Goal: Transaction & Acquisition: Book appointment/travel/reservation

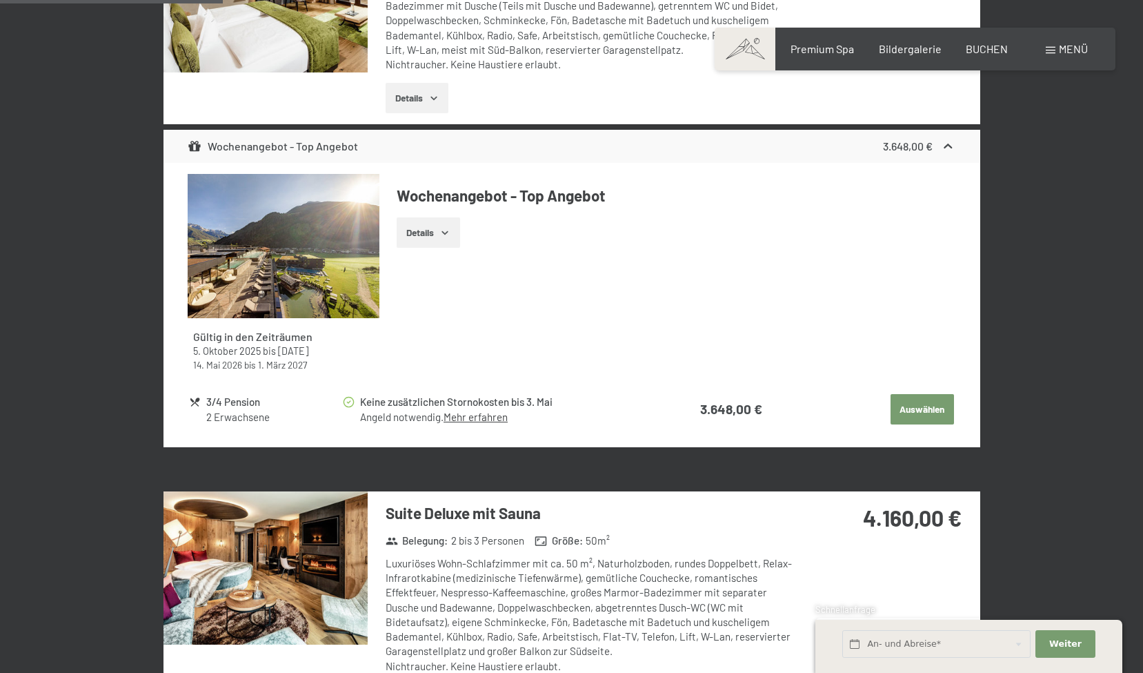
scroll to position [1125, 0]
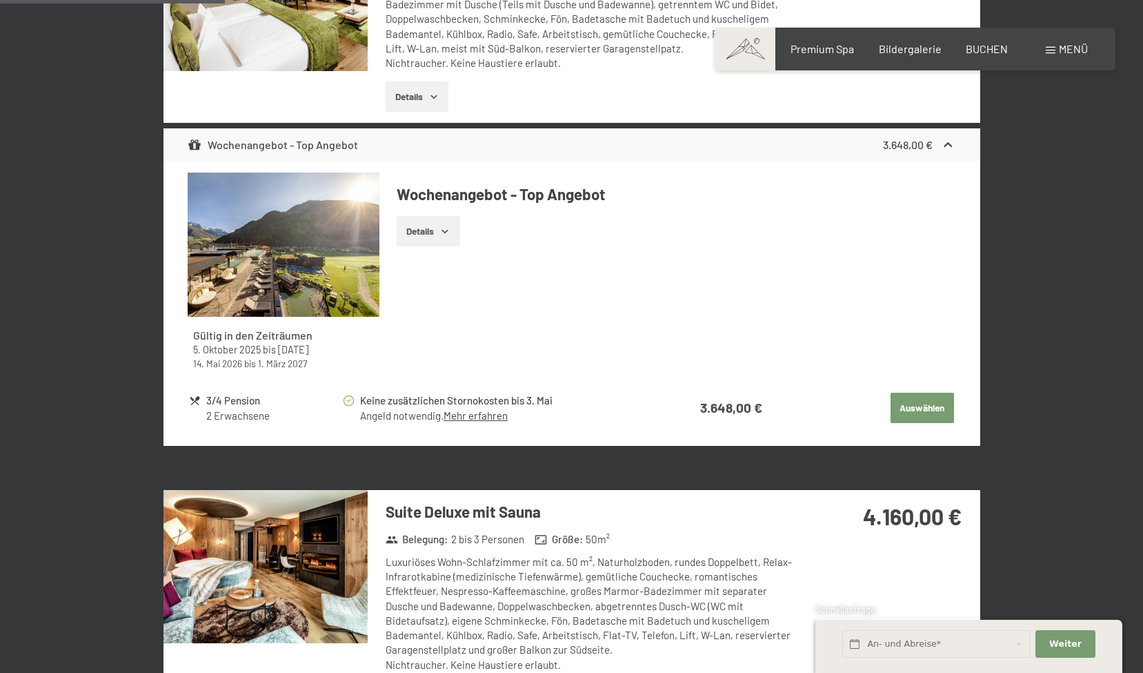
click at [430, 232] on button "Details" at bounding box center [428, 231] width 63 height 30
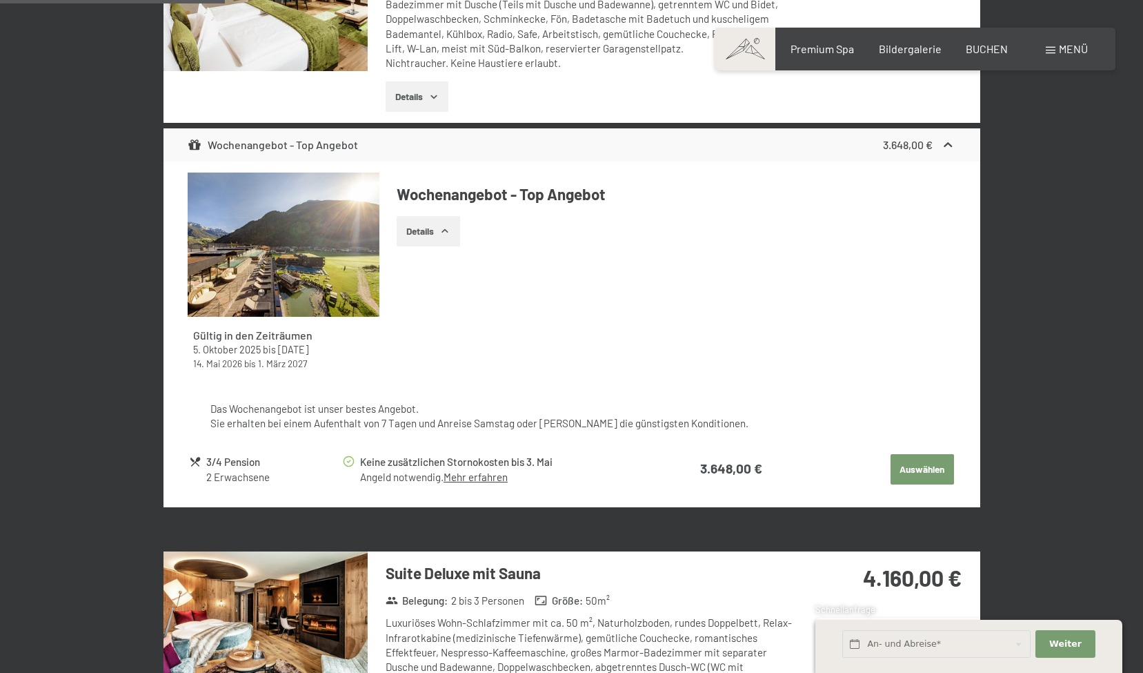
click at [769, 302] on div "Gültig in den Zeiträumen 5. Oktober 2025 bis 12. April 2026 14. Mai 2026 bis 1.…" at bounding box center [572, 276] width 768 height 208
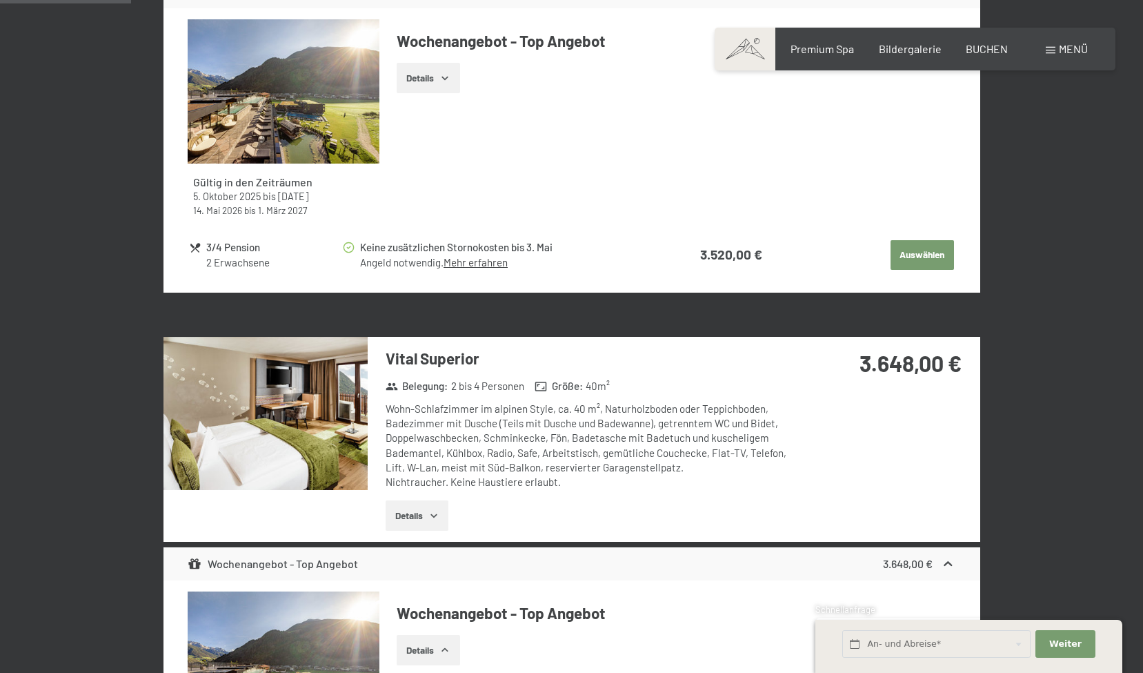
scroll to position [617, 0]
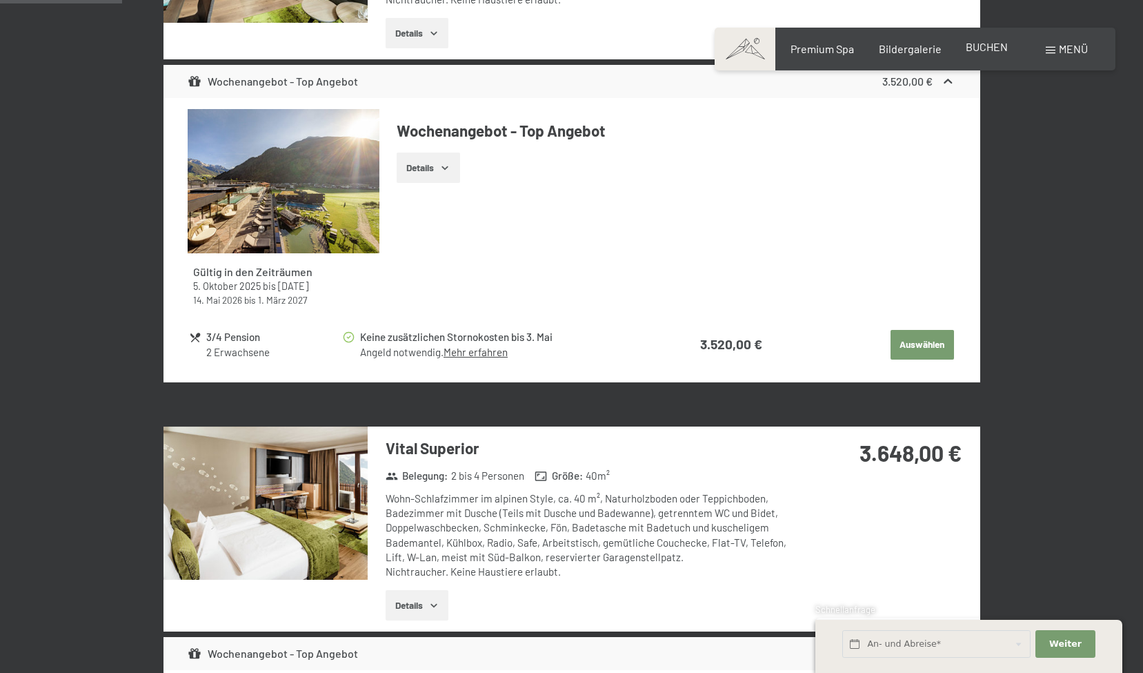
click at [990, 46] on span "BUCHEN" at bounding box center [987, 46] width 42 height 13
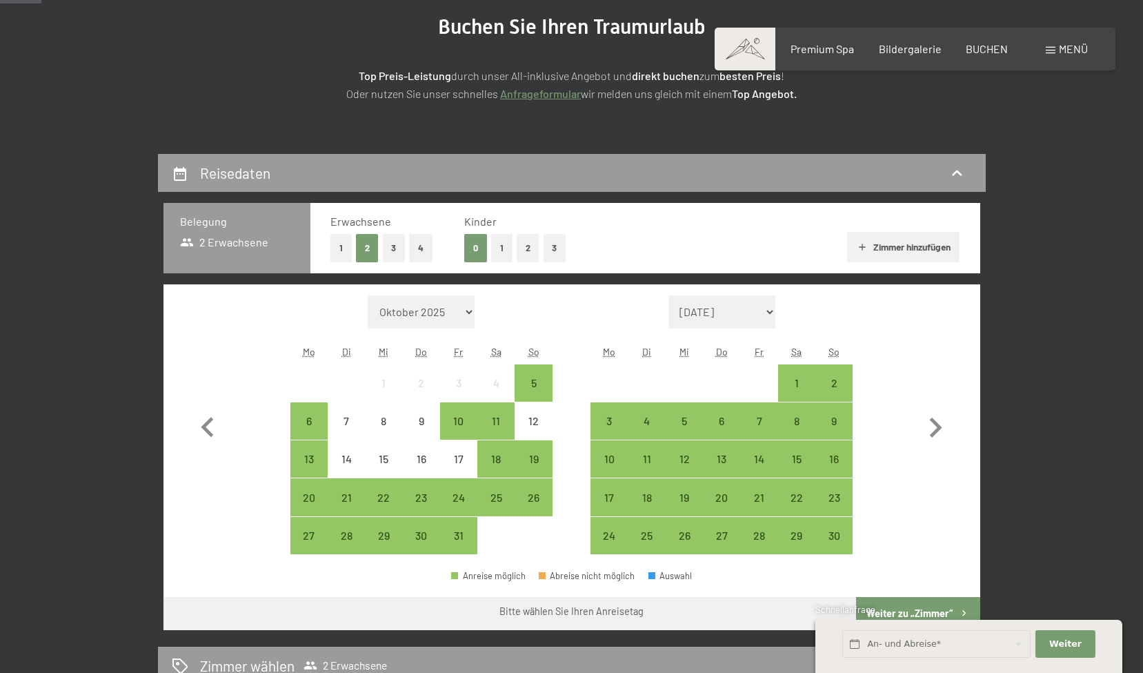
scroll to position [184, 0]
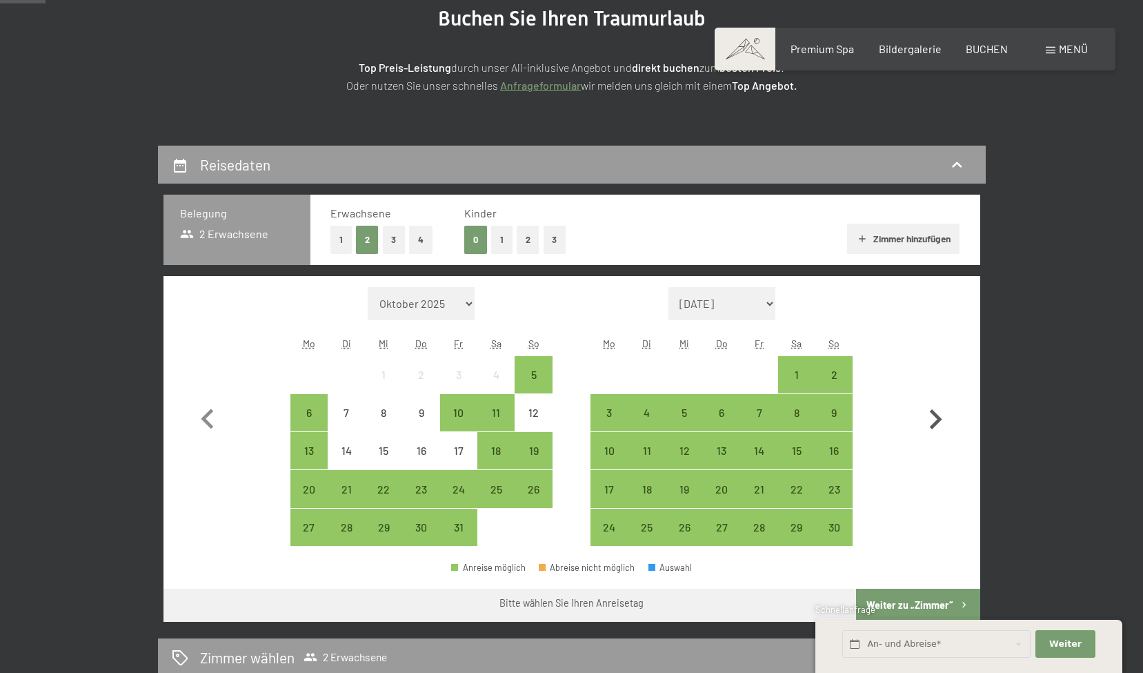
click at [928, 417] on icon "button" at bounding box center [935, 419] width 40 height 40
select select "2025-11-01"
select select "2025-12-01"
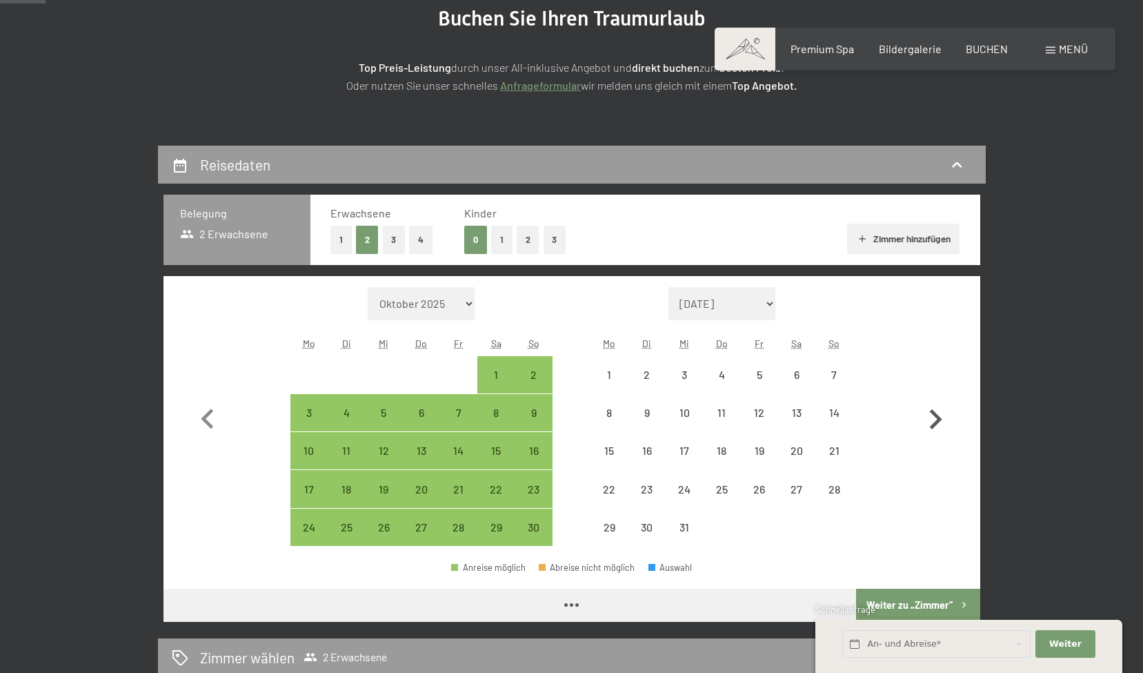
click at [930, 417] on icon "button" at bounding box center [935, 419] width 40 height 40
select select "2025-12-01"
select select "2026-01-01"
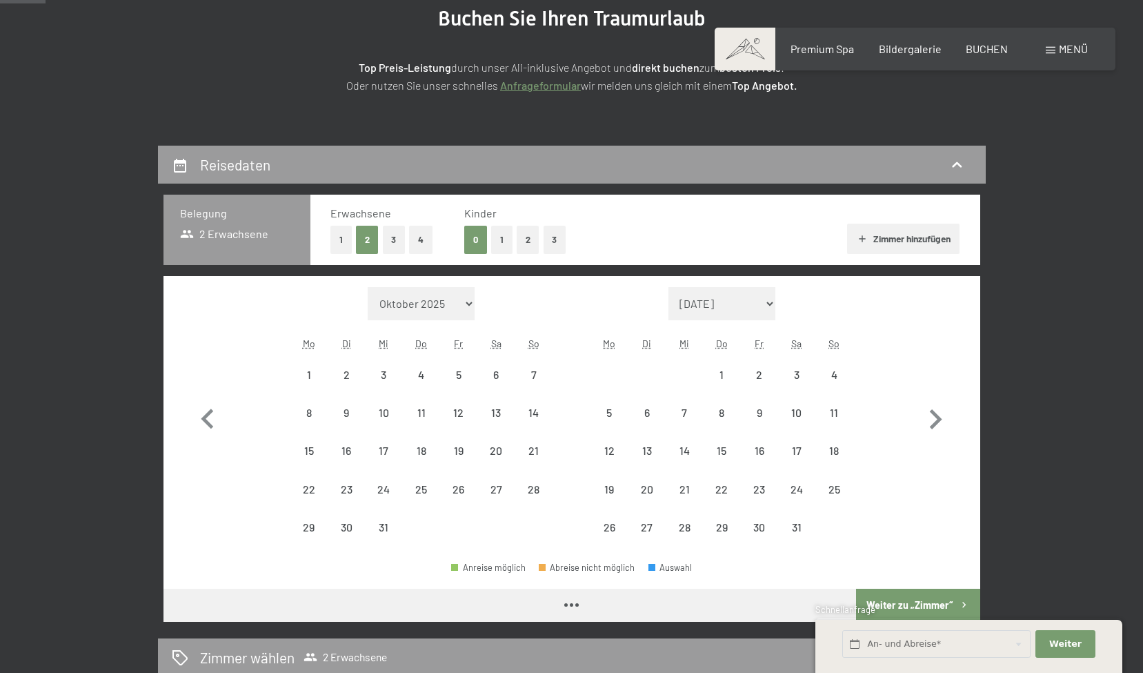
select select "2025-12-01"
select select "[DATE]"
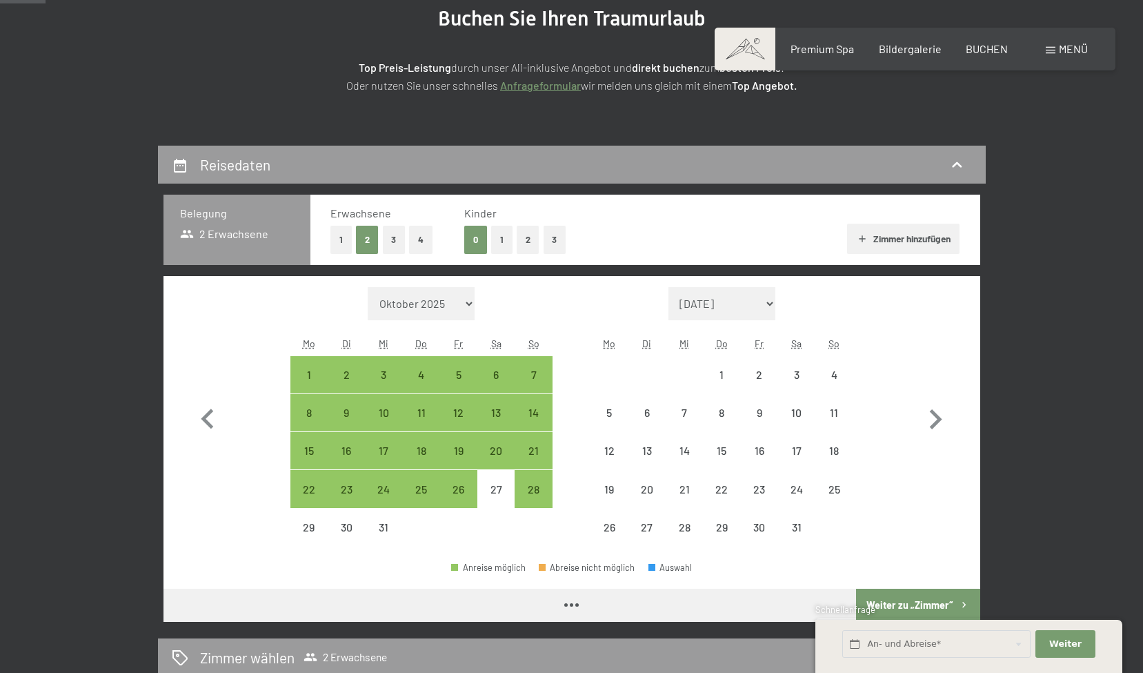
select select "[DATE]"
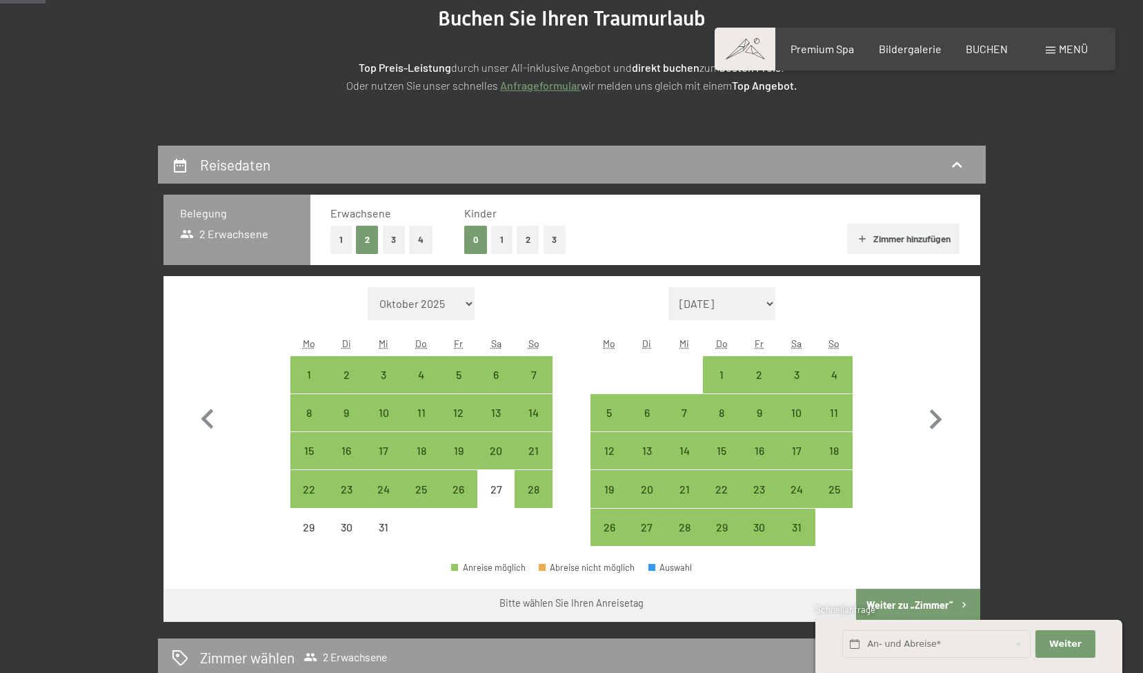
click at [339, 235] on button "1" at bounding box center [340, 240] width 21 height 28
select select "[DATE]"
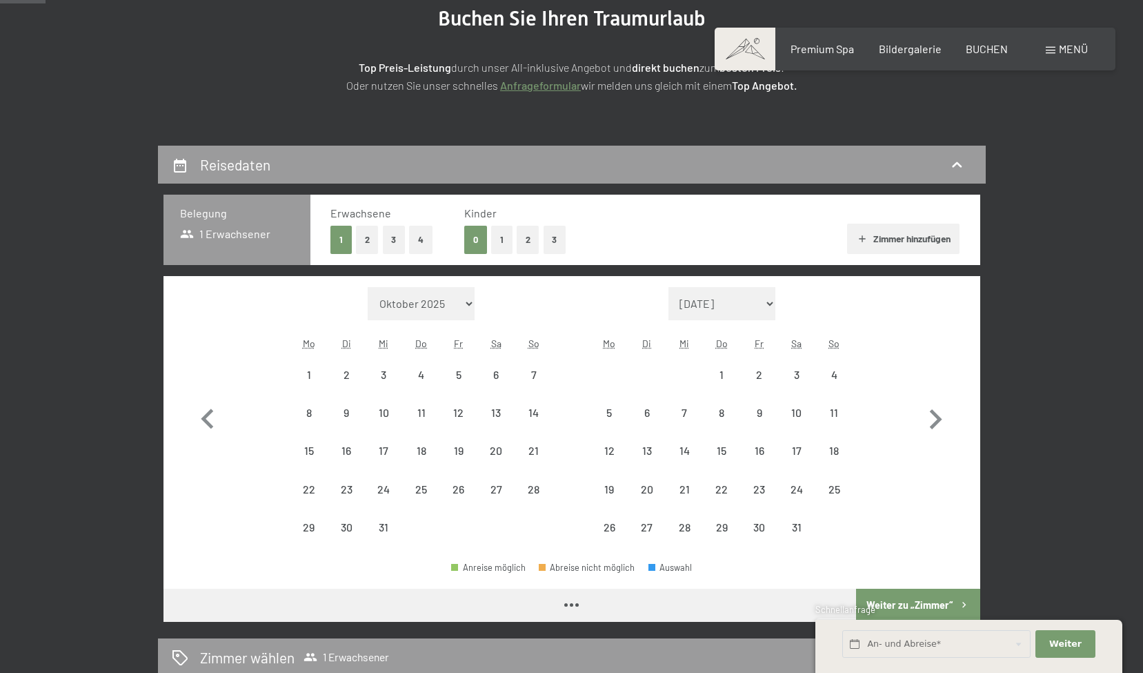
select select "[DATE]"
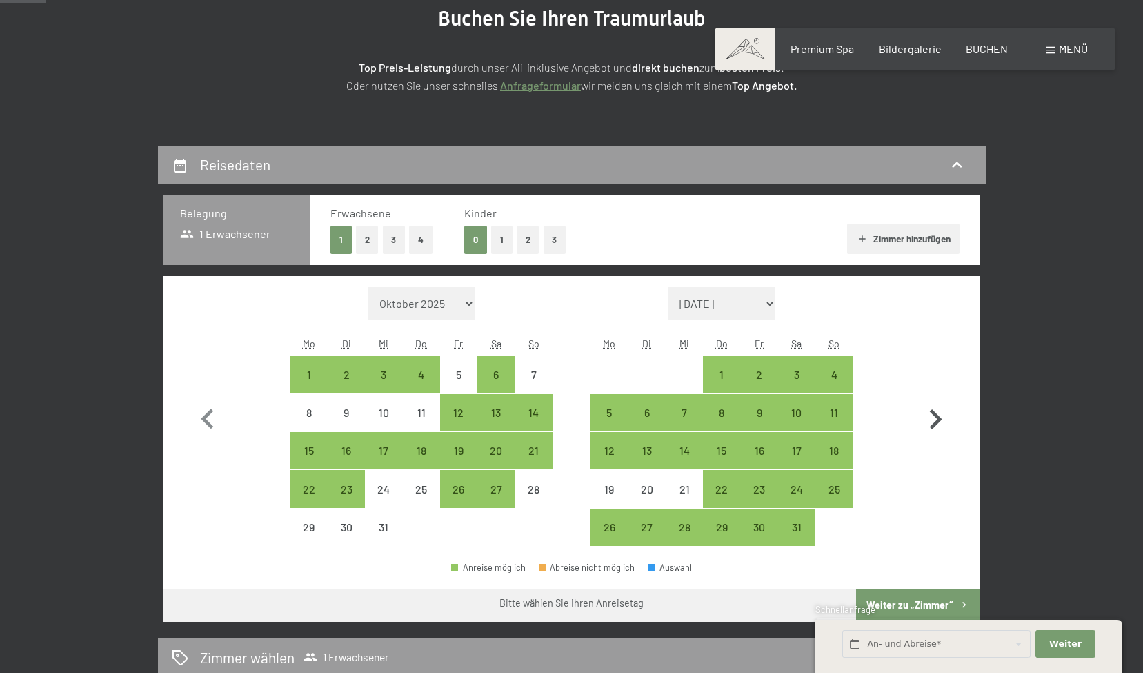
click at [939, 419] on icon "button" at bounding box center [936, 419] width 12 height 20
select select "2026-01-01"
select select "2026-02-01"
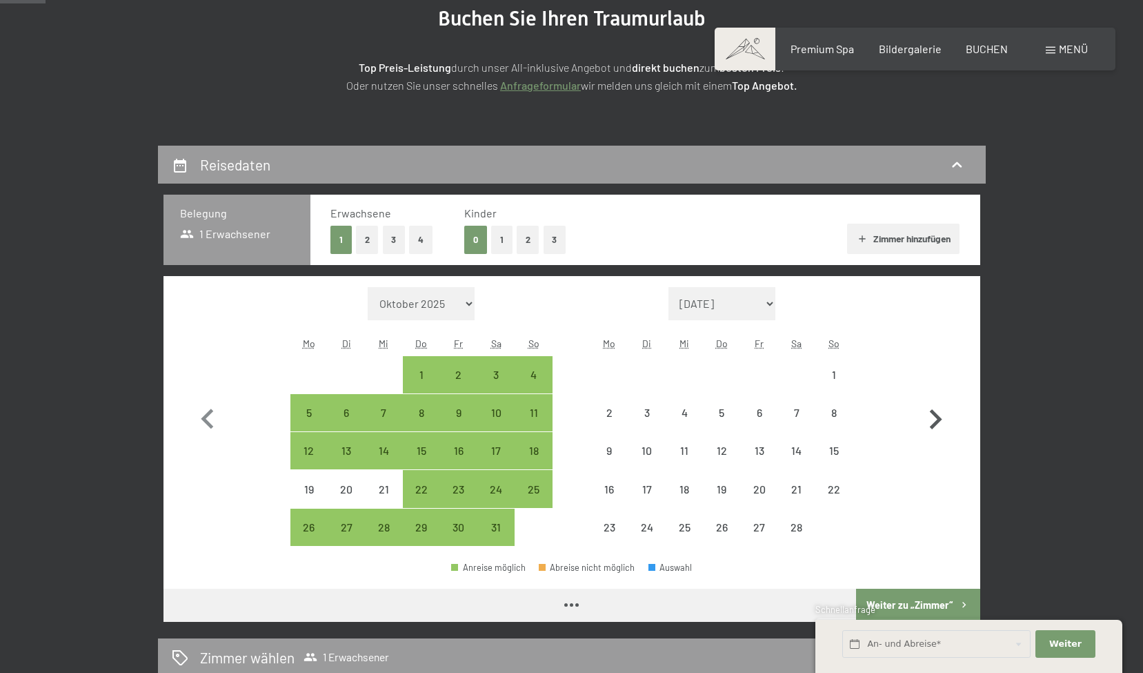
click at [939, 419] on icon "button" at bounding box center [936, 419] width 12 height 20
select select "2026-02-01"
select select "2026-03-01"
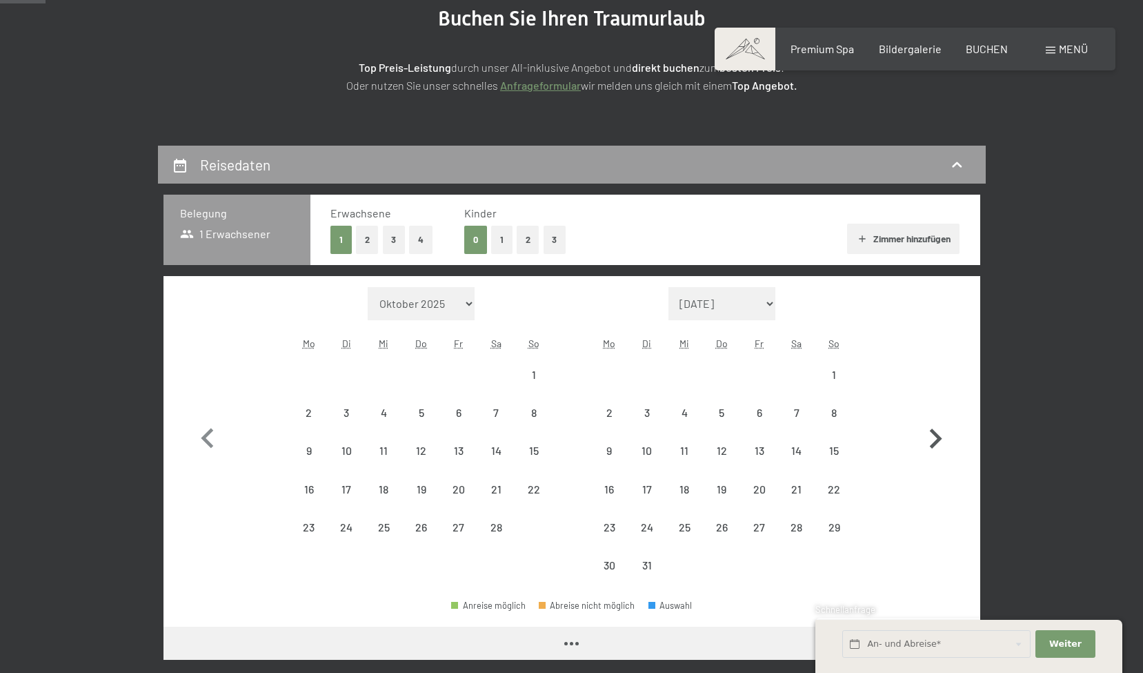
select select "2026-02-01"
select select "2026-03-01"
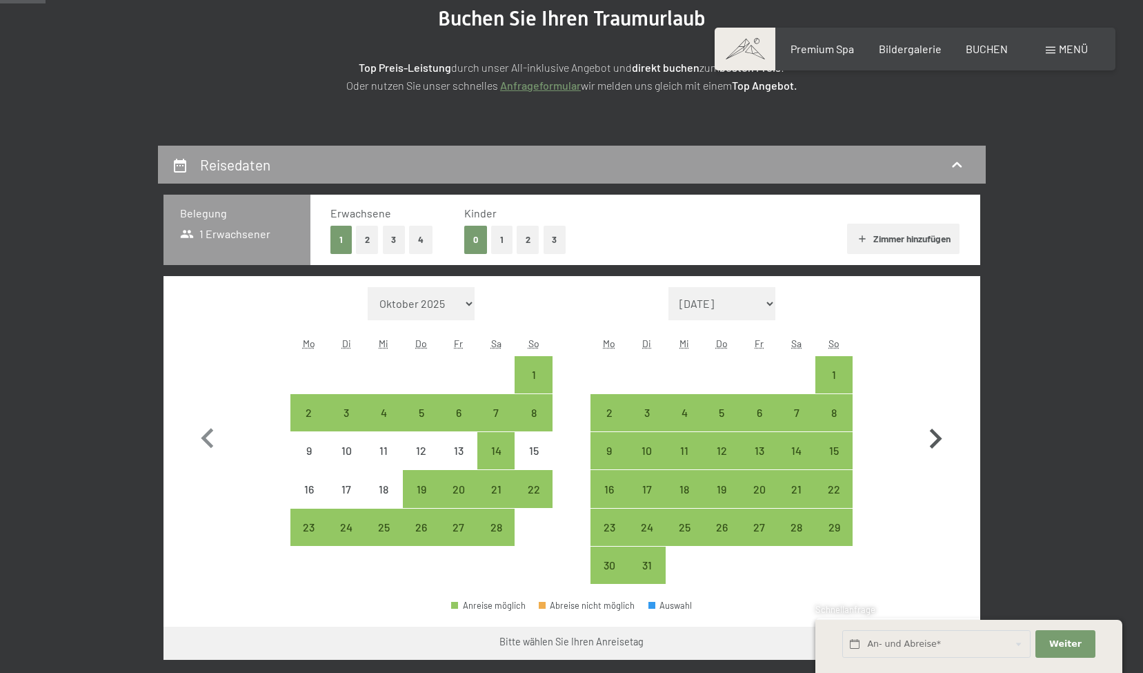
click at [934, 436] on icon "button" at bounding box center [935, 439] width 40 height 40
select select "2026-03-01"
select select "2026-04-01"
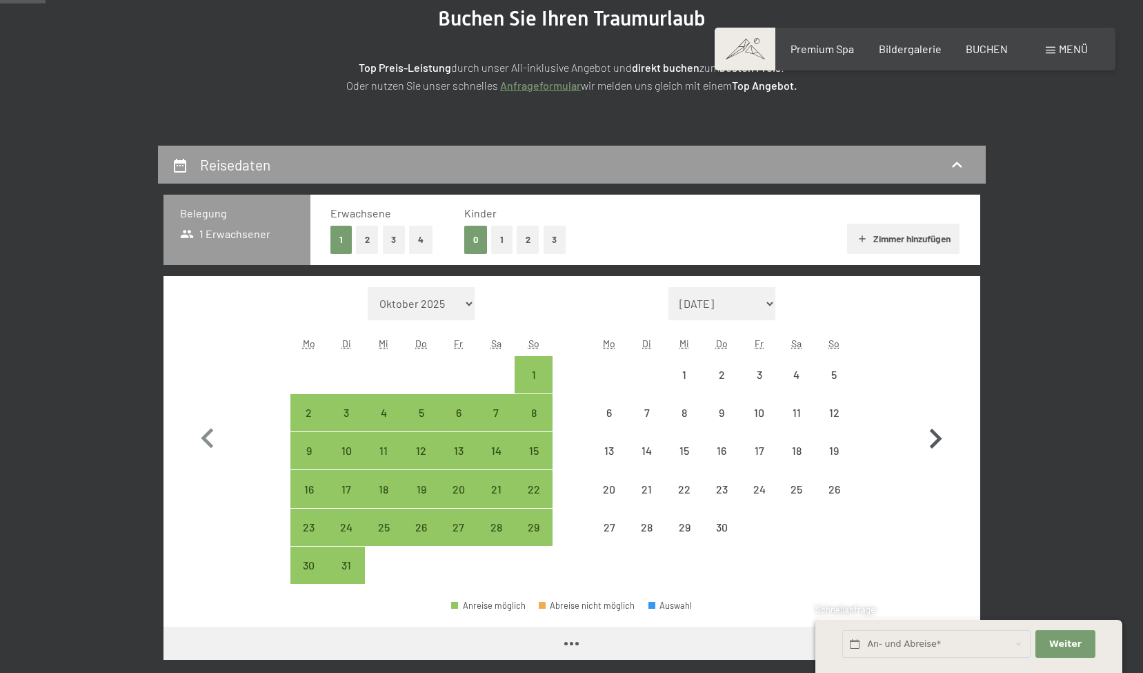
select select "2026-03-01"
select select "2026-04-01"
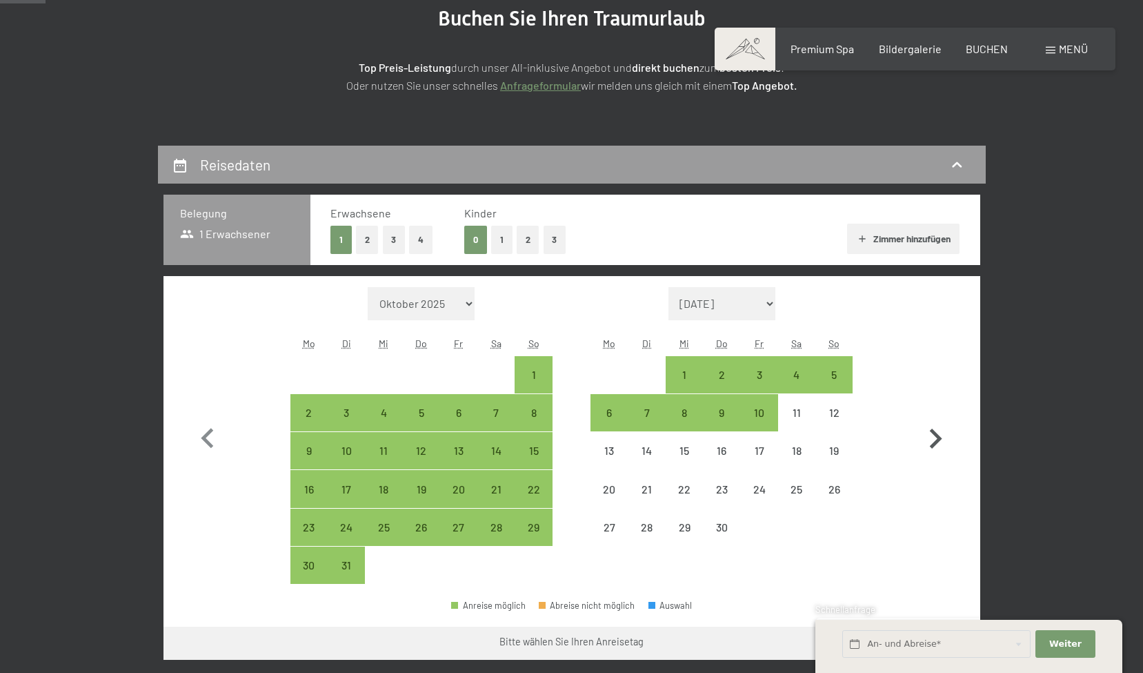
click at [934, 436] on icon "button" at bounding box center [935, 439] width 40 height 40
select select "2026-04-01"
select select "2026-05-01"
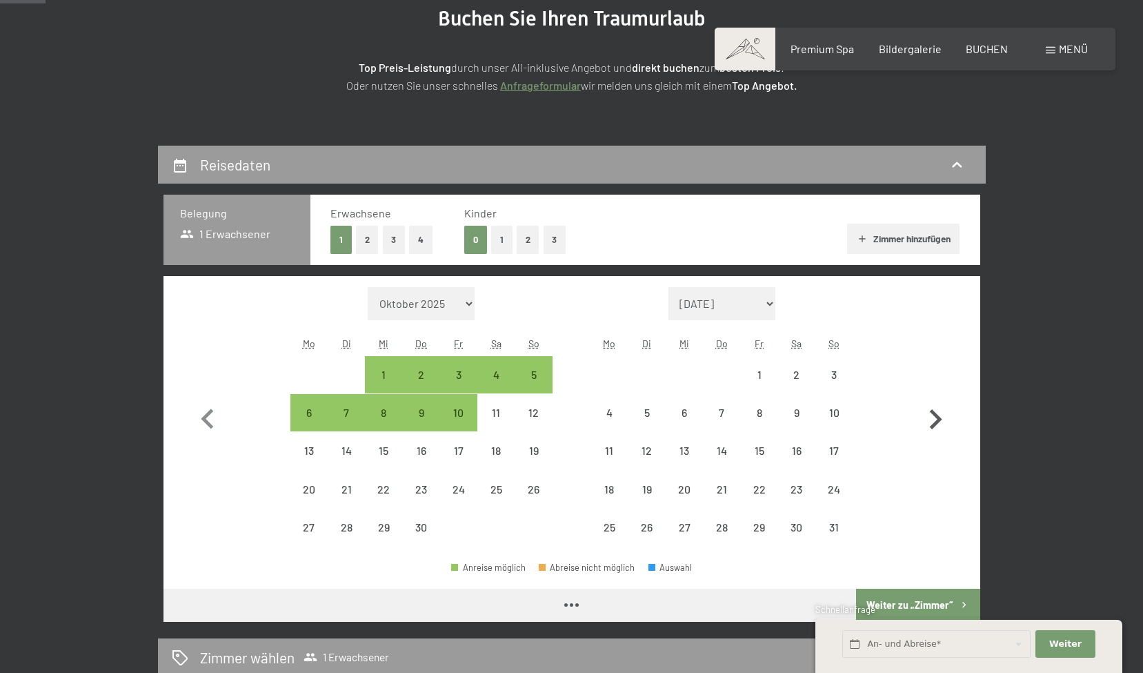
select select "2026-04-01"
select select "2026-05-01"
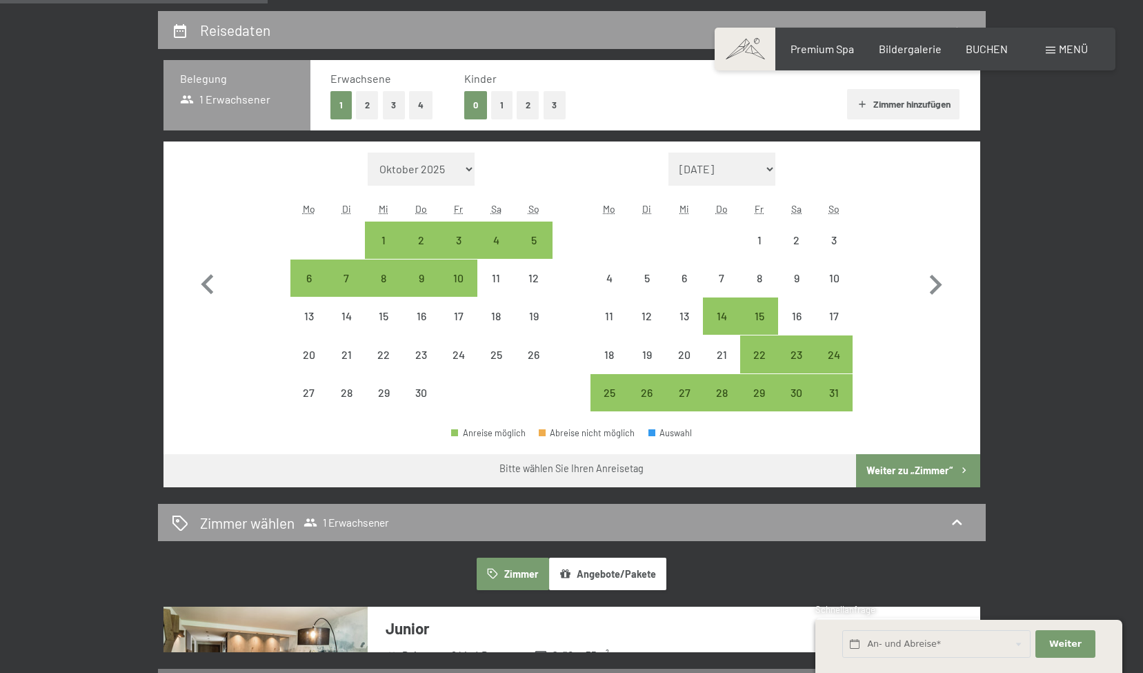
scroll to position [317, 0]
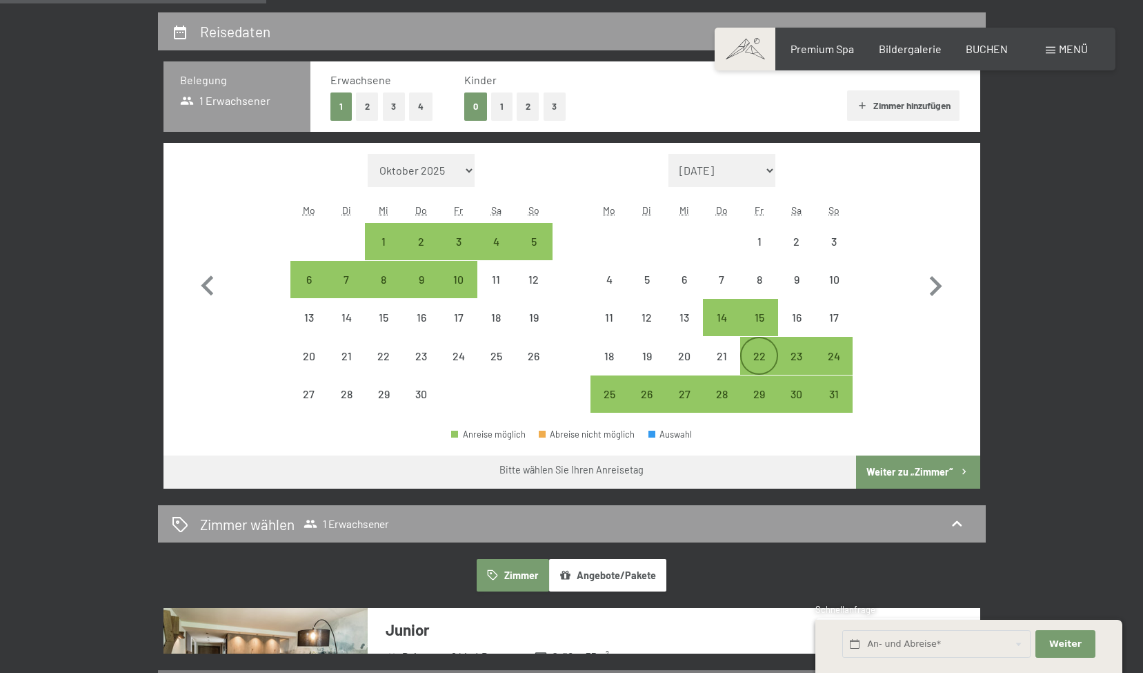
click at [762, 353] on div "22" at bounding box center [759, 367] width 34 height 34
select select "2026-04-01"
select select "2026-05-01"
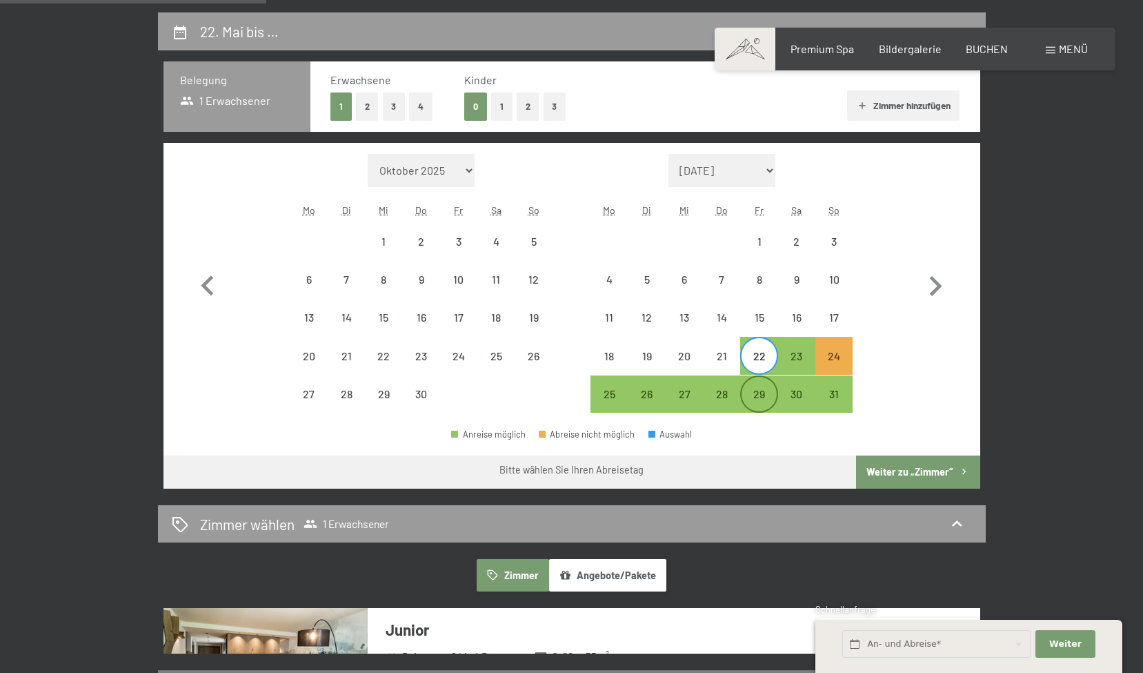
click at [761, 392] on div "29" at bounding box center [759, 405] width 34 height 34
select select "2026-04-01"
select select "2026-05-01"
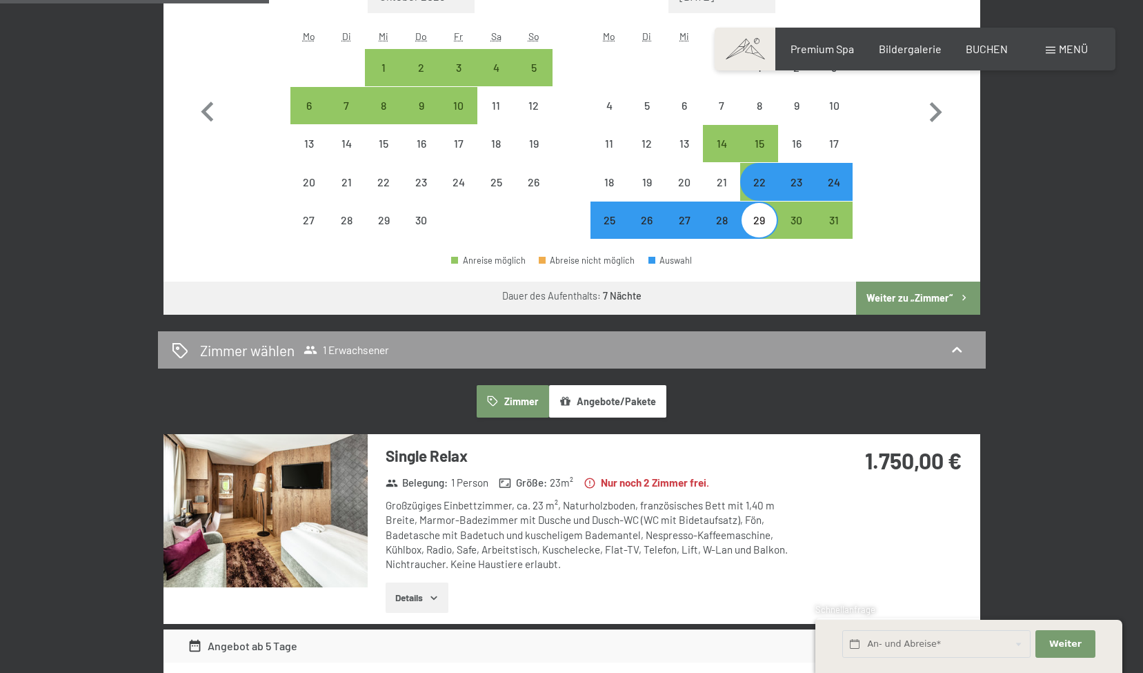
scroll to position [486, 0]
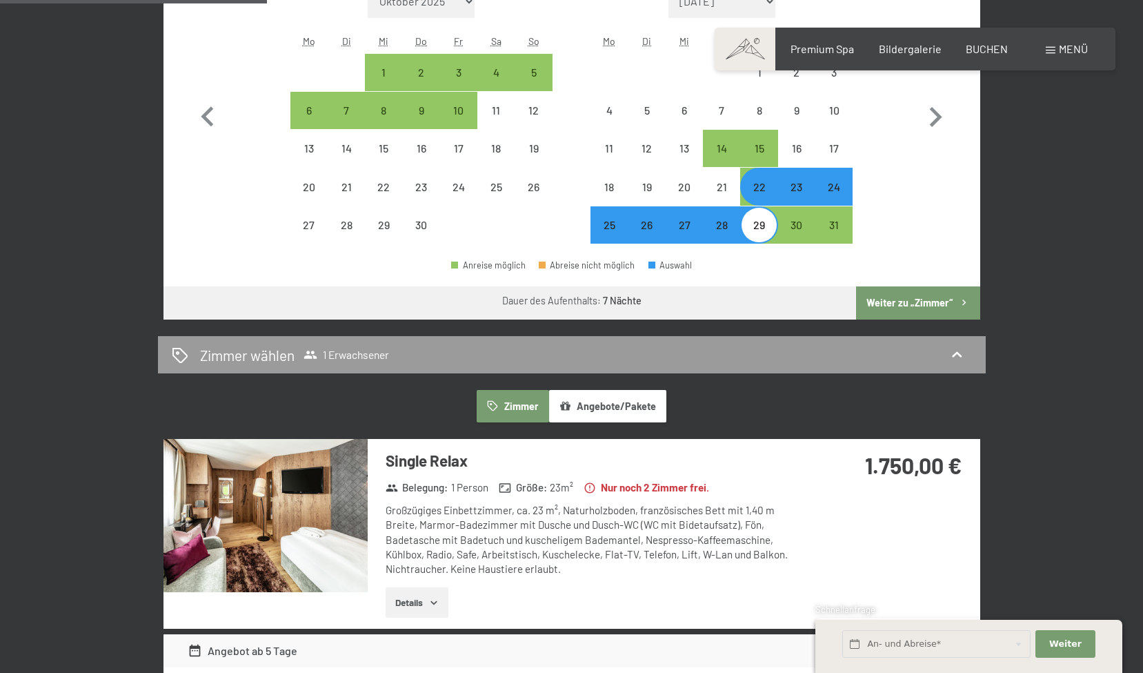
click at [796, 195] on div "23" at bounding box center [797, 198] width 34 height 34
select select "2026-04-01"
select select "2026-05-01"
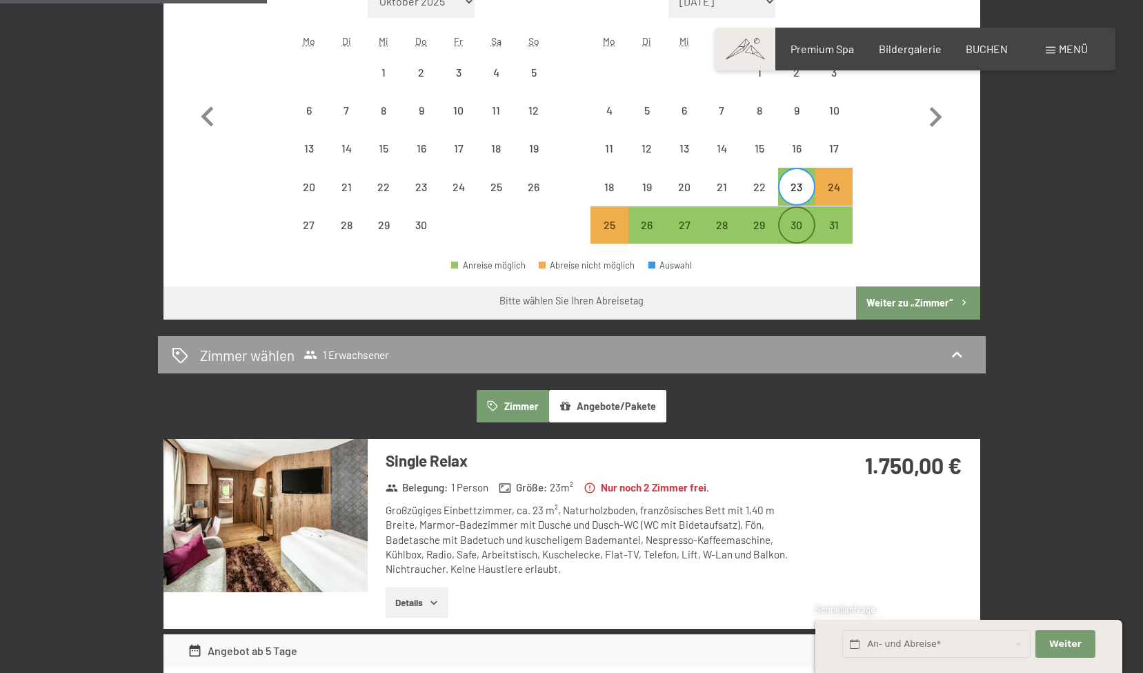
click at [797, 231] on div "30" at bounding box center [797, 236] width 34 height 34
select select "2026-04-01"
select select "2026-05-01"
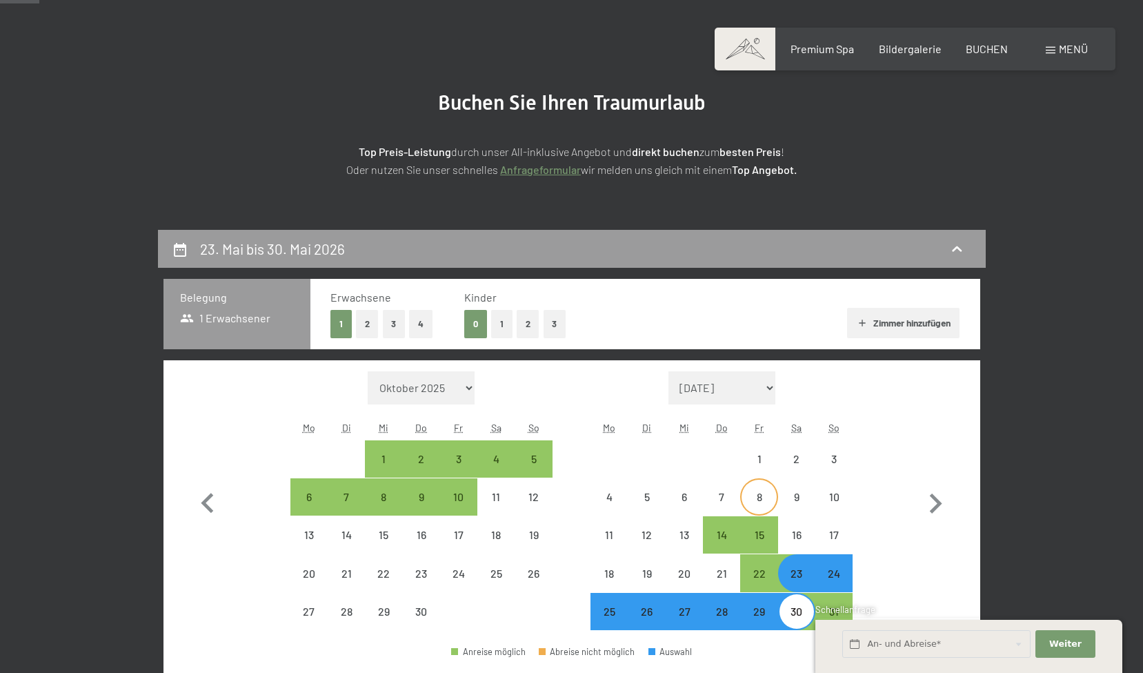
scroll to position [0, 0]
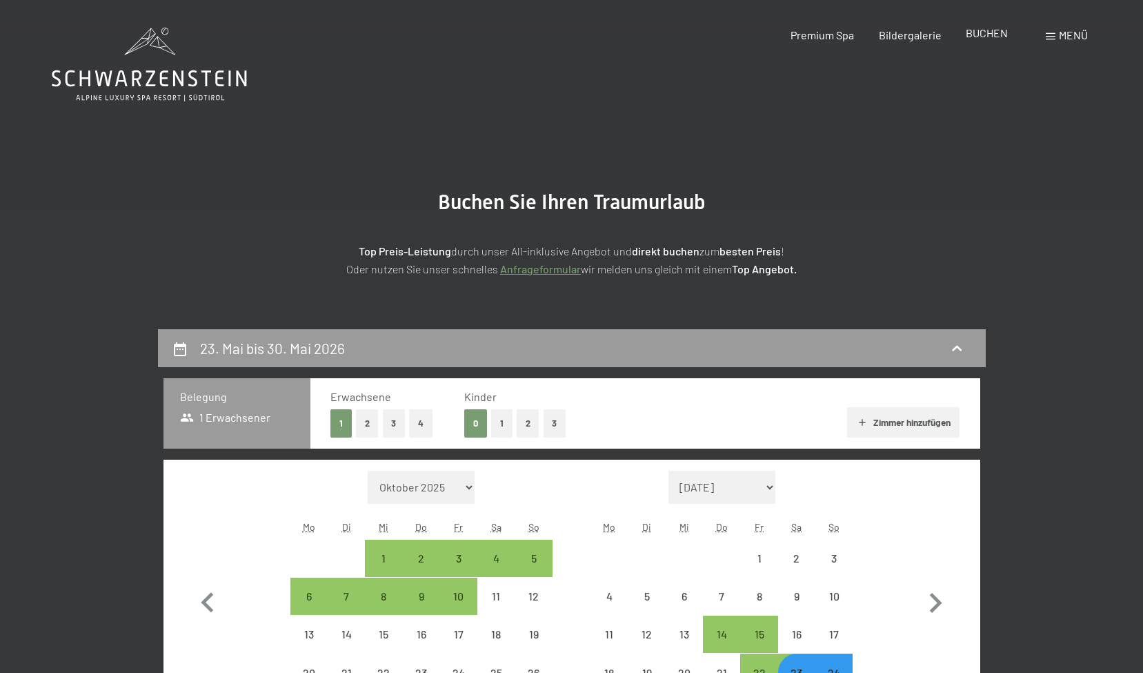
click at [990, 34] on span "BUCHEN" at bounding box center [987, 32] width 42 height 13
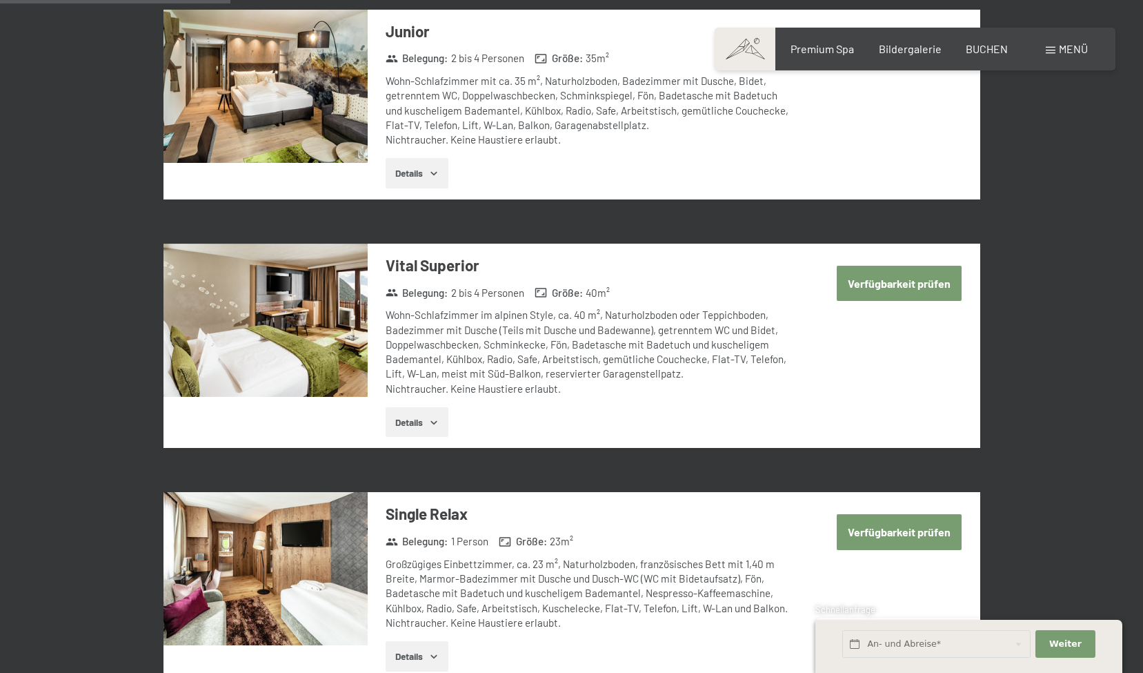
scroll to position [934, 0]
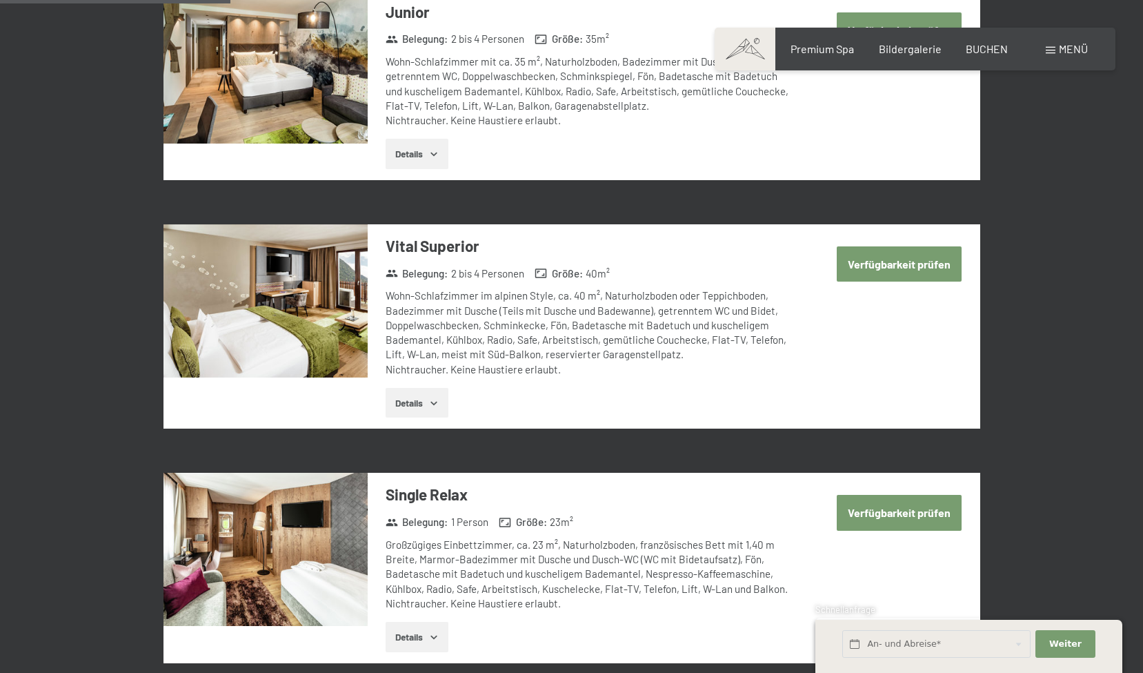
click at [444, 301] on div "Wohn-Schlafzimmer im alpinen Style, ca. 40 m², Naturholzboden oder Teppichboden…" at bounding box center [591, 332] width 410 height 88
click at [886, 266] on button "Verfügbarkeit prüfen" at bounding box center [899, 263] width 125 height 35
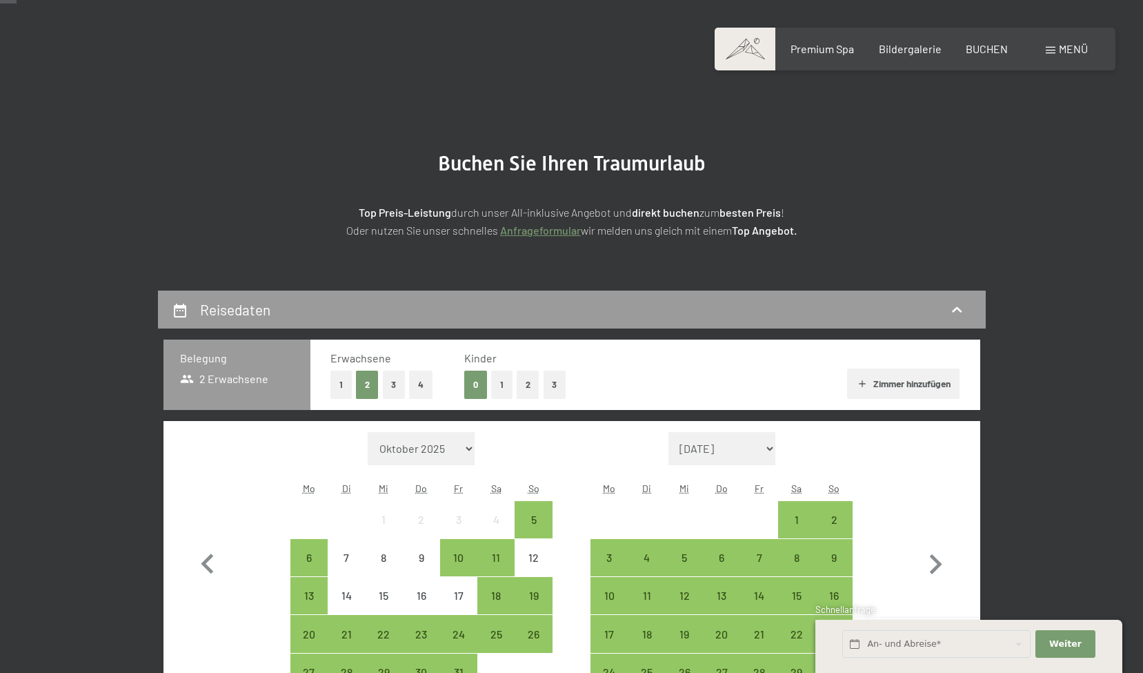
scroll to position [19, 0]
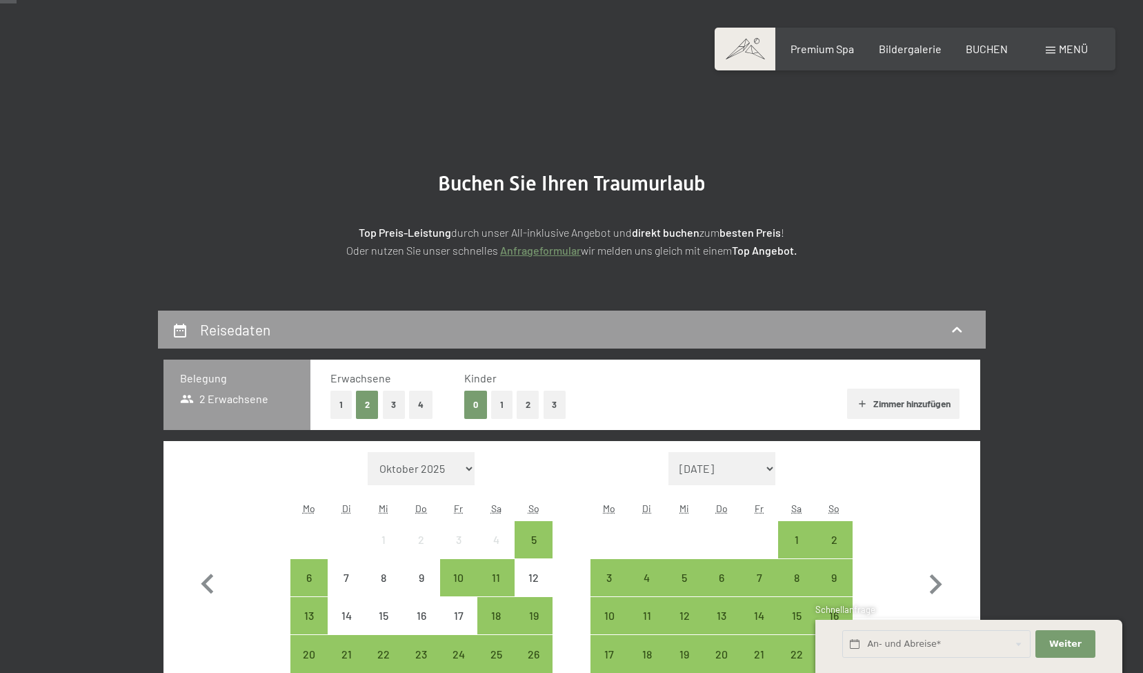
click at [1082, 48] on span "Menü" at bounding box center [1073, 48] width 29 height 13
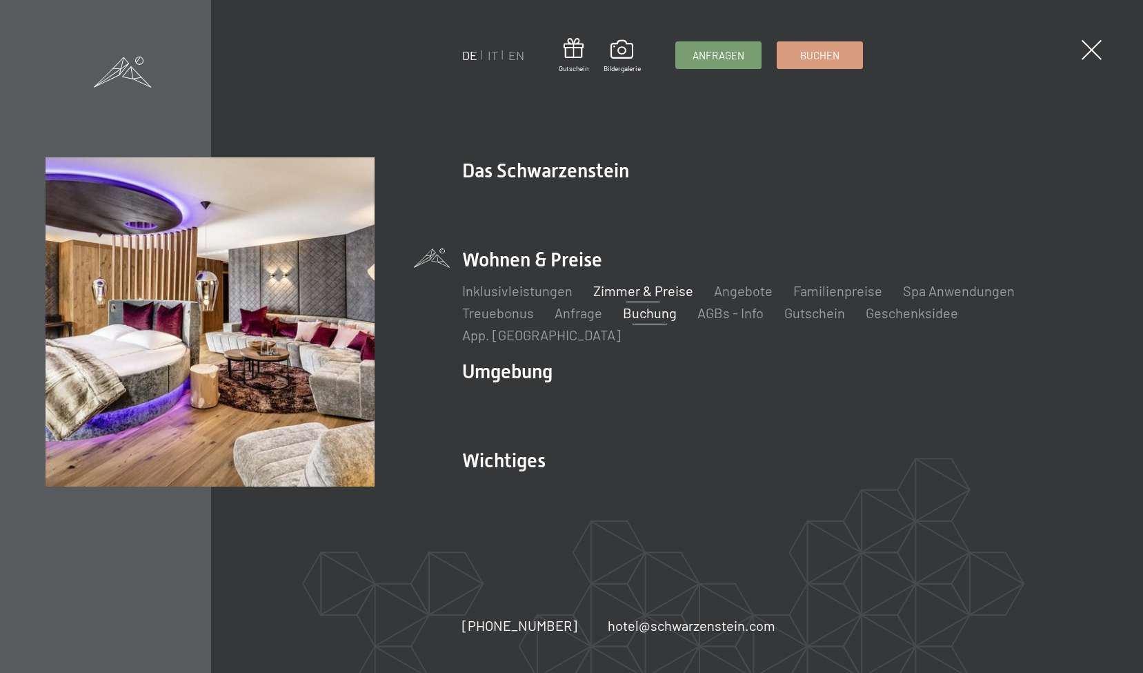
click at [651, 299] on link "Zimmer & Preise" at bounding box center [643, 290] width 100 height 17
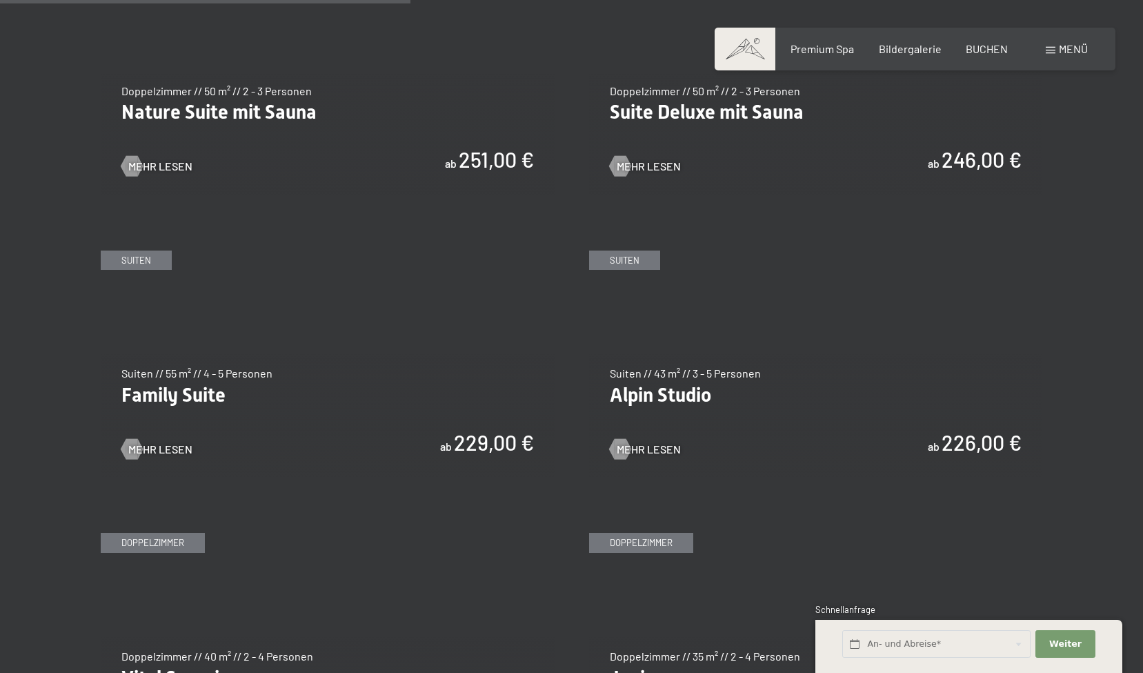
scroll to position [1544, 0]
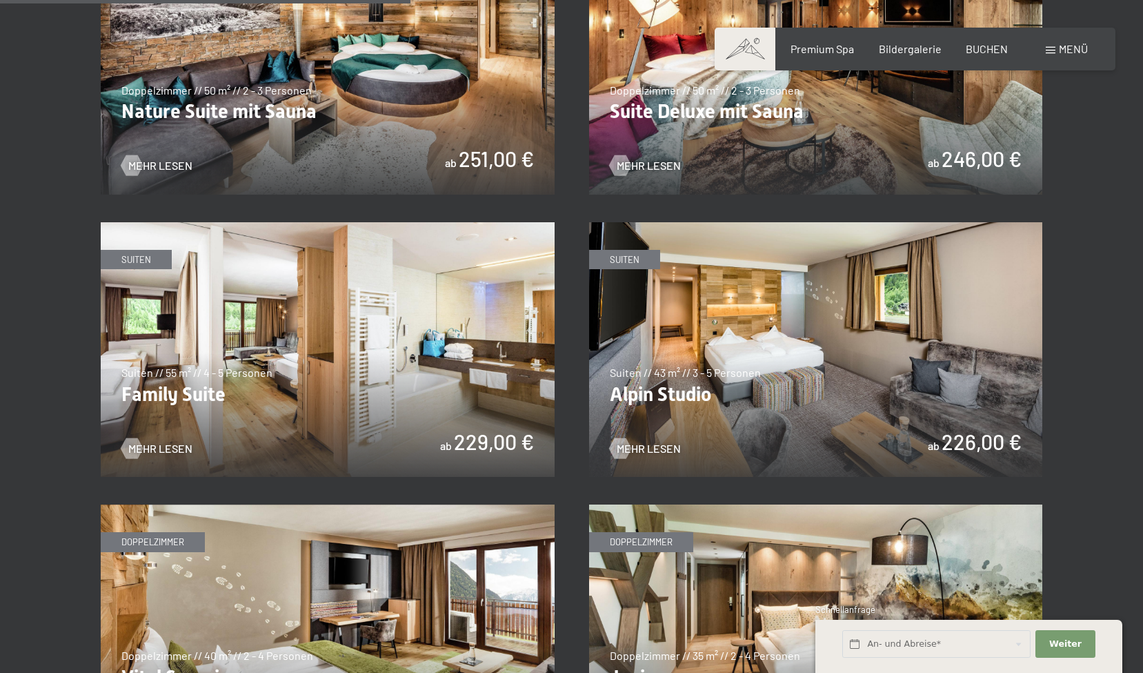
click at [484, 326] on img at bounding box center [328, 349] width 454 height 255
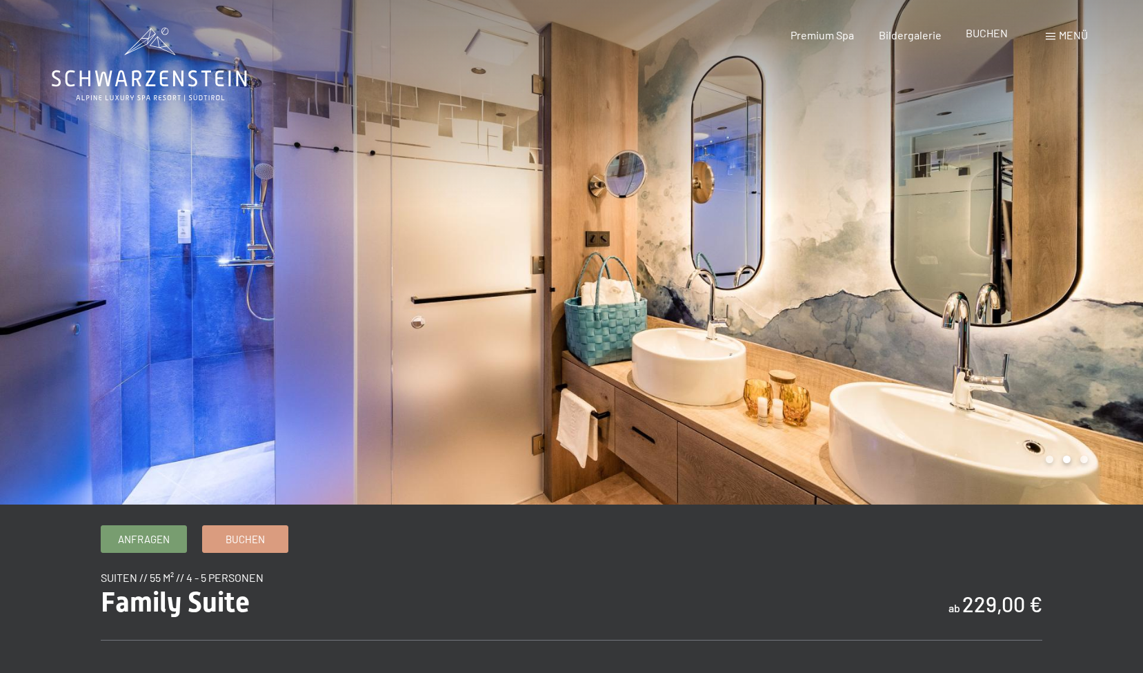
click at [986, 31] on span "BUCHEN" at bounding box center [987, 32] width 42 height 13
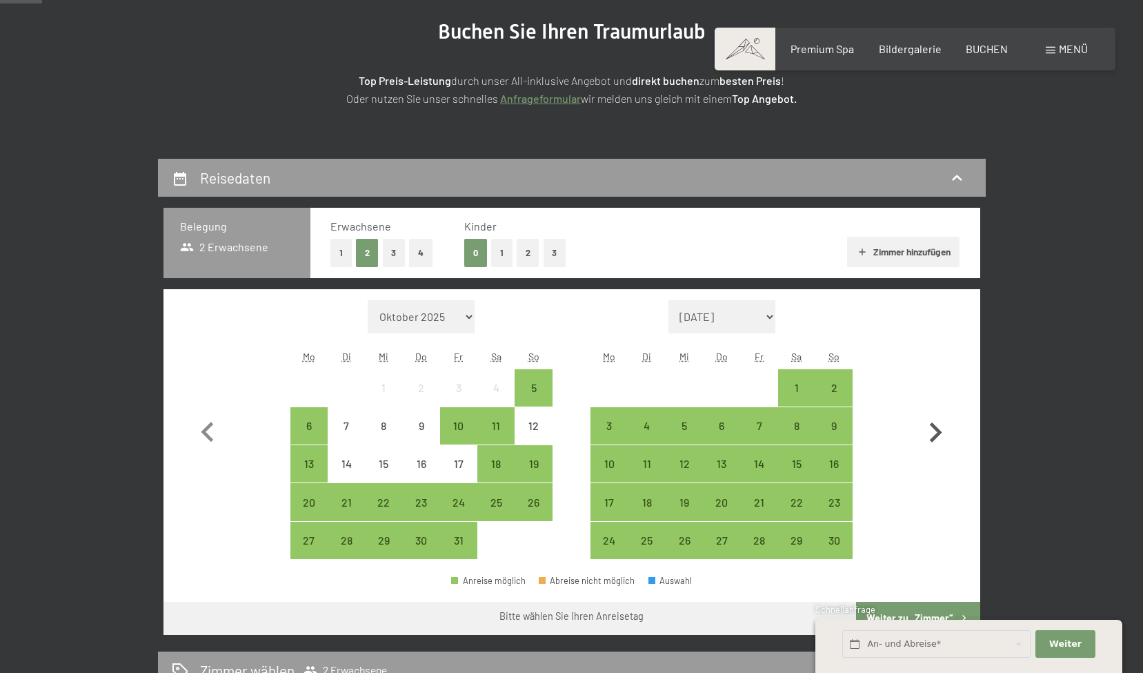
scroll to position [171, 0]
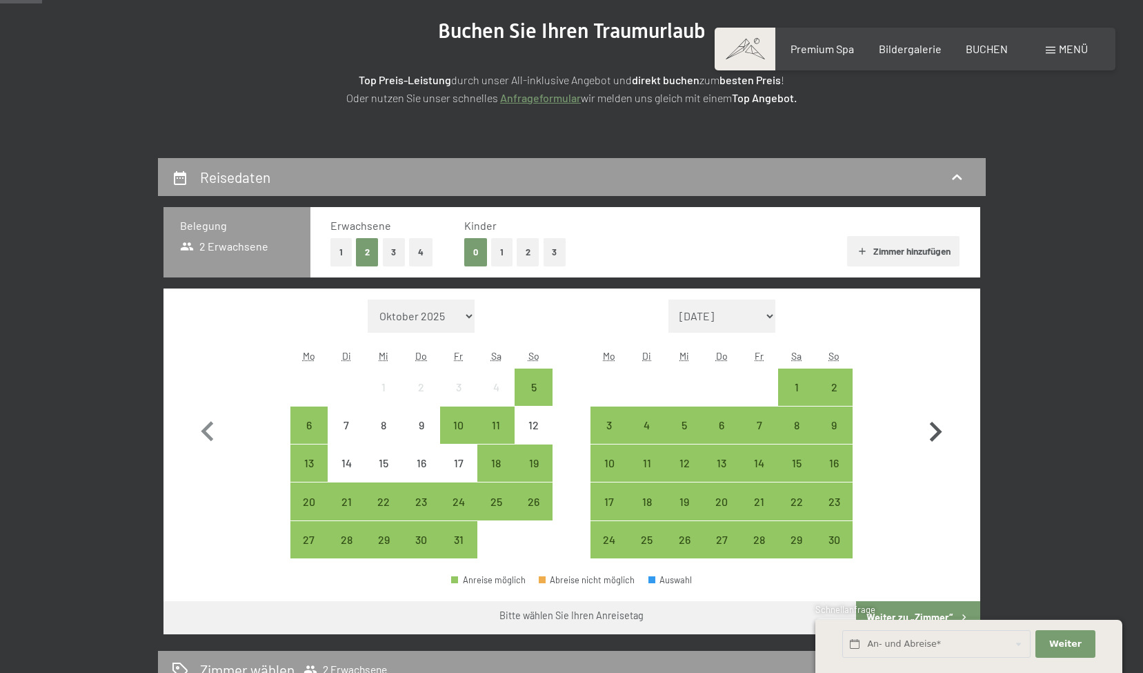
click at [932, 425] on icon "button" at bounding box center [936, 432] width 12 height 20
select select "2025-11-01"
select select "2025-12-01"
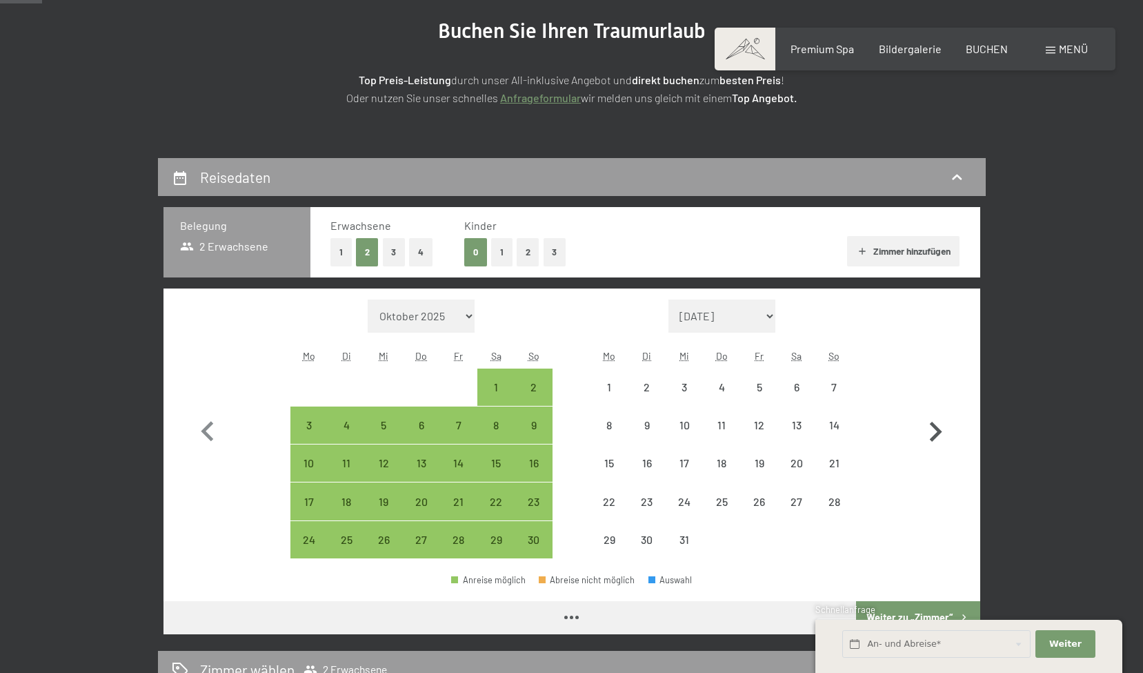
click at [932, 425] on icon "button" at bounding box center [936, 432] width 12 height 20
select select "2025-12-01"
select select "2026-01-01"
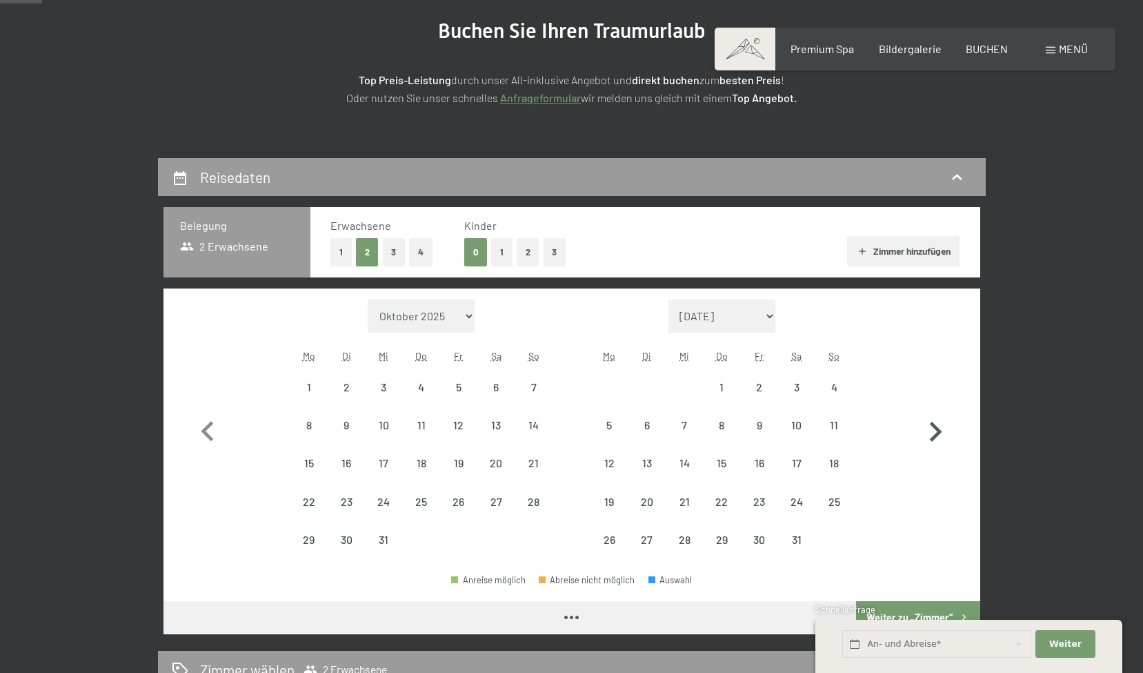
click at [932, 425] on icon "button" at bounding box center [936, 432] width 12 height 20
select select "2026-01-01"
select select "2026-02-01"
select select "2026-01-01"
select select "2026-02-01"
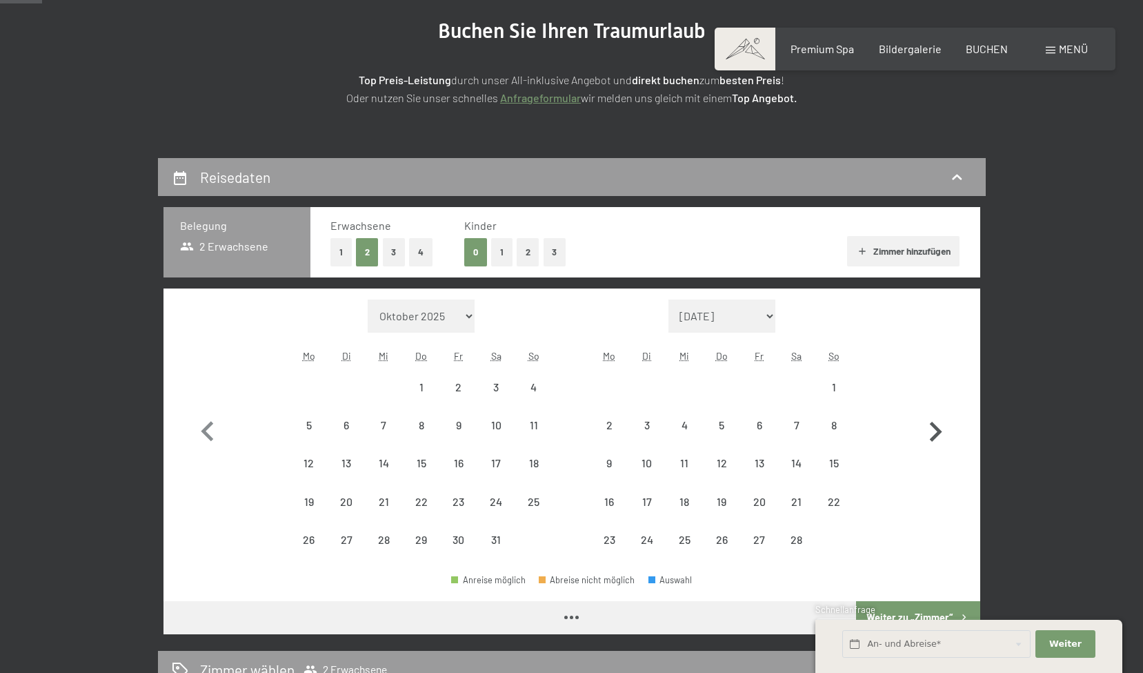
click at [932, 425] on icon "button" at bounding box center [936, 432] width 12 height 20
select select "2026-02-01"
select select "2026-03-01"
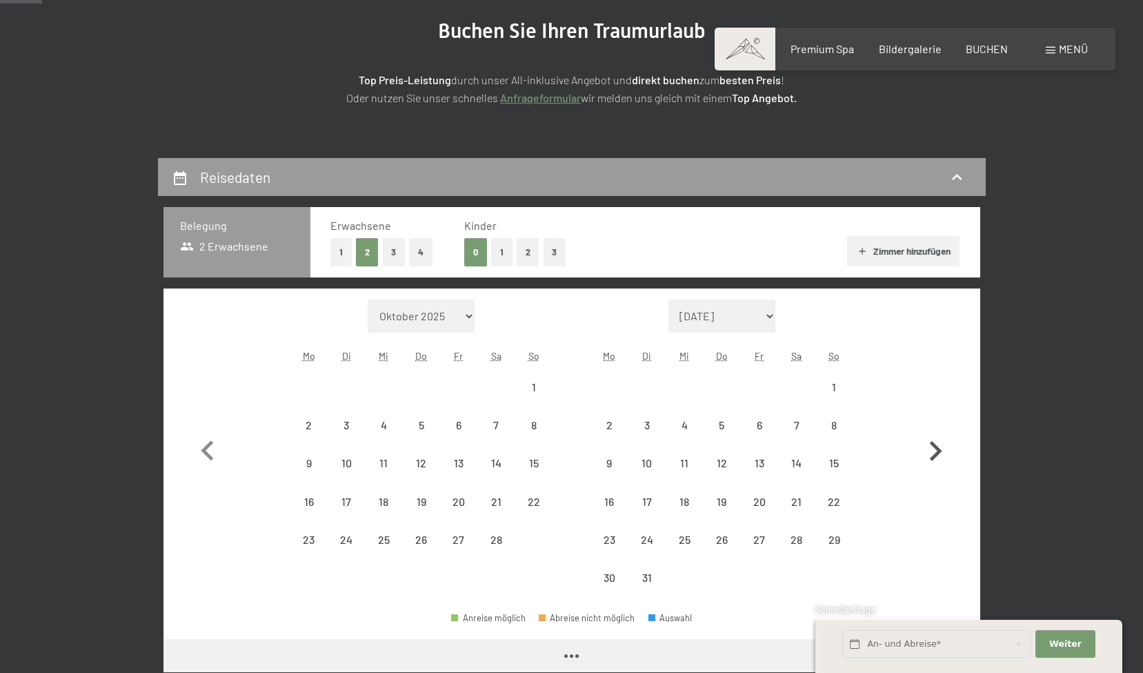
click at [932, 425] on button "button" at bounding box center [935, 447] width 40 height 297
select select "2026-03-01"
select select "2026-04-01"
click at [932, 425] on button "button" at bounding box center [935, 447] width 40 height 297
select select "2026-04-01"
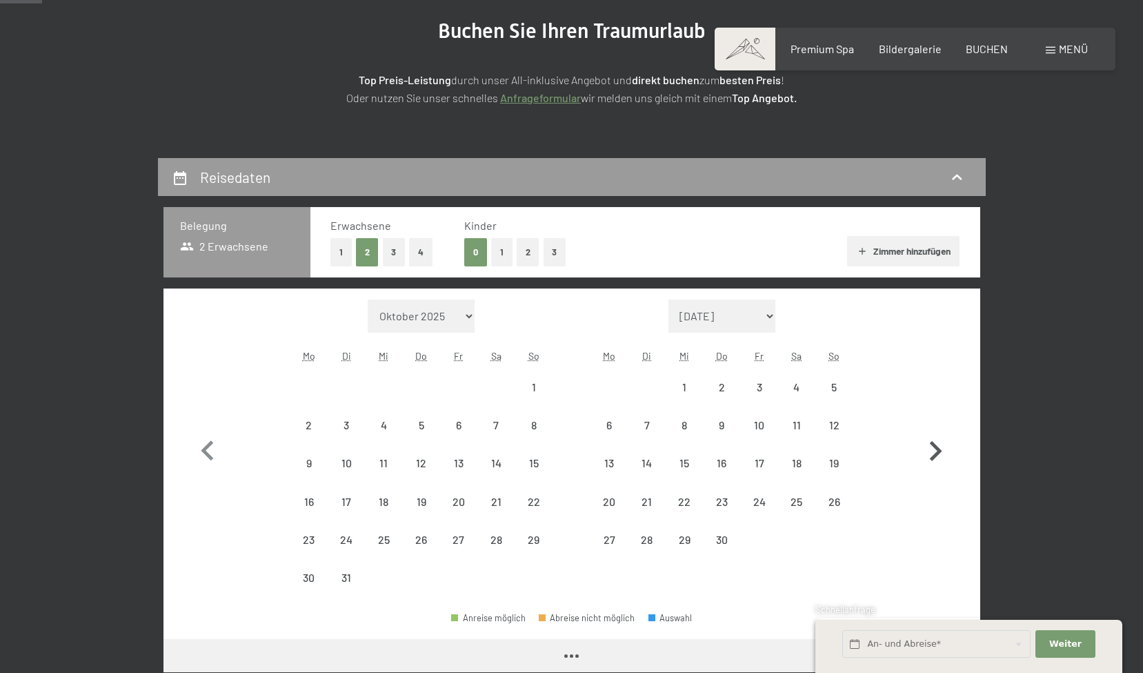
select select "2026-05-01"
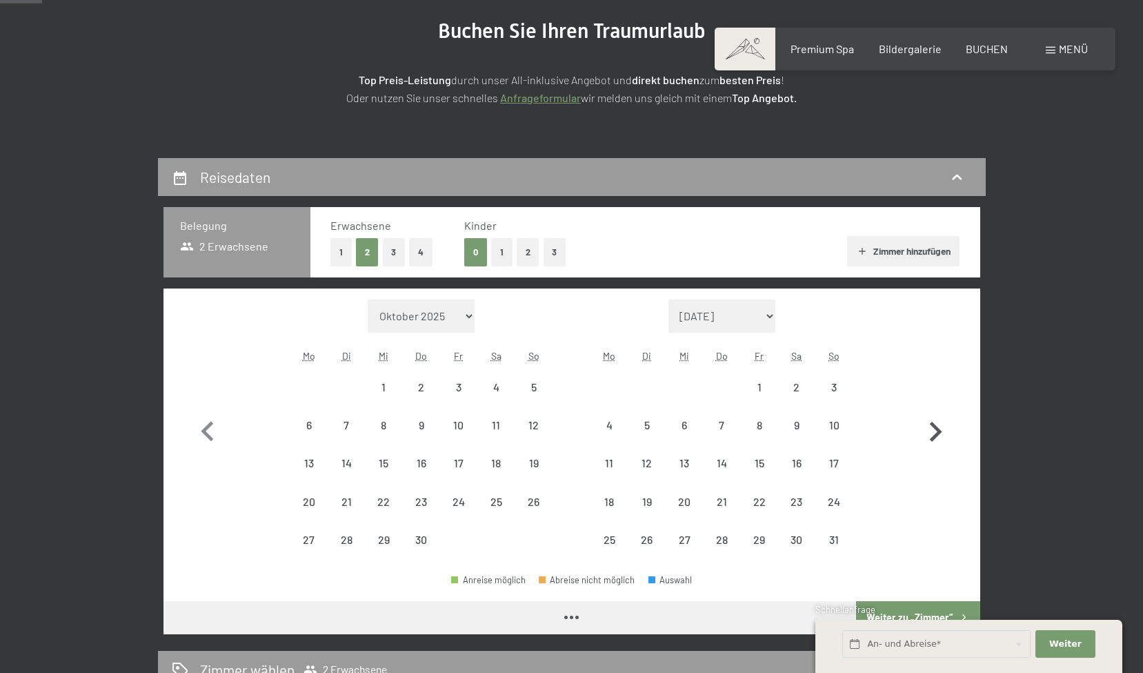
click at [932, 425] on icon "button" at bounding box center [936, 432] width 12 height 20
select select "2026-05-01"
select select "2026-06-01"
select select "2026-05-01"
select select "2026-06-01"
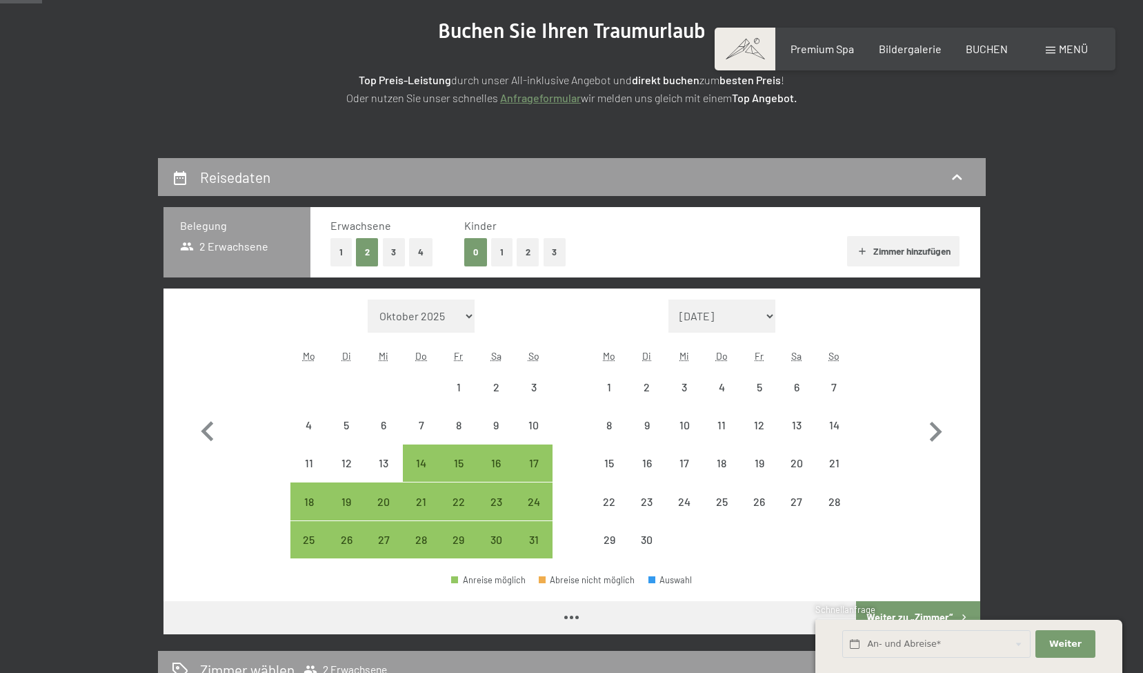
select select "2026-05-01"
select select "2026-06-01"
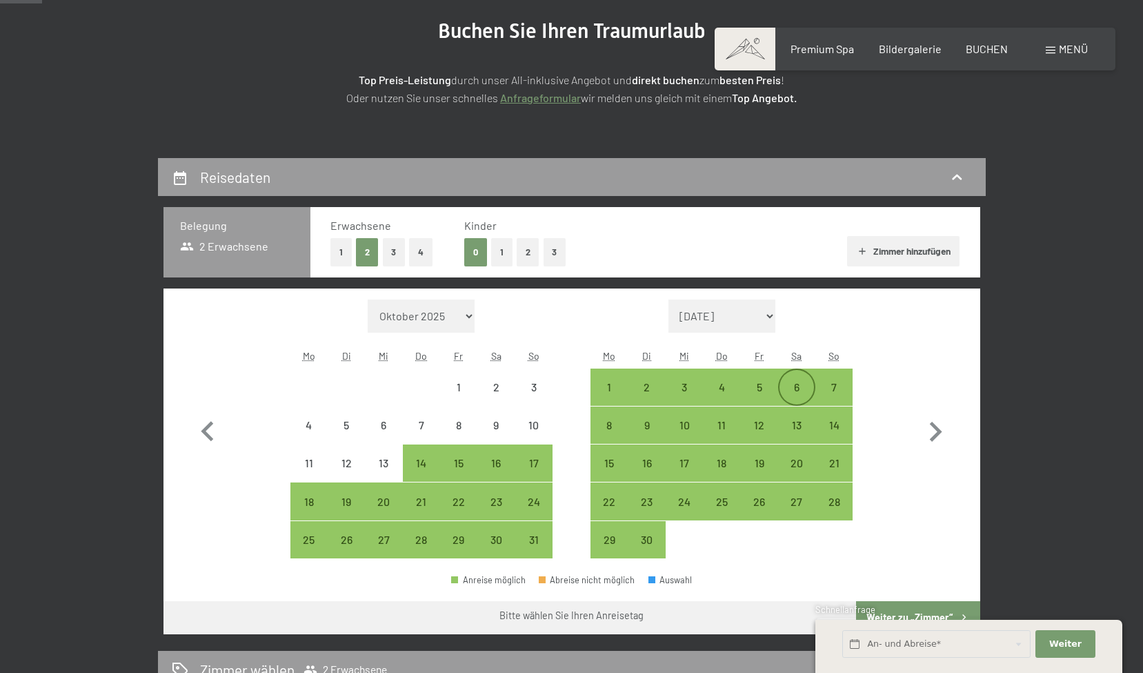
click at [793, 390] on div "6" at bounding box center [797, 398] width 34 height 34
select select "2026-05-01"
select select "2026-06-01"
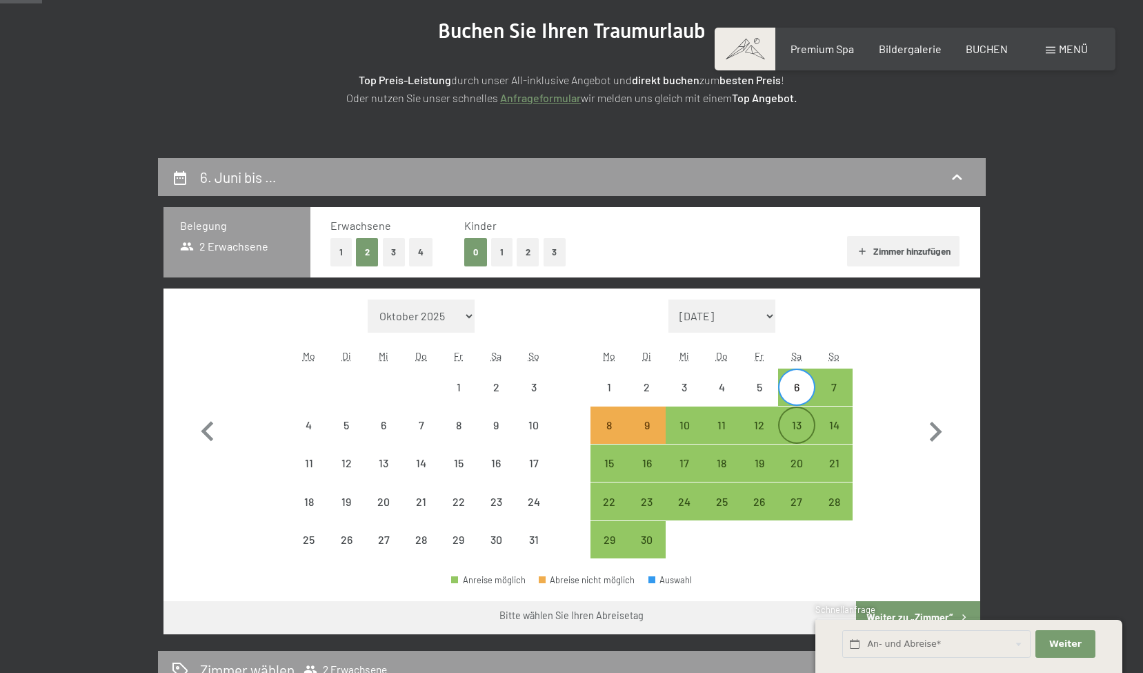
click at [801, 426] on div "13" at bounding box center [797, 436] width 34 height 34
select select "2026-05-01"
select select "2026-06-01"
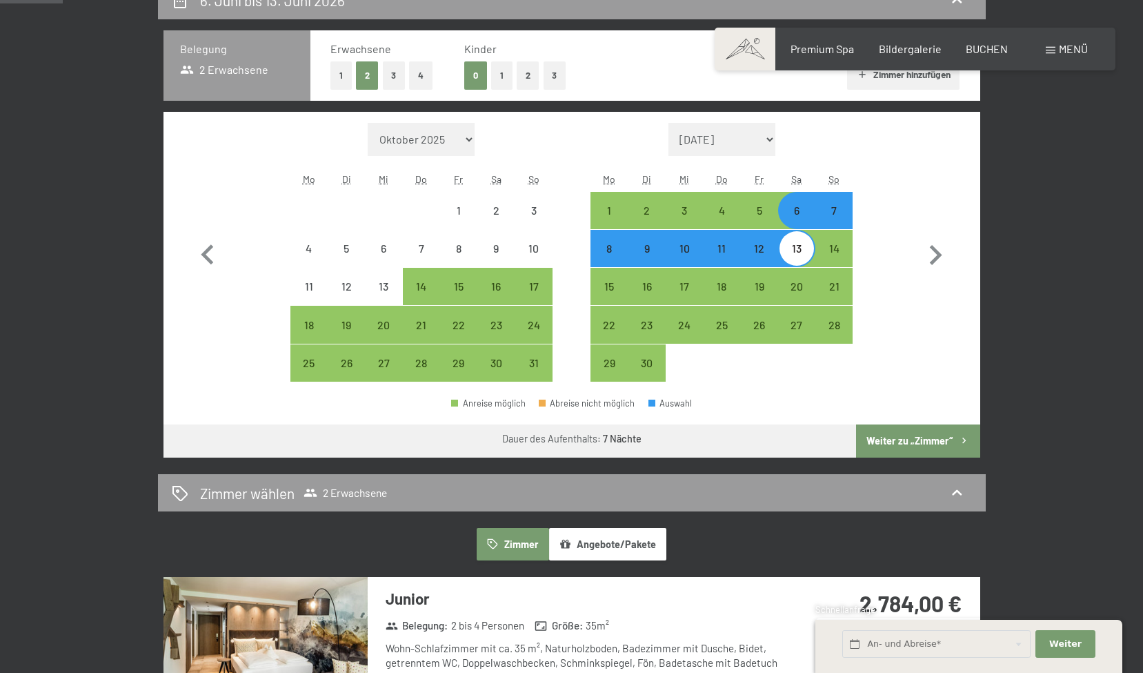
scroll to position [345, 0]
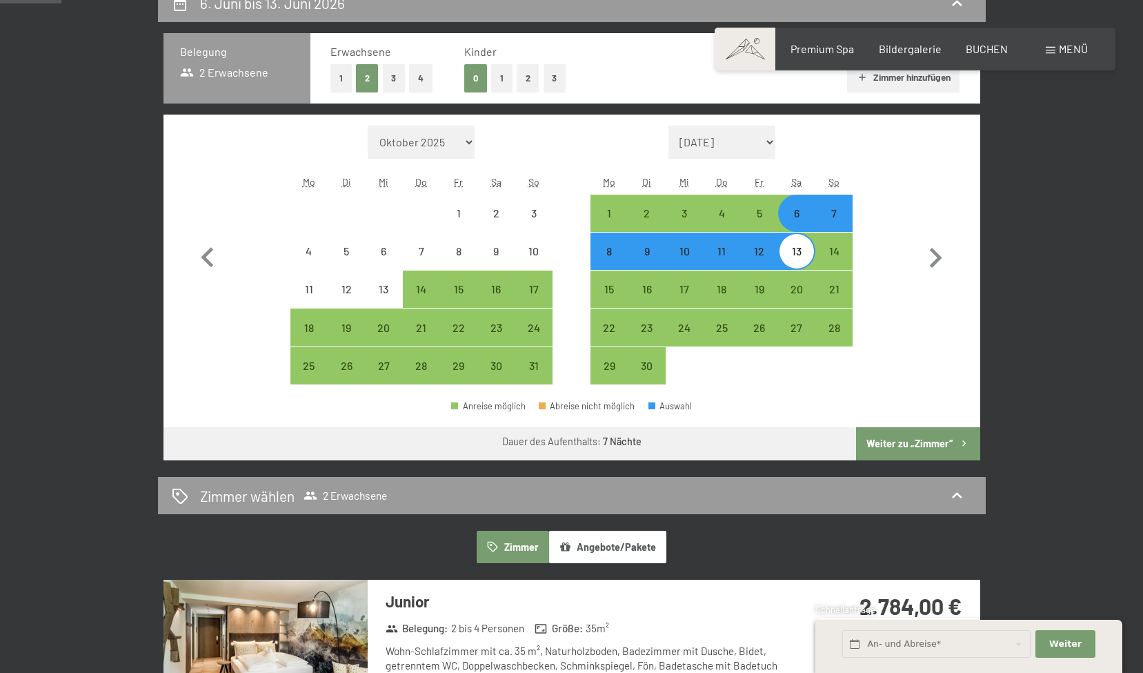
click at [337, 81] on button "1" at bounding box center [340, 78] width 21 height 28
select select "2026-05-01"
select select "2026-06-01"
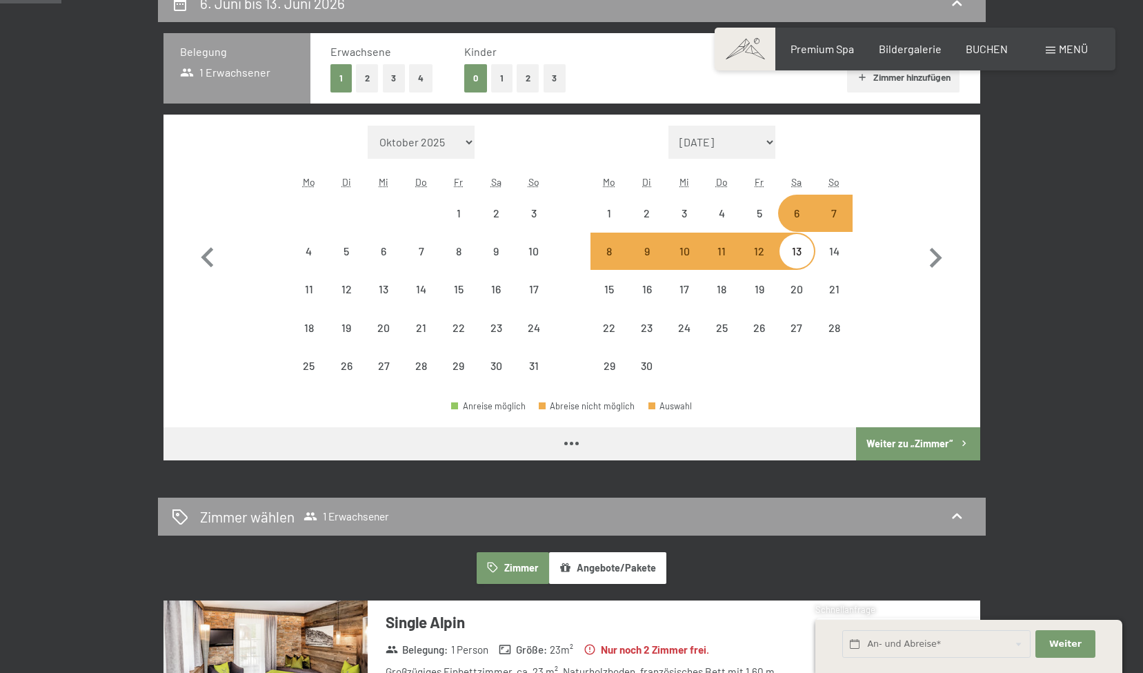
select select "2026-05-01"
select select "2026-06-01"
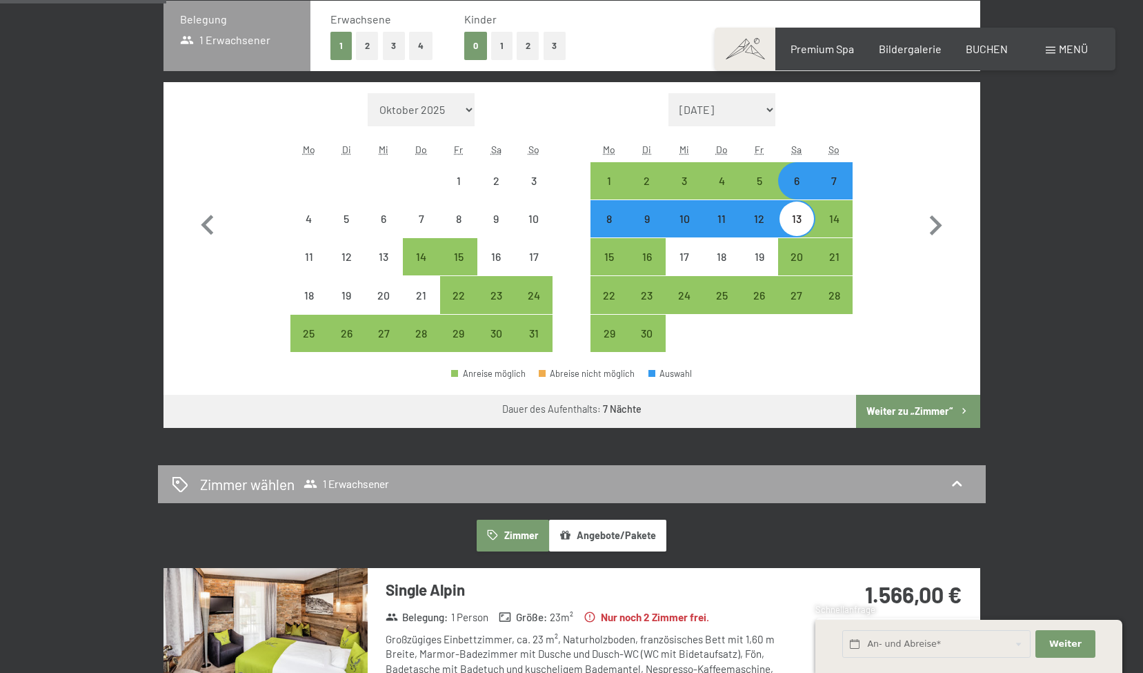
scroll to position [375, 0]
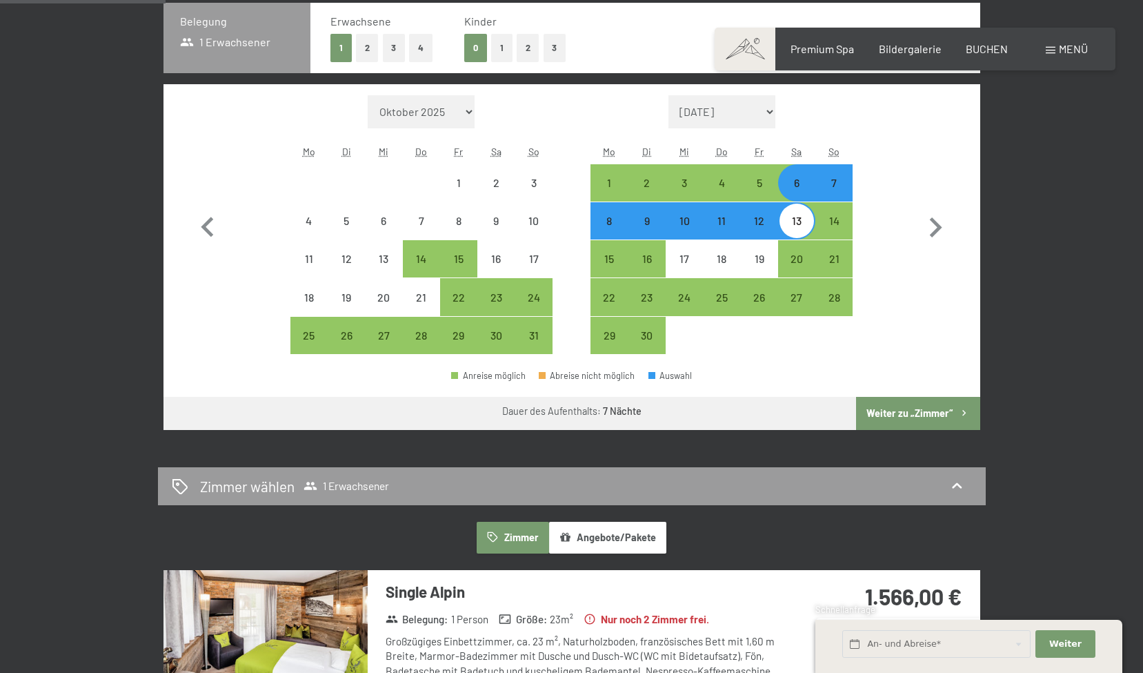
click at [802, 186] on div "6" at bounding box center [797, 194] width 34 height 34
select select "2026-05-01"
select select "2026-06-01"
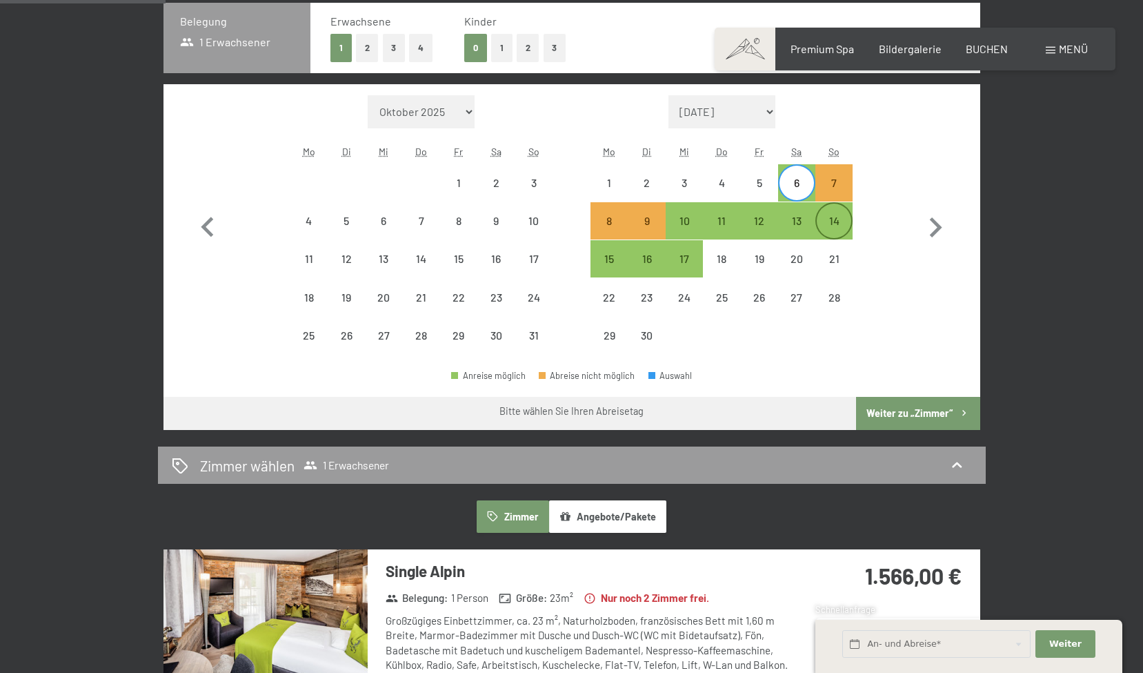
click at [831, 220] on div "14" at bounding box center [834, 232] width 34 height 34
select select "2026-05-01"
select select "2026-06-01"
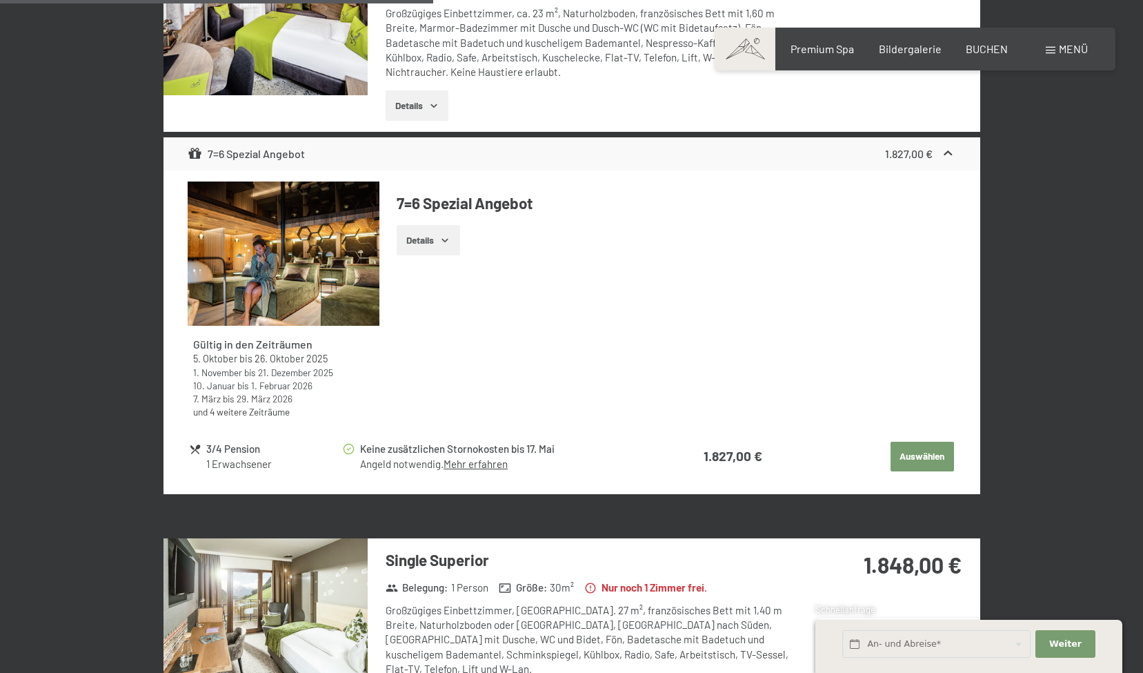
scroll to position [985, 0]
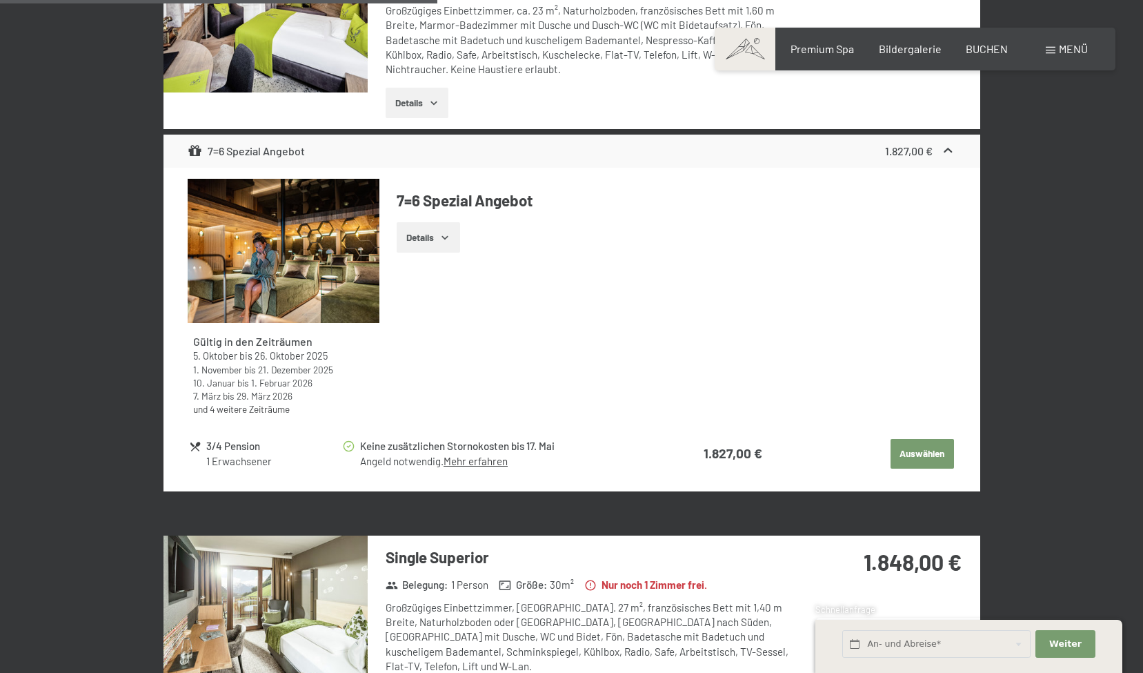
click at [443, 236] on icon "button" at bounding box center [445, 237] width 6 height 3
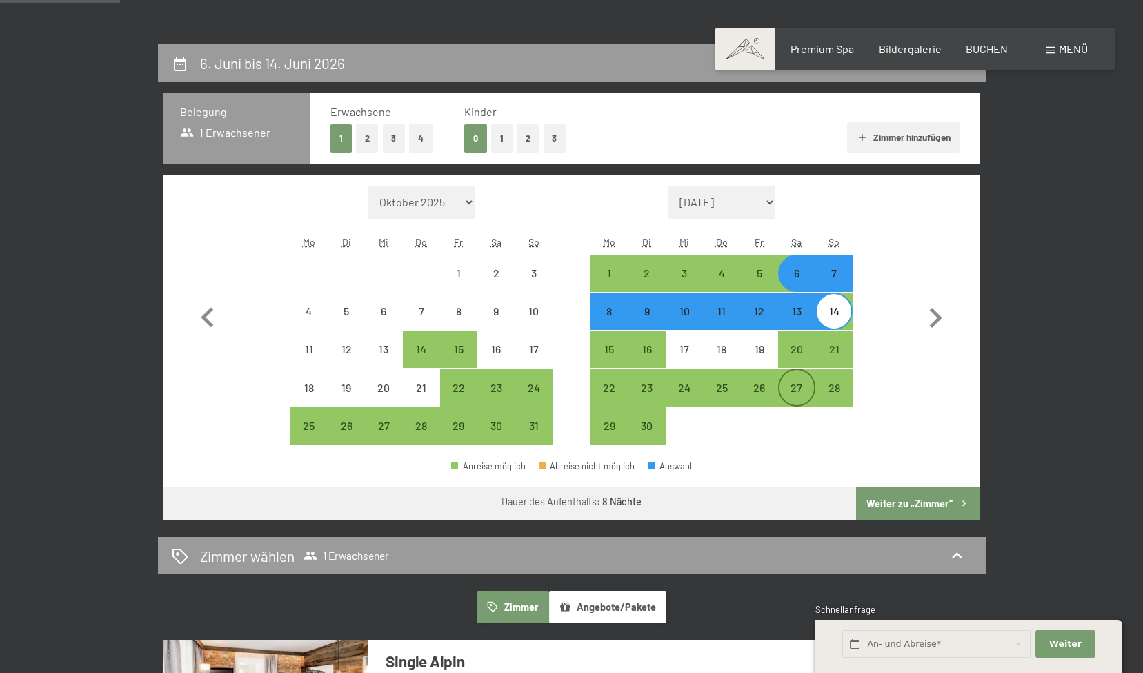
scroll to position [280, 0]
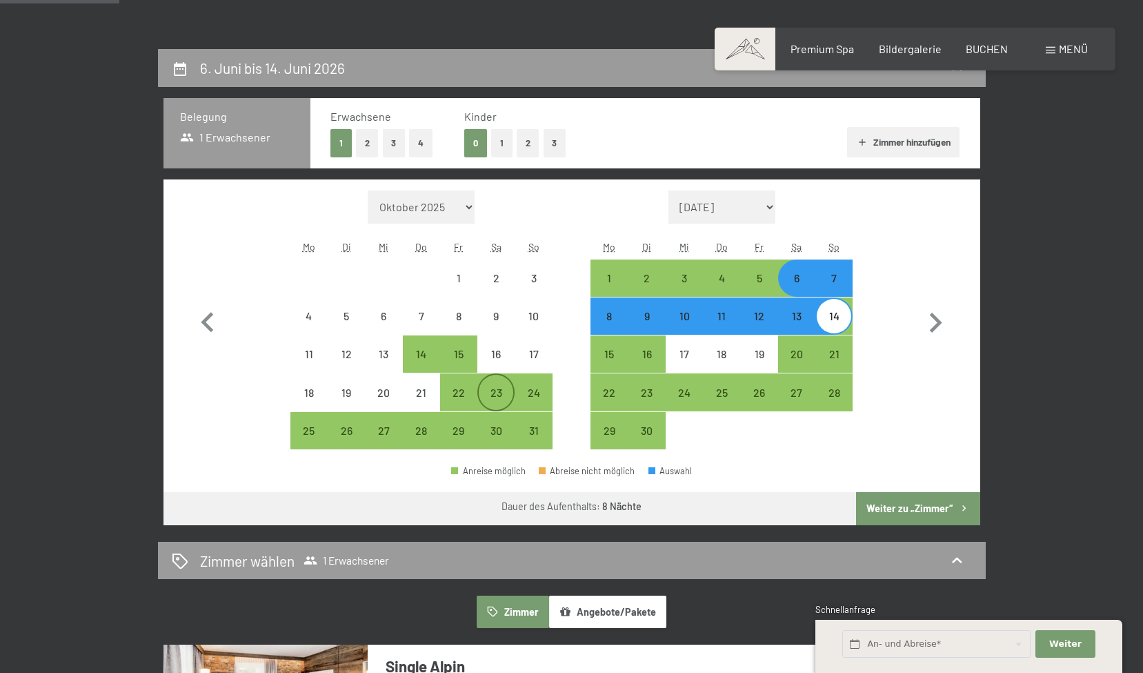
click at [497, 385] on div "23" at bounding box center [496, 392] width 34 height 34
select select "2026-05-01"
select select "2026-06-01"
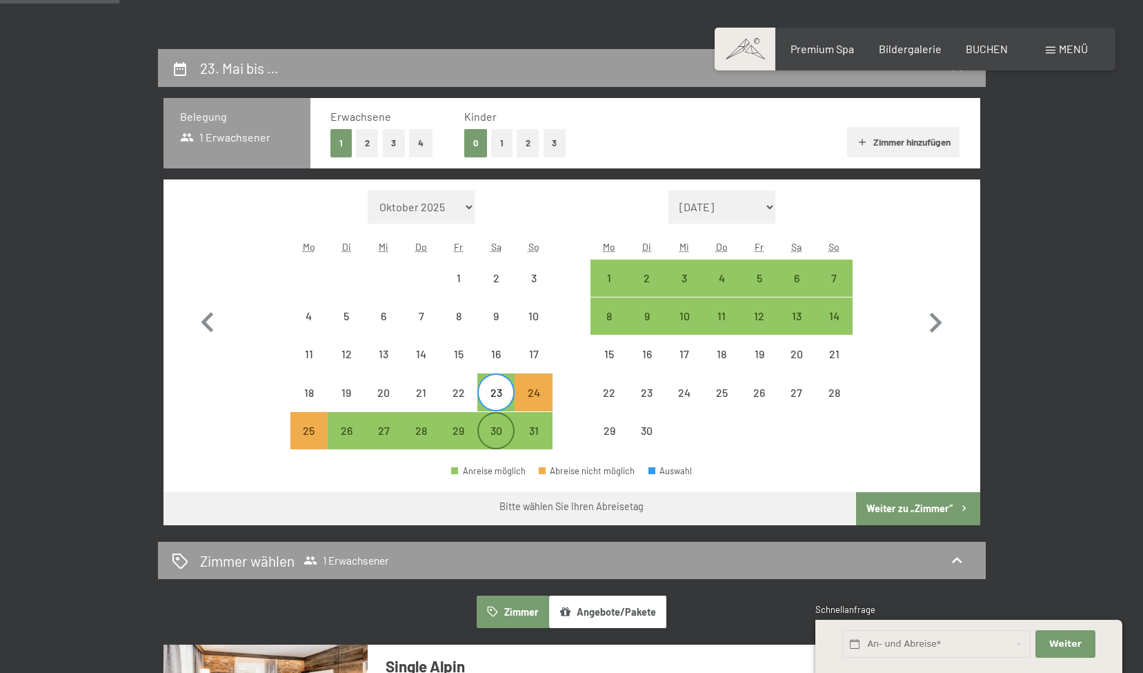
click at [497, 430] on div "30" at bounding box center [496, 442] width 34 height 34
select select "2026-05-01"
select select "2026-06-01"
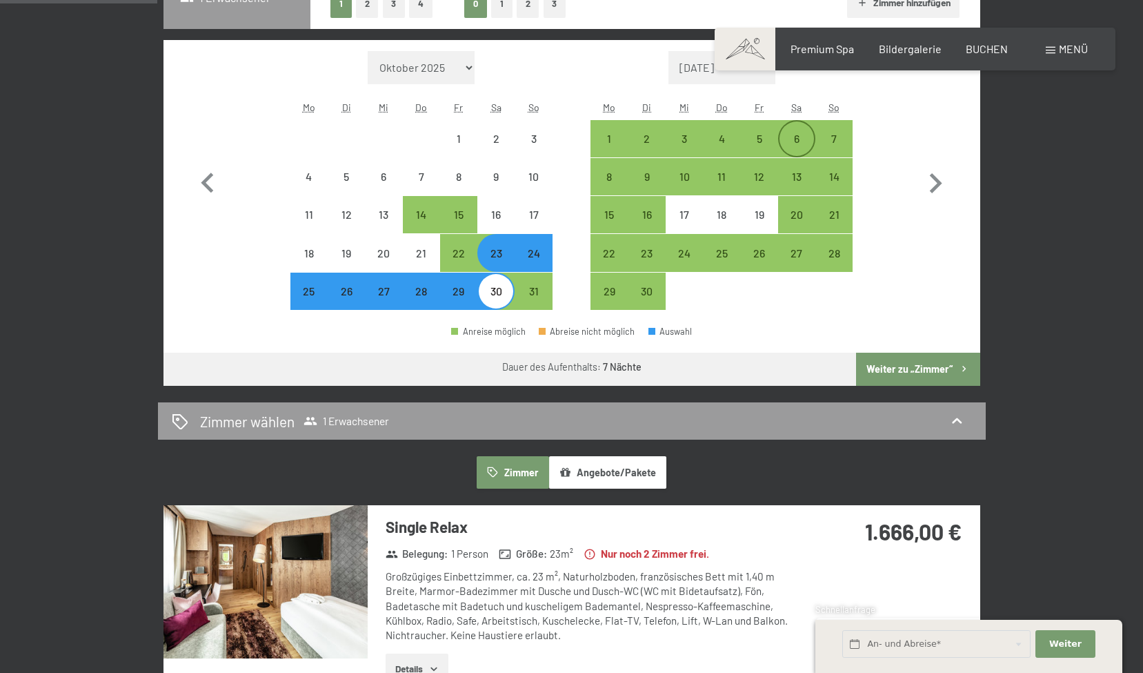
scroll to position [423, 0]
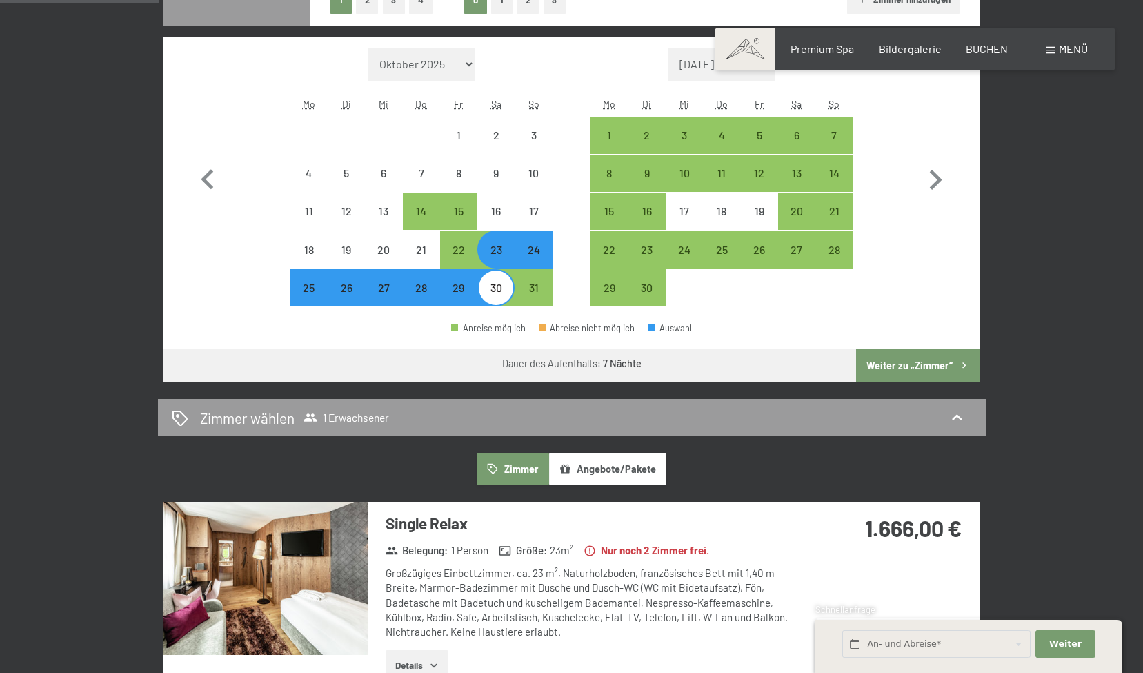
click at [495, 255] on div "23" at bounding box center [496, 261] width 34 height 34
select select "2026-05-01"
select select "2026-06-01"
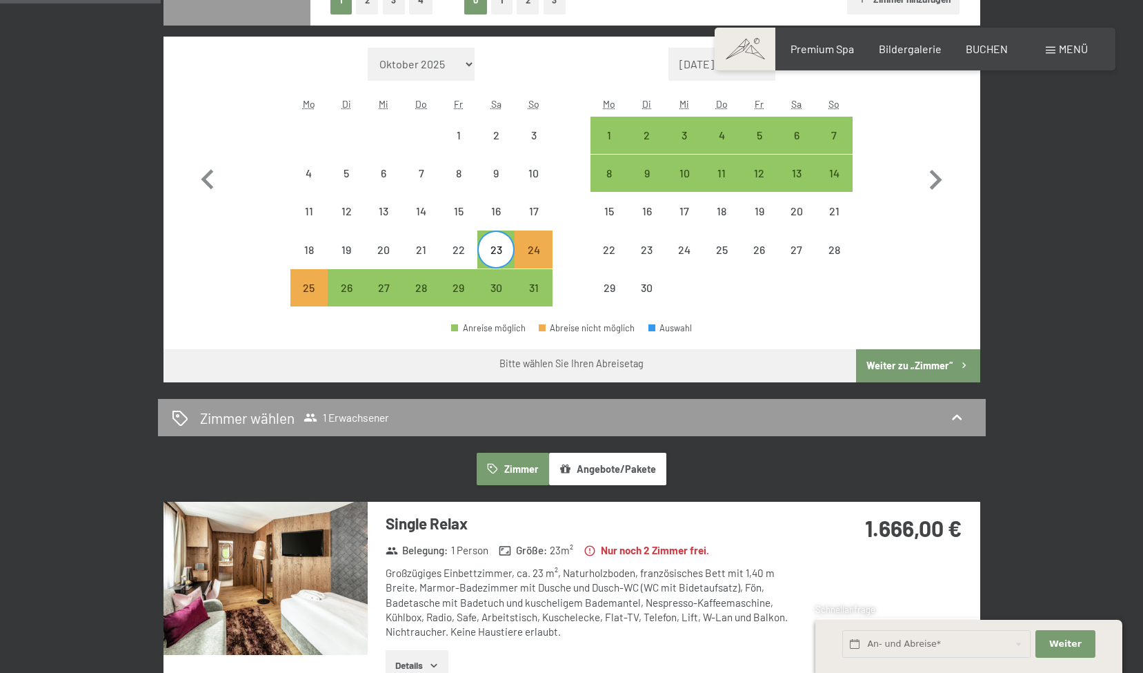
scroll to position [426, 0]
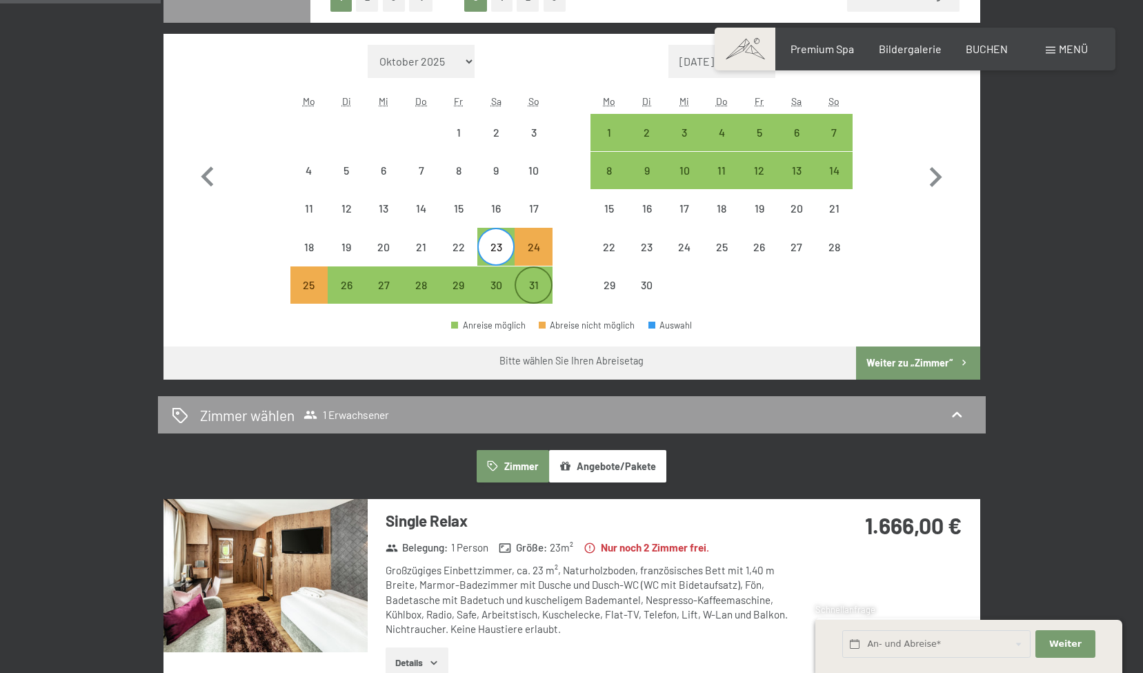
click at [541, 290] on div "31" at bounding box center [533, 296] width 34 height 34
select select "2026-05-01"
select select "2026-06-01"
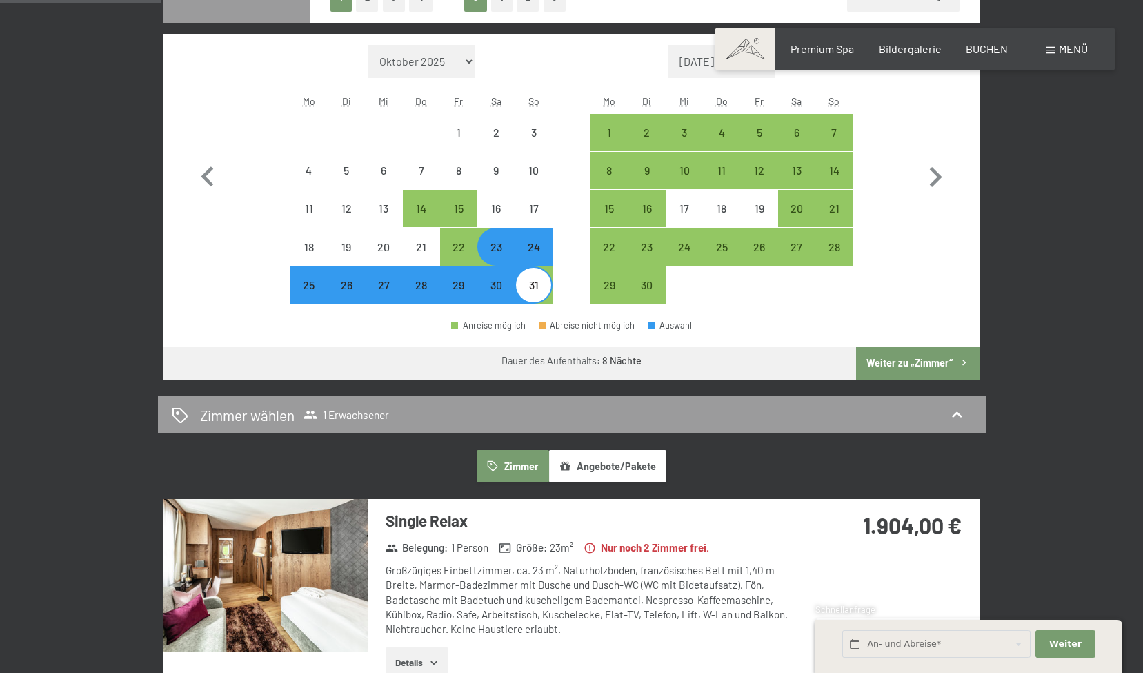
click at [497, 286] on div "30" at bounding box center [496, 296] width 34 height 34
select select "2026-05-01"
select select "2026-06-01"
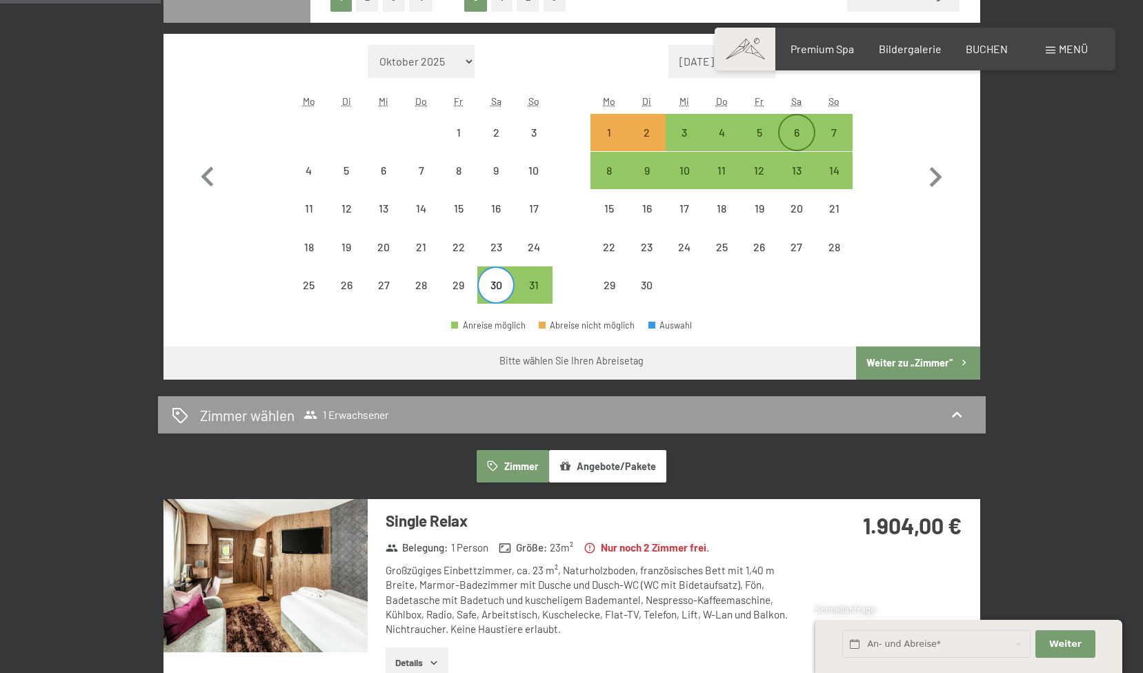
click at [797, 129] on div "6" at bounding box center [797, 144] width 34 height 34
select select "2026-05-01"
select select "2026-06-01"
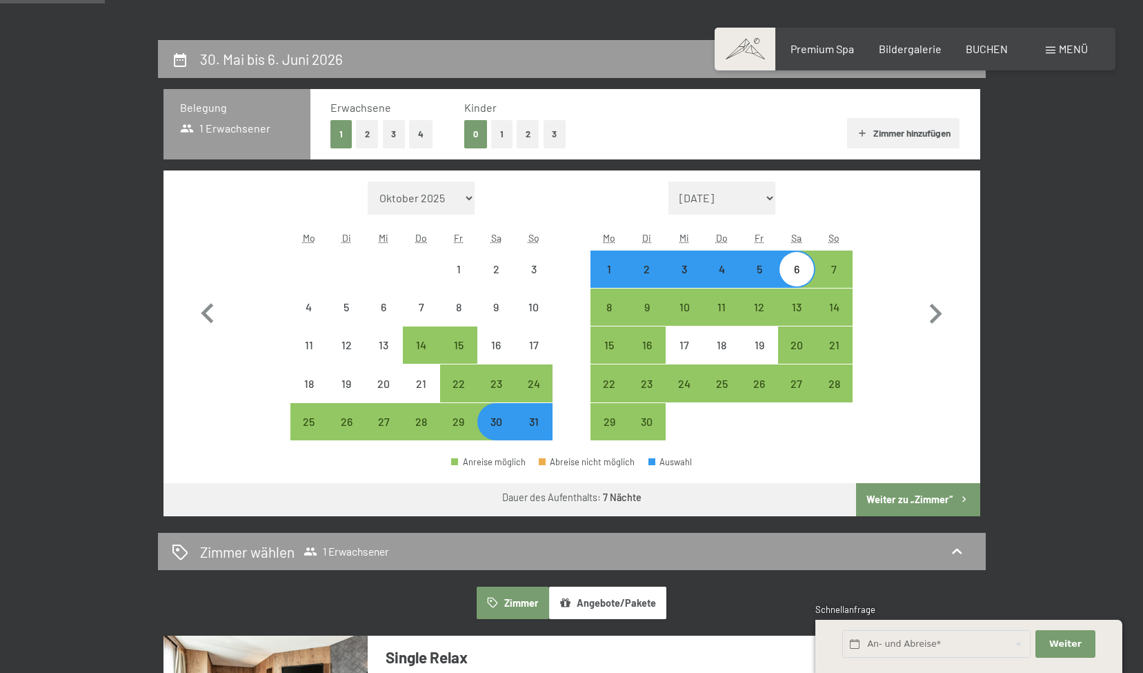
scroll to position [293, 0]
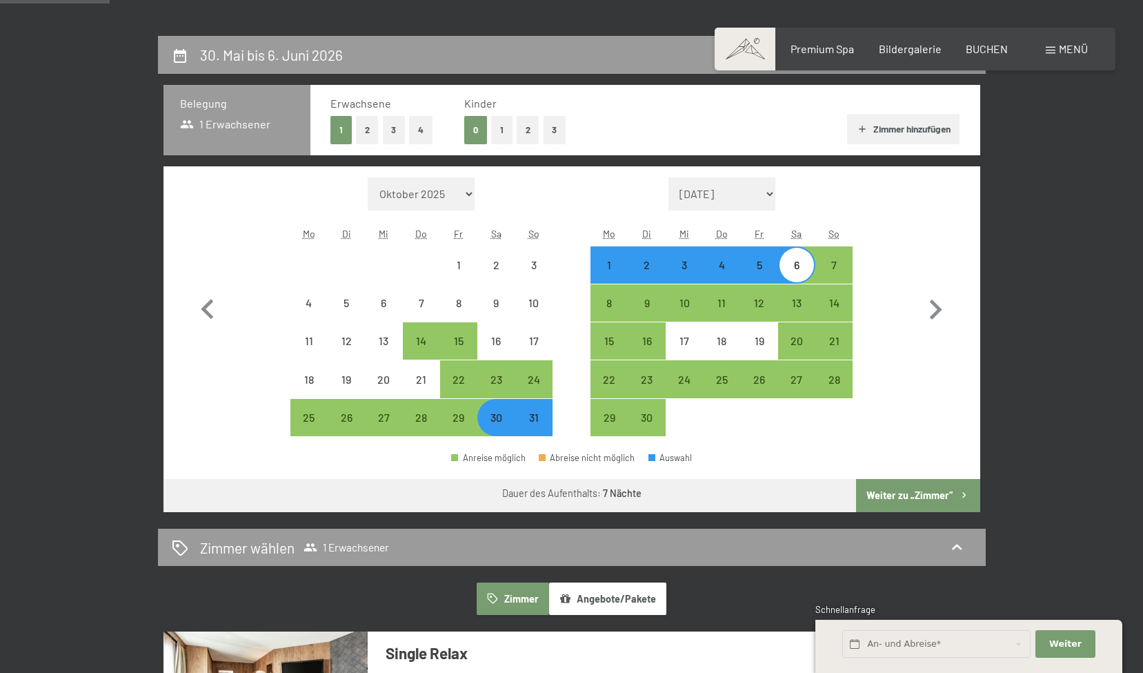
click at [495, 379] on span "Einwilligung Marketing*" at bounding box center [496, 377] width 114 height 14
click at [433, 379] on input "Einwilligung Marketing*" at bounding box center [426, 377] width 14 height 14
click at [495, 379] on span "Einwilligung Marketing*" at bounding box center [496, 377] width 114 height 14
click at [433, 379] on input "Einwilligung Marketing*" at bounding box center [426, 377] width 14 height 14
checkbox input "false"
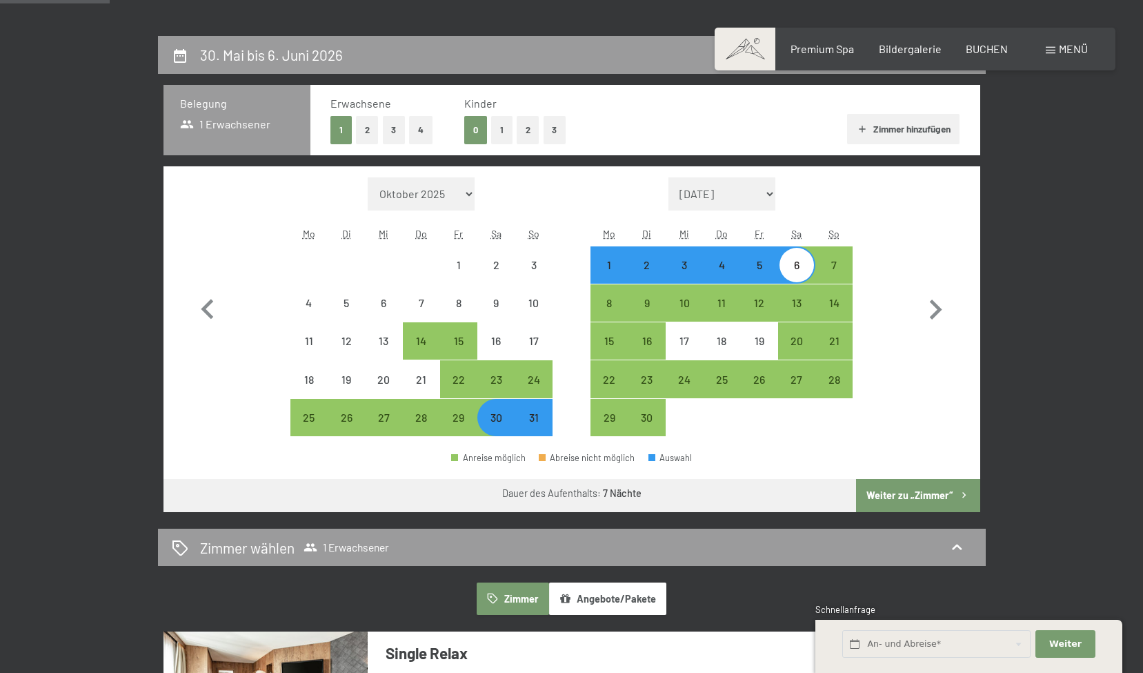
click at [501, 420] on div "30" at bounding box center [496, 429] width 34 height 34
select select "2026-05-01"
select select "2026-06-01"
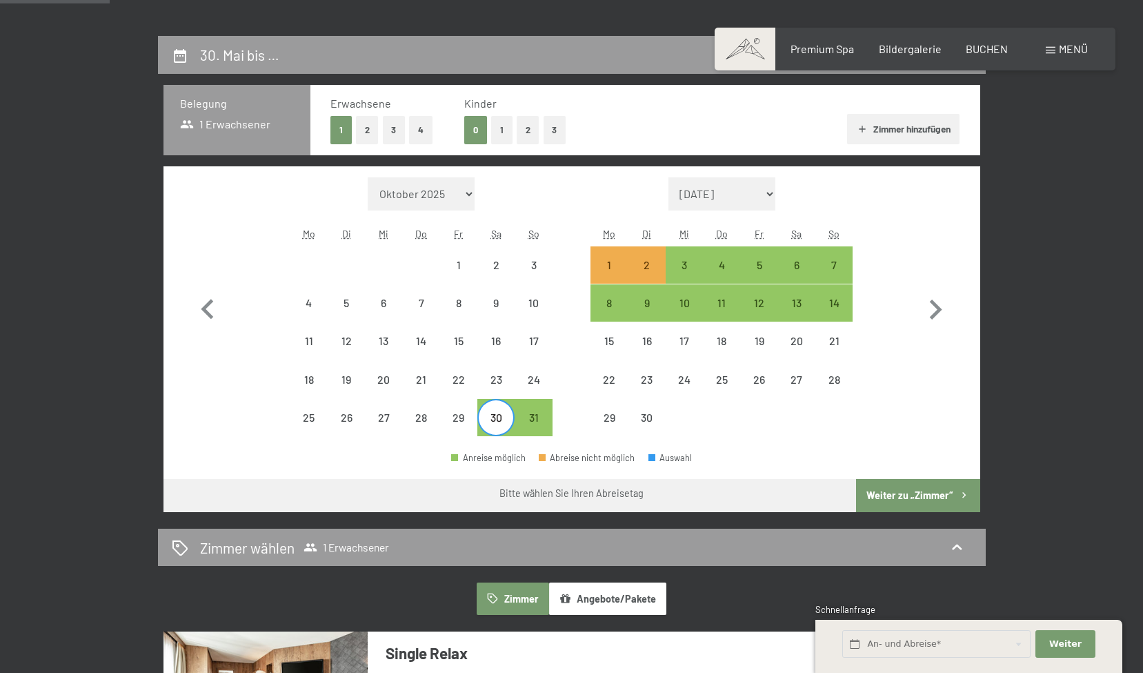
click at [499, 381] on span "Einwilligung Marketing*" at bounding box center [496, 377] width 114 height 14
click at [433, 381] on input "Einwilligung Marketing*" at bounding box center [426, 377] width 14 height 14
click at [499, 381] on span "Einwilligung Marketing*" at bounding box center [496, 377] width 114 height 14
click at [433, 381] on input "Einwilligung Marketing*" at bounding box center [426, 377] width 14 height 14
click at [452, 381] on span "Einwilligung Marketing*" at bounding box center [496, 377] width 114 height 14
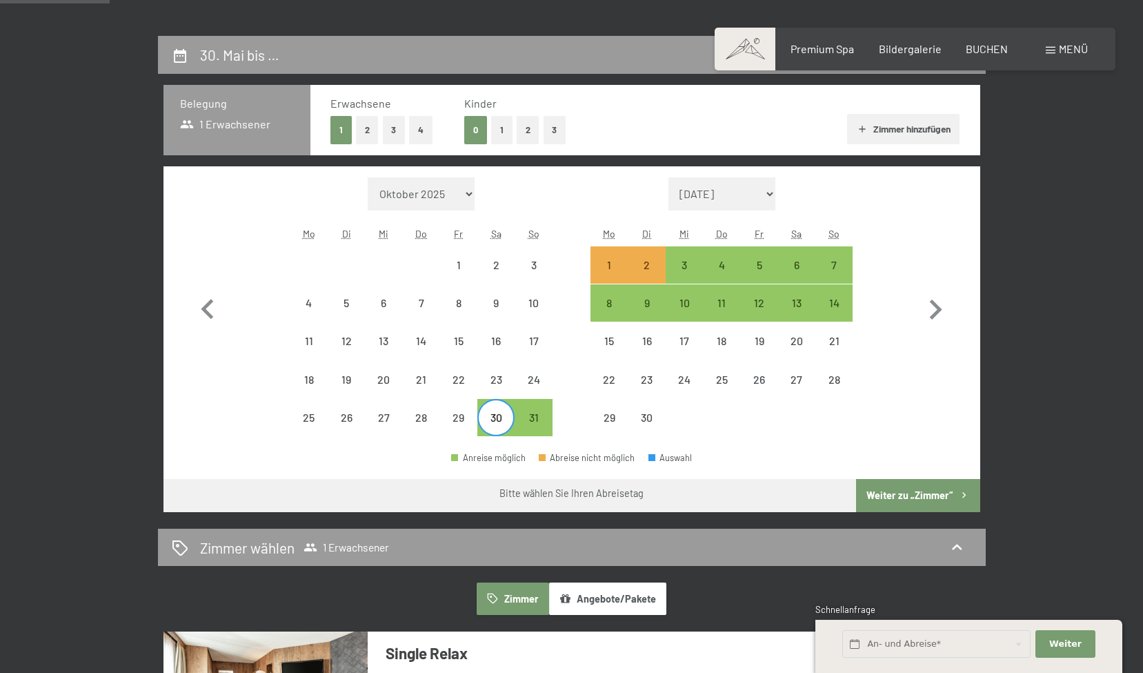
click at [433, 381] on input "Einwilligung Marketing*" at bounding box center [426, 377] width 14 height 14
click at [453, 380] on span "Einwilligung Marketing*" at bounding box center [496, 377] width 114 height 14
click at [433, 380] on input "Einwilligung Marketing*" at bounding box center [426, 377] width 14 height 14
click at [499, 375] on span "Einwilligung Marketing*" at bounding box center [496, 377] width 114 height 14
click at [433, 375] on input "Einwilligung Marketing*" at bounding box center [426, 377] width 14 height 14
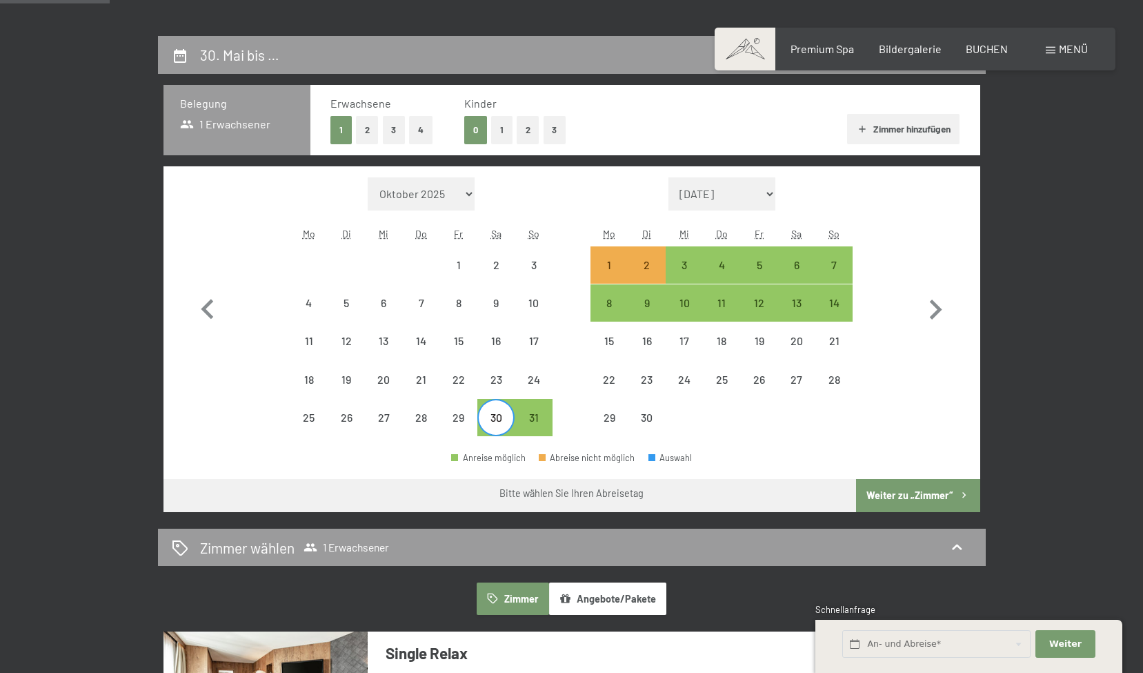
checkbox input "false"
click at [727, 359] on div "18" at bounding box center [721, 352] width 34 height 34
select select "2026-05-01"
select select "2026-06-01"
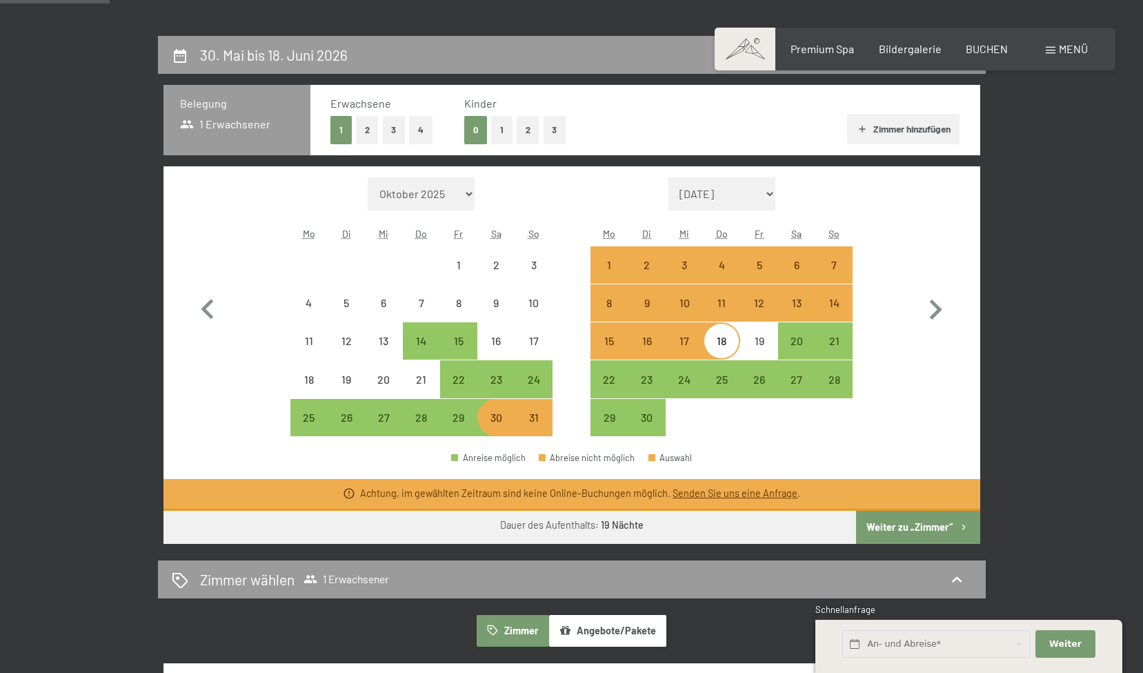
click at [493, 377] on span "Einwilligung Marketing*" at bounding box center [496, 377] width 114 height 14
click at [433, 377] on input "Einwilligung Marketing*" at bounding box center [426, 377] width 14 height 14
click at [494, 377] on span "Einwilligung Marketing*" at bounding box center [496, 377] width 114 height 14
click at [433, 377] on input "Einwilligung Marketing*" at bounding box center [426, 377] width 14 height 14
checkbox input "false"
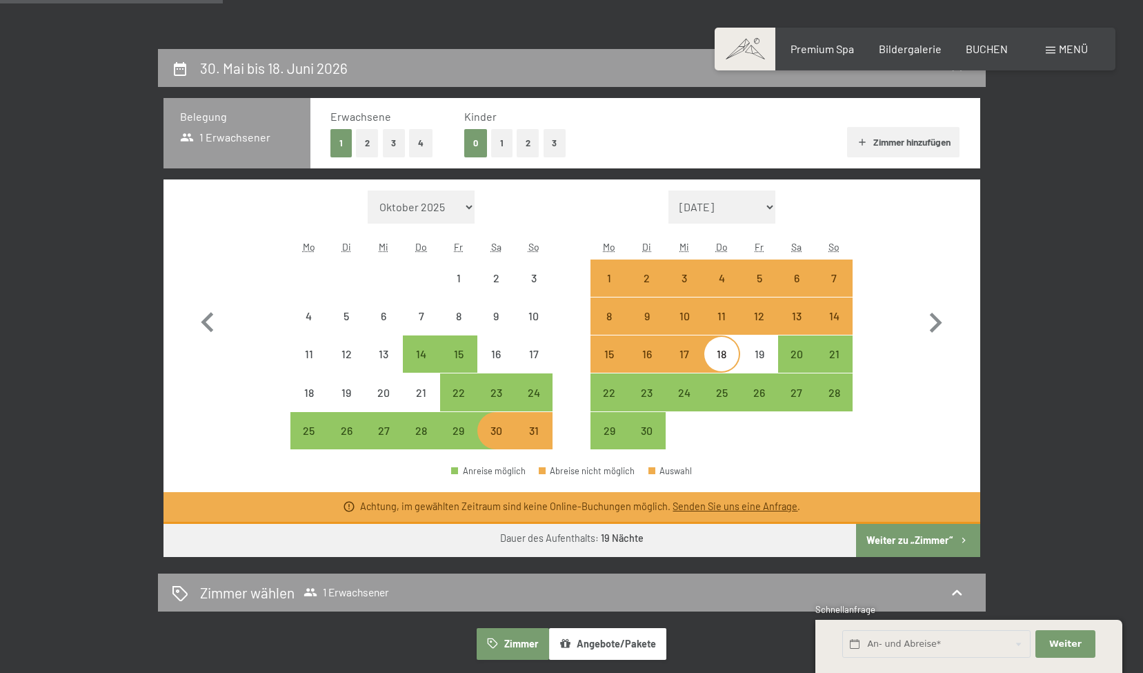
scroll to position [279, 0]
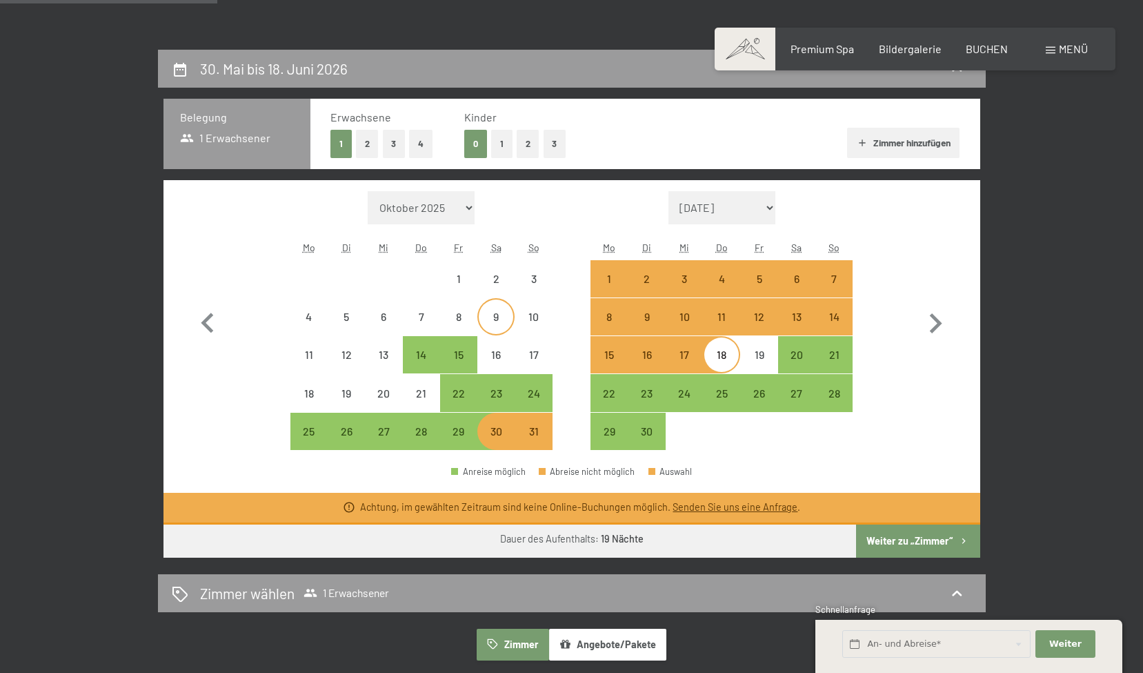
click at [499, 321] on div "9" at bounding box center [496, 328] width 34 height 34
select select "2026-05-01"
select select "2026-06-01"
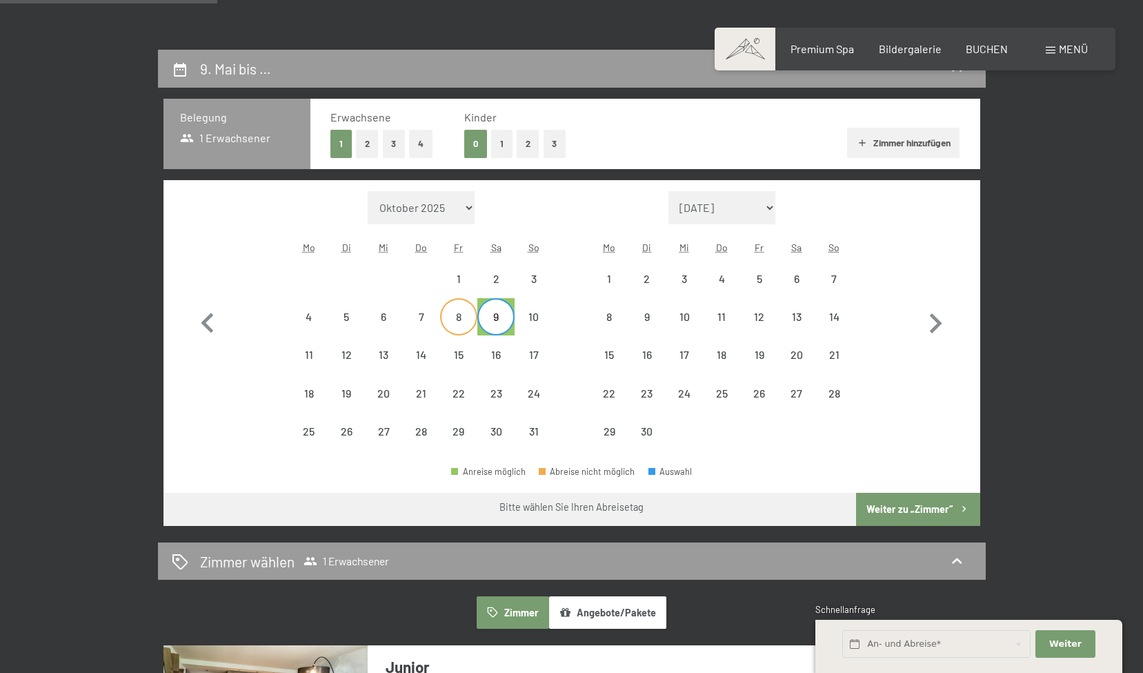
click at [459, 319] on div "8" at bounding box center [459, 328] width 34 height 34
select select "2026-05-01"
select select "2026-06-01"
click at [495, 392] on div "23" at bounding box center [496, 405] width 34 height 34
select select "2026-05-01"
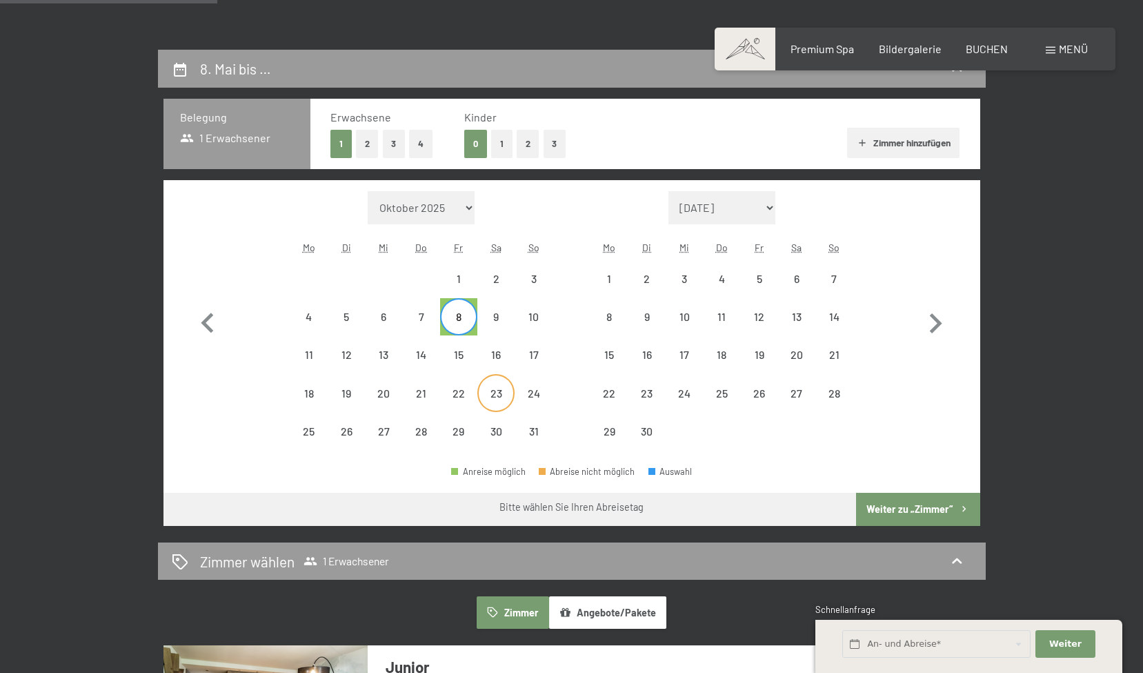
select select "2026-06-01"
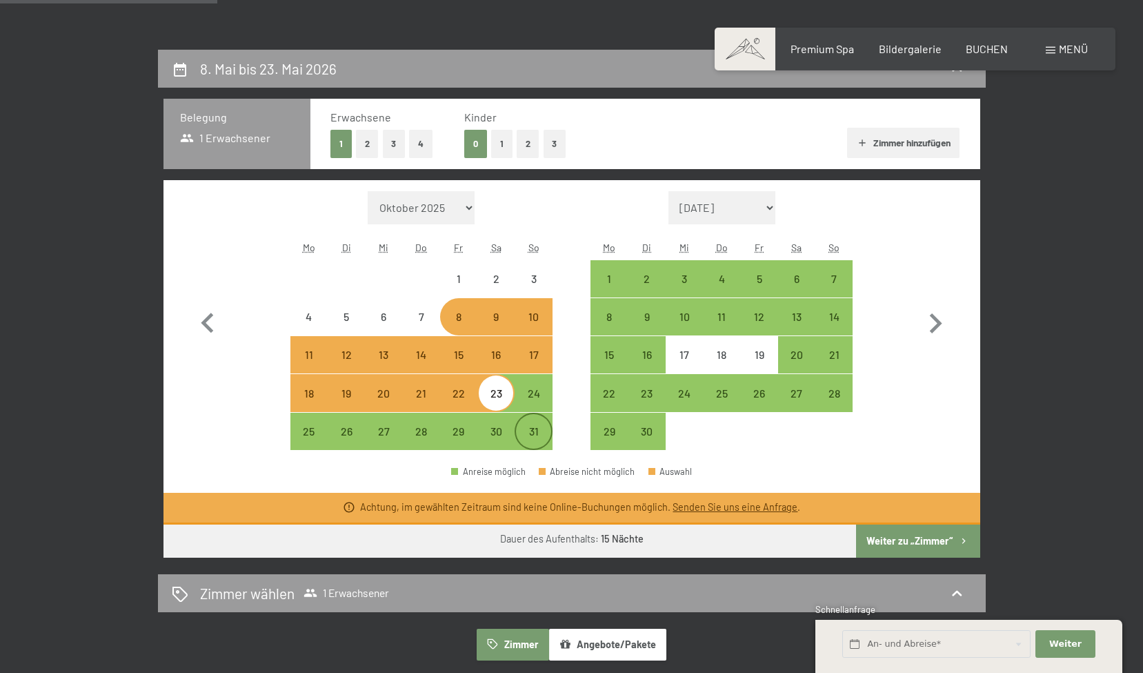
click at [531, 433] on div "31" at bounding box center [533, 443] width 34 height 34
select select "2026-05-01"
select select "2026-06-01"
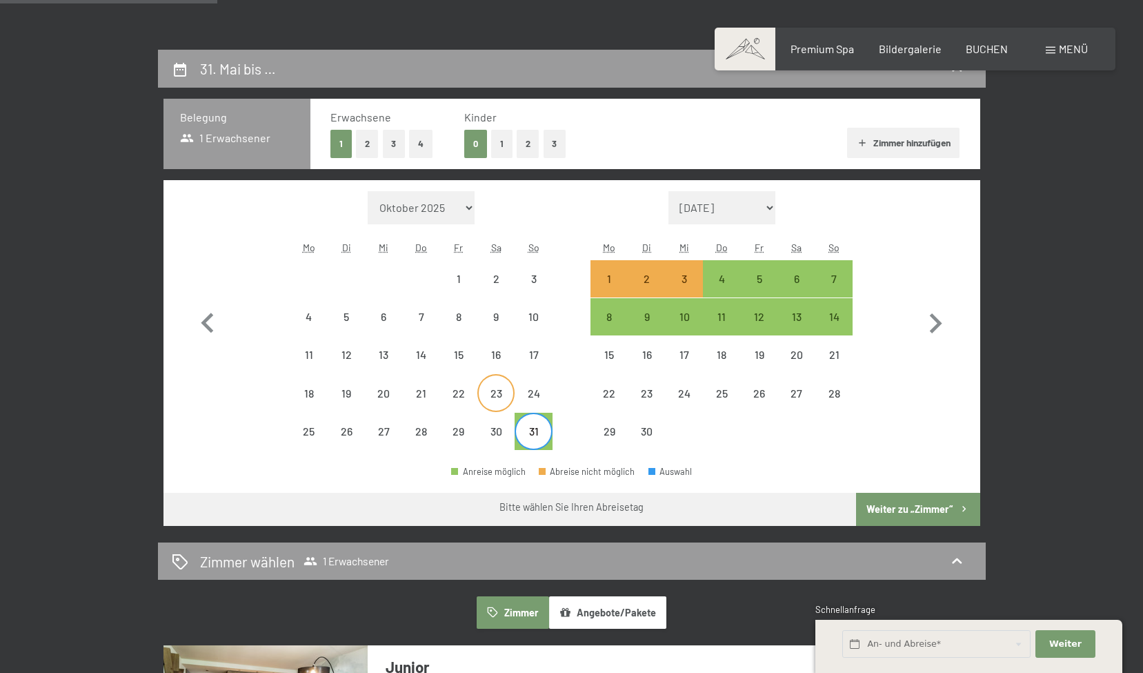
click at [492, 397] on div "23" at bounding box center [496, 405] width 34 height 34
select select "2026-05-01"
select select "2026-06-01"
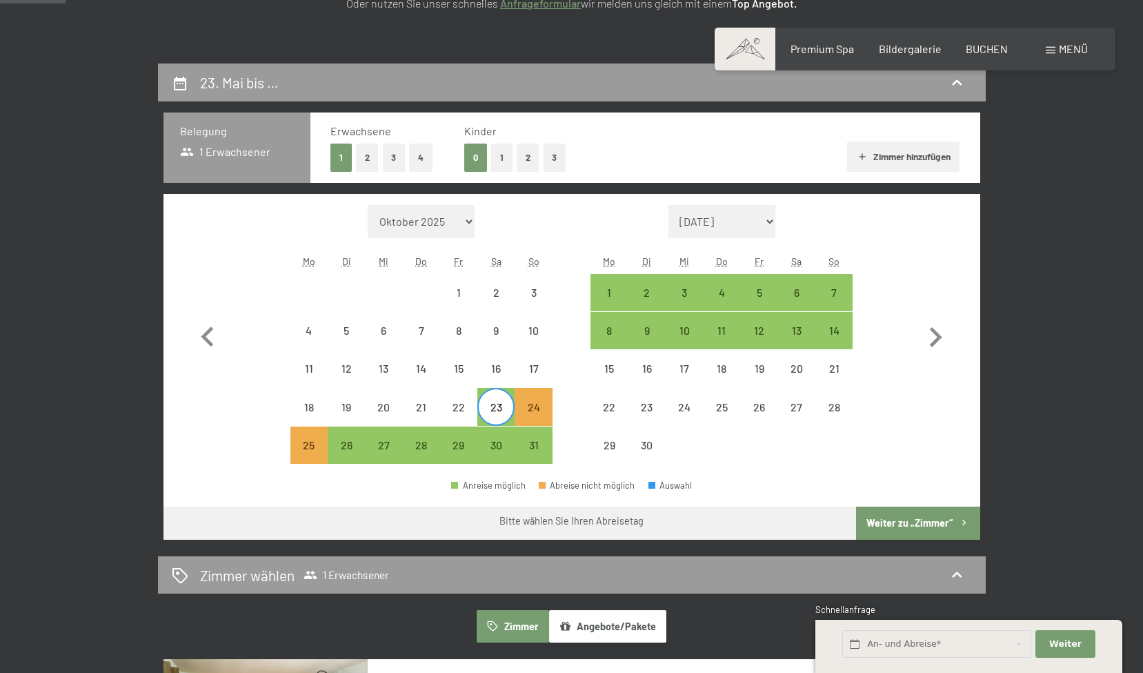
scroll to position [264, 0]
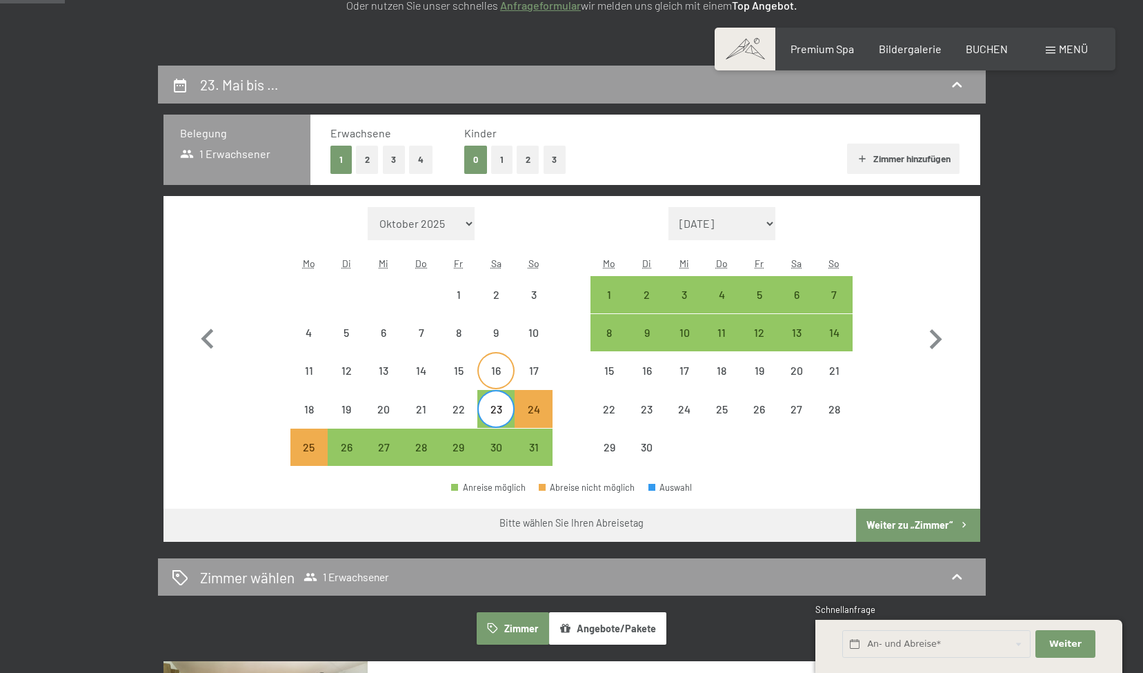
click at [504, 366] on div "16" at bounding box center [496, 382] width 34 height 34
select select "2026-05-01"
select select "2026-06-01"
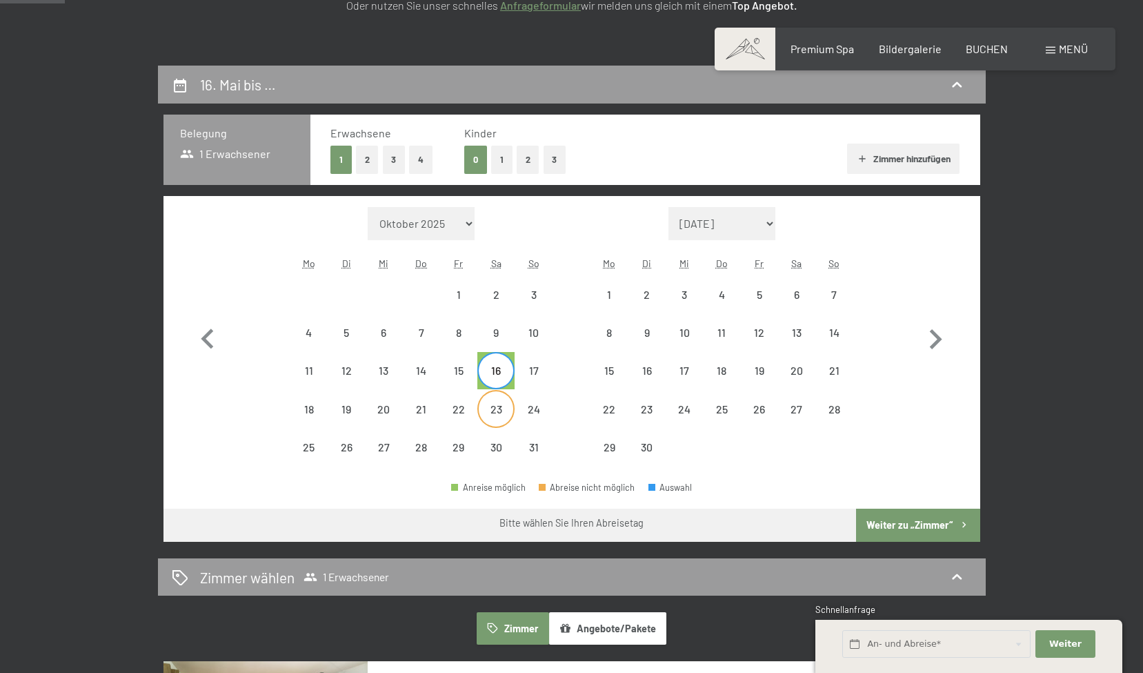
click at [499, 399] on div "23" at bounding box center [496, 408] width 34 height 34
select select "2026-05-01"
select select "2026-06-01"
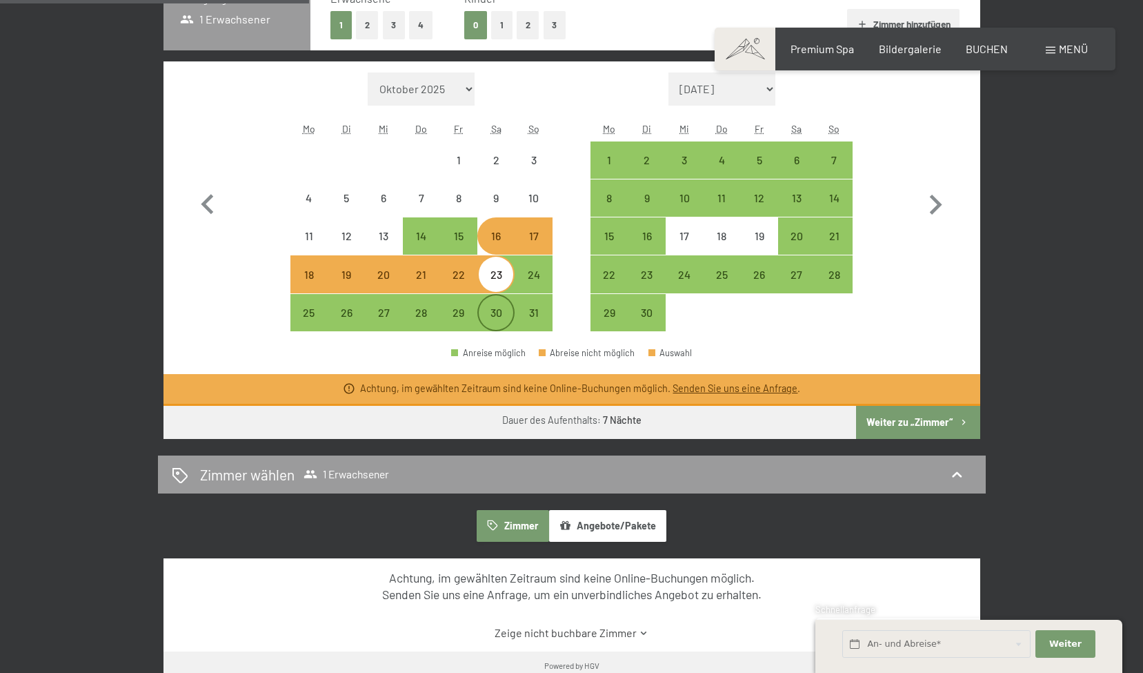
scroll to position [393, 0]
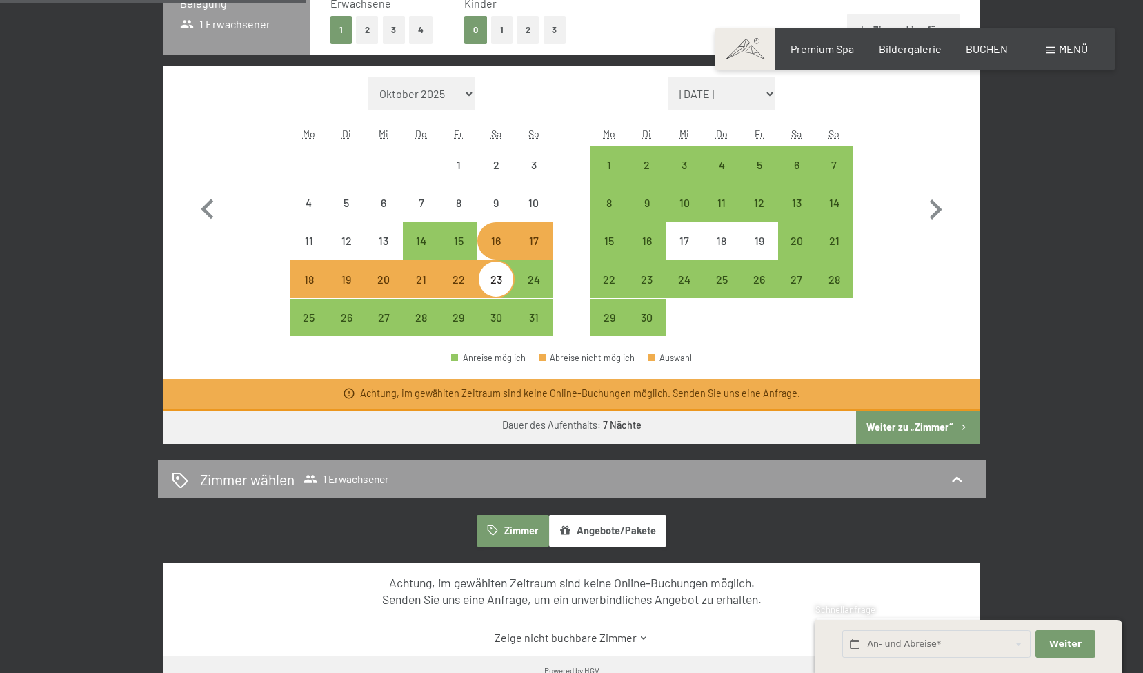
click at [496, 280] on div "23" at bounding box center [496, 291] width 34 height 34
select select "2026-05-01"
select select "2026-06-01"
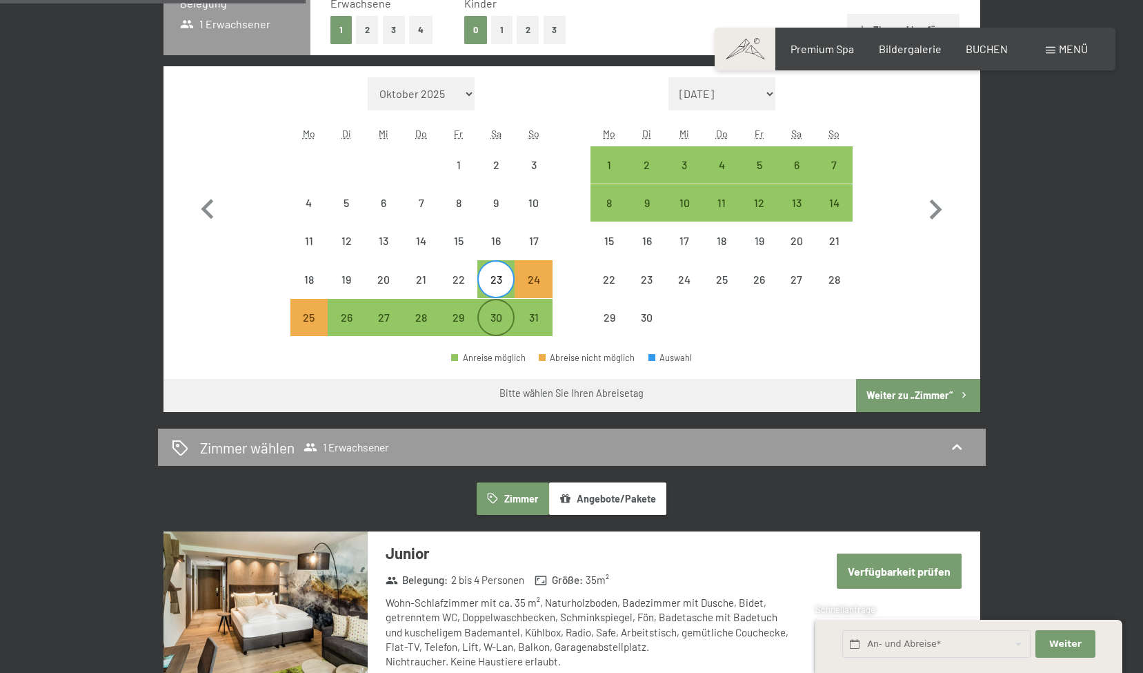
click at [495, 315] on div "30" at bounding box center [496, 329] width 34 height 34
select select "2026-05-01"
select select "2026-06-01"
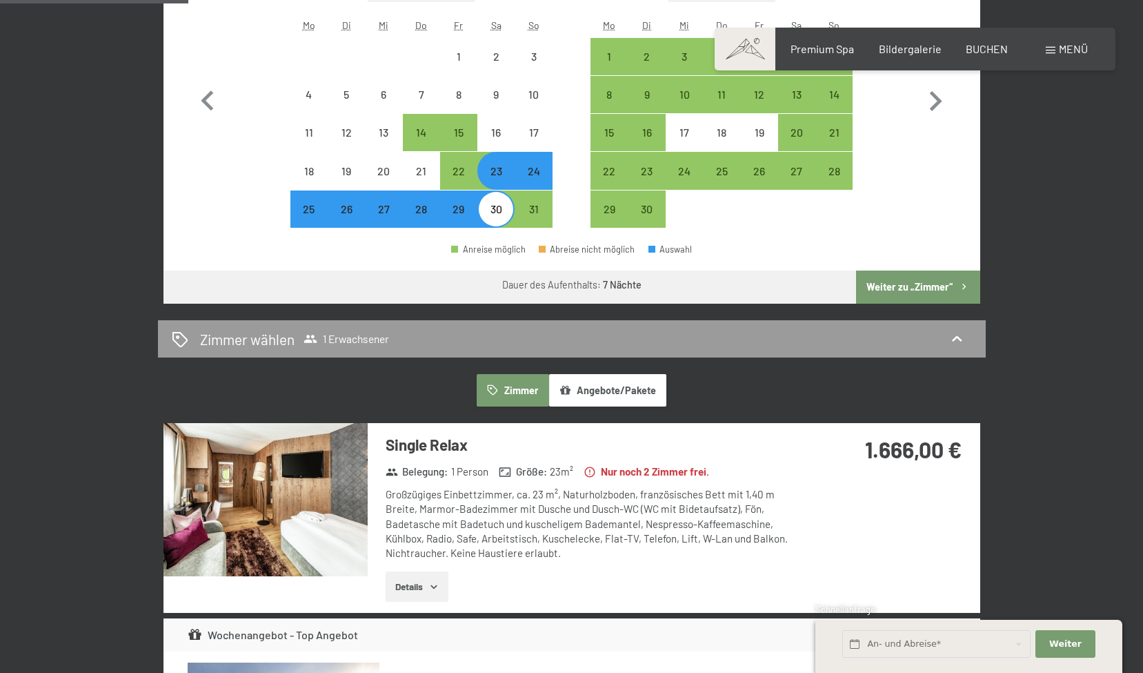
scroll to position [502, 0]
click at [502, 175] on div "23" at bounding box center [496, 182] width 34 height 34
select select "2026-05-01"
select select "2026-06-01"
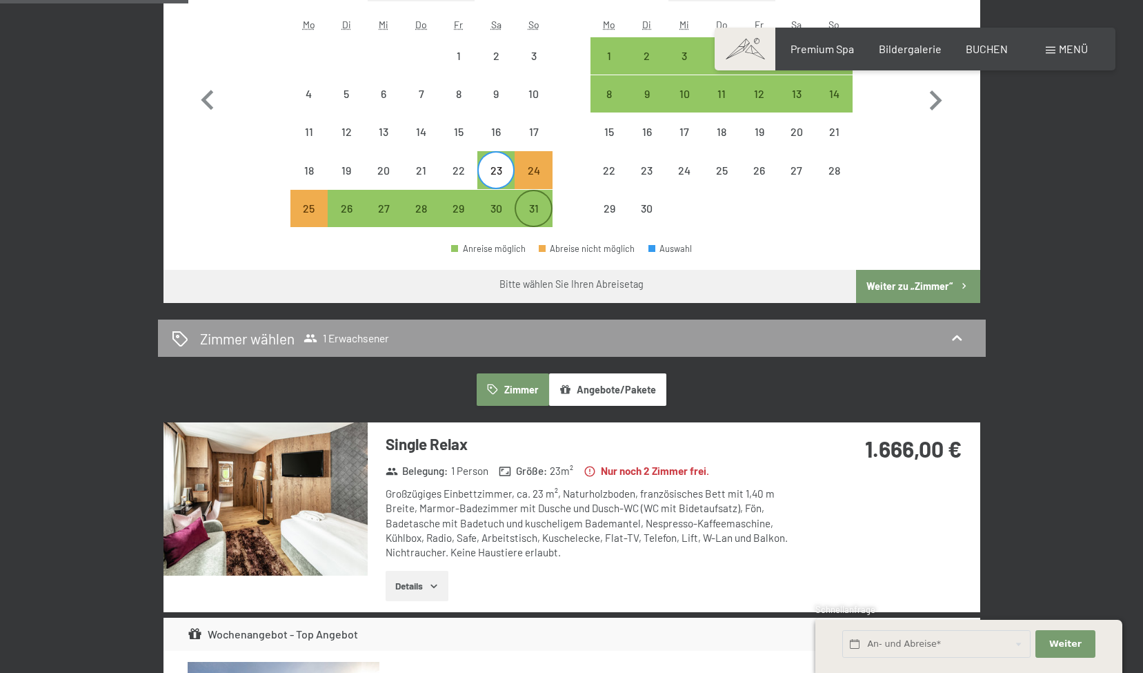
click at [532, 208] on div "31" at bounding box center [533, 220] width 34 height 34
select select "2026-05-01"
select select "2026-06-01"
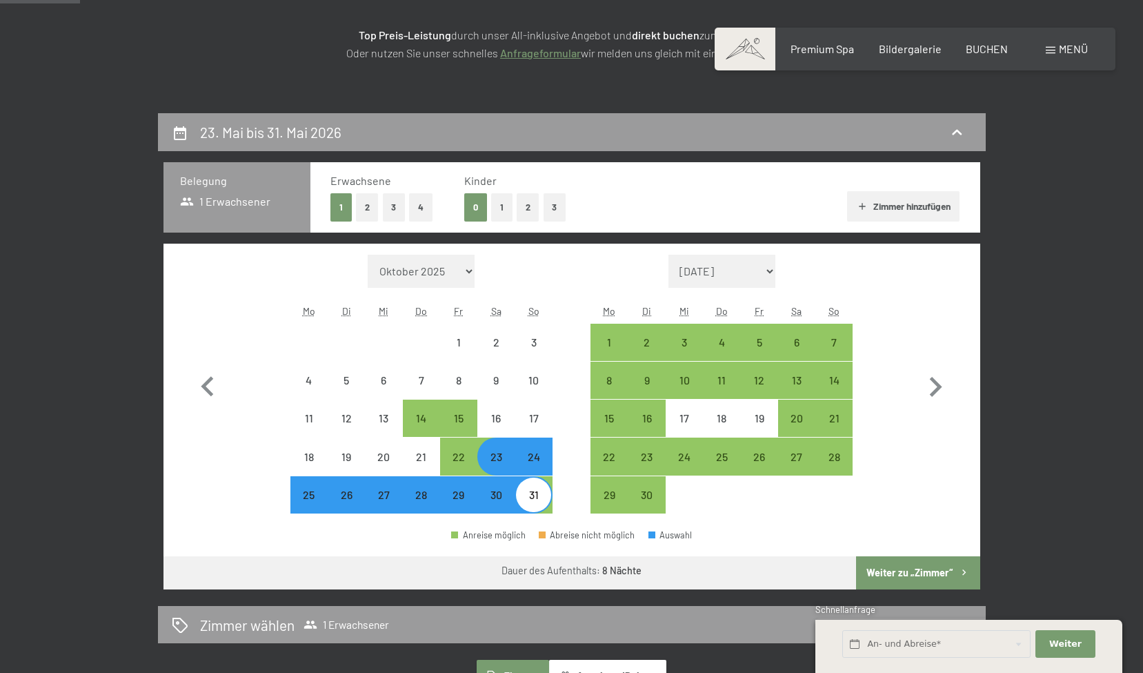
scroll to position [212, 0]
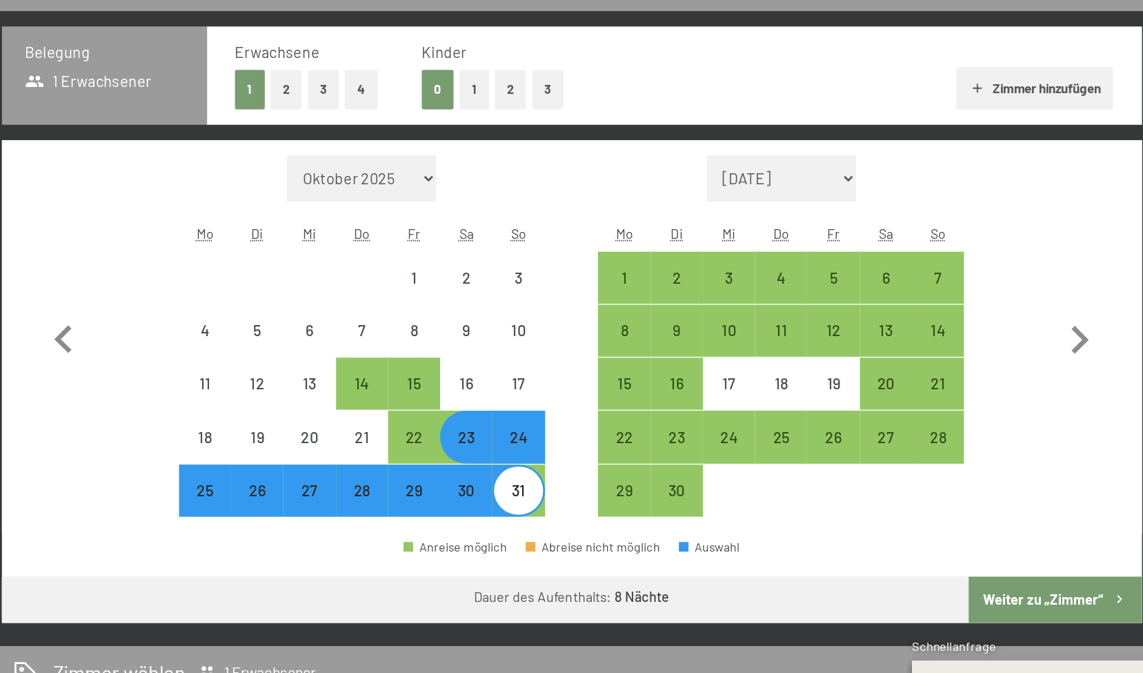
click at [367, 208] on button "2" at bounding box center [367, 211] width 23 height 28
select select "2026-05-01"
select select "2026-06-01"
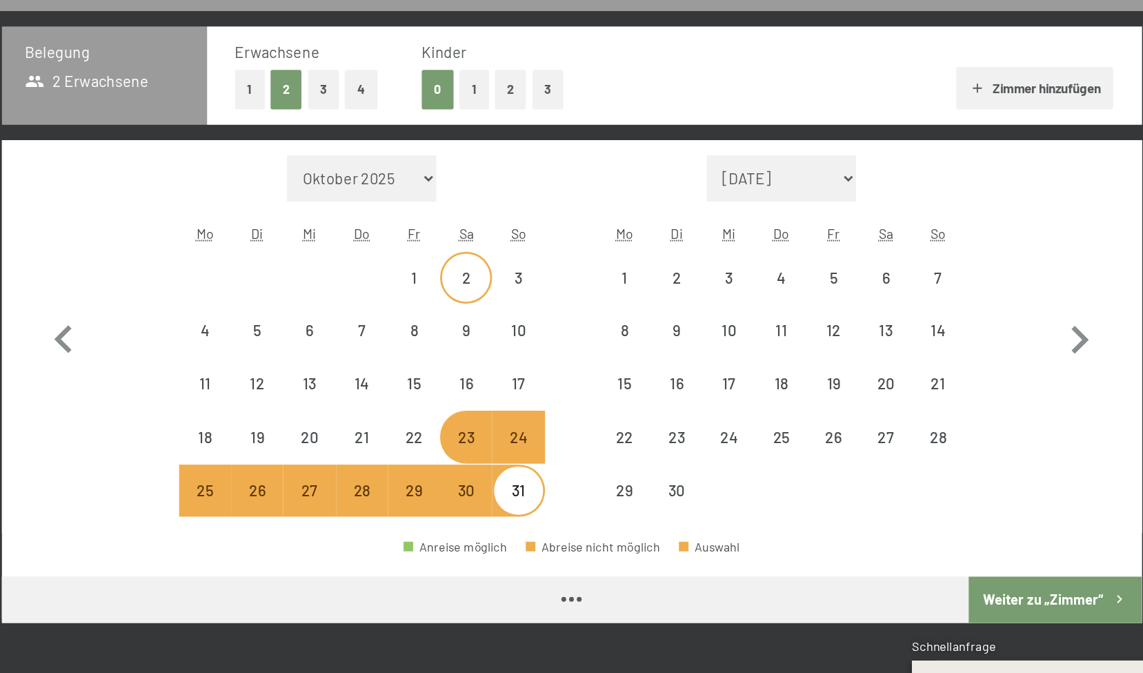
select select "2026-05-01"
select select "2026-06-01"
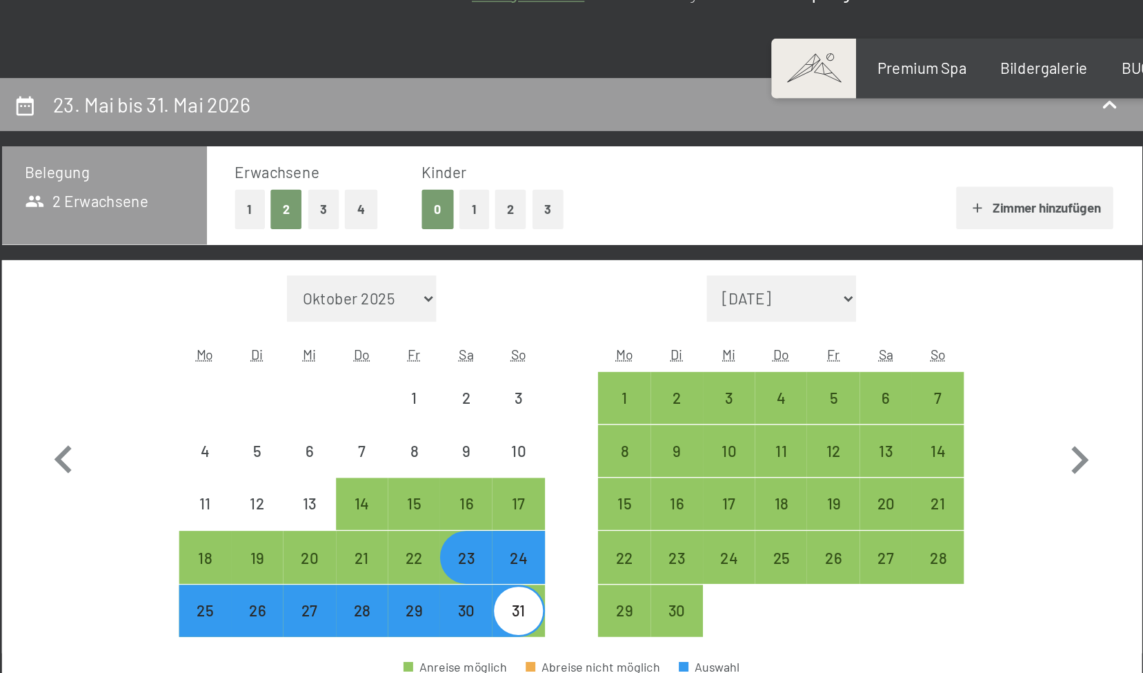
scroll to position [271, 0]
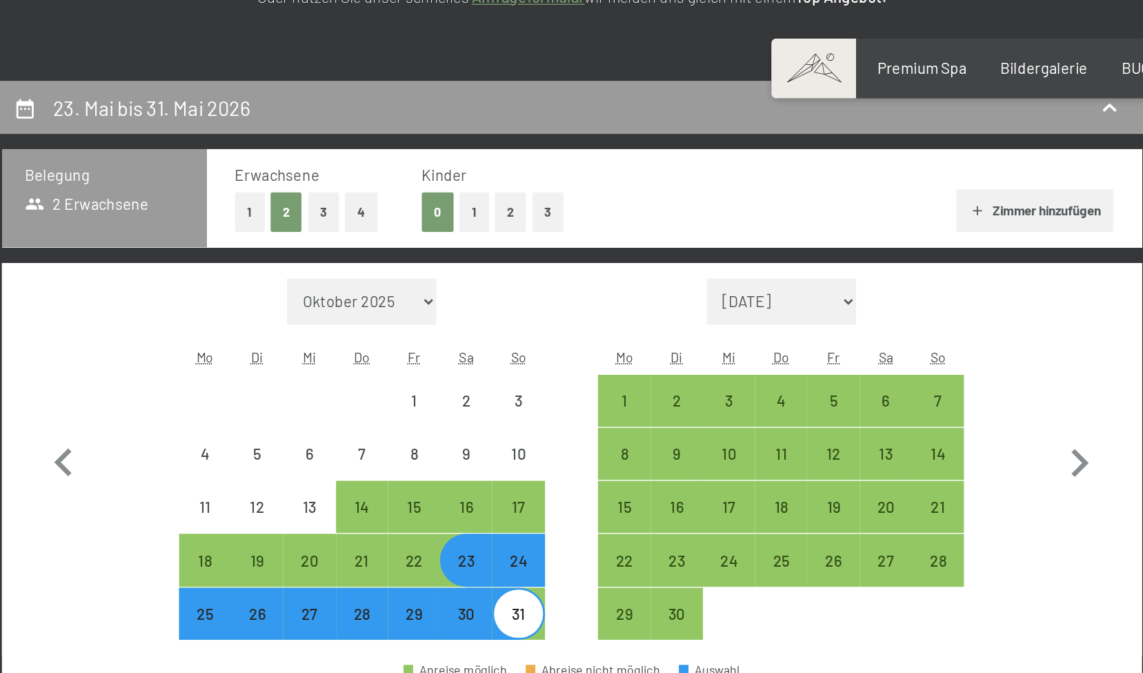
click at [337, 152] on button "1" at bounding box center [340, 152] width 21 height 28
select select "2026-05-01"
select select "2026-06-01"
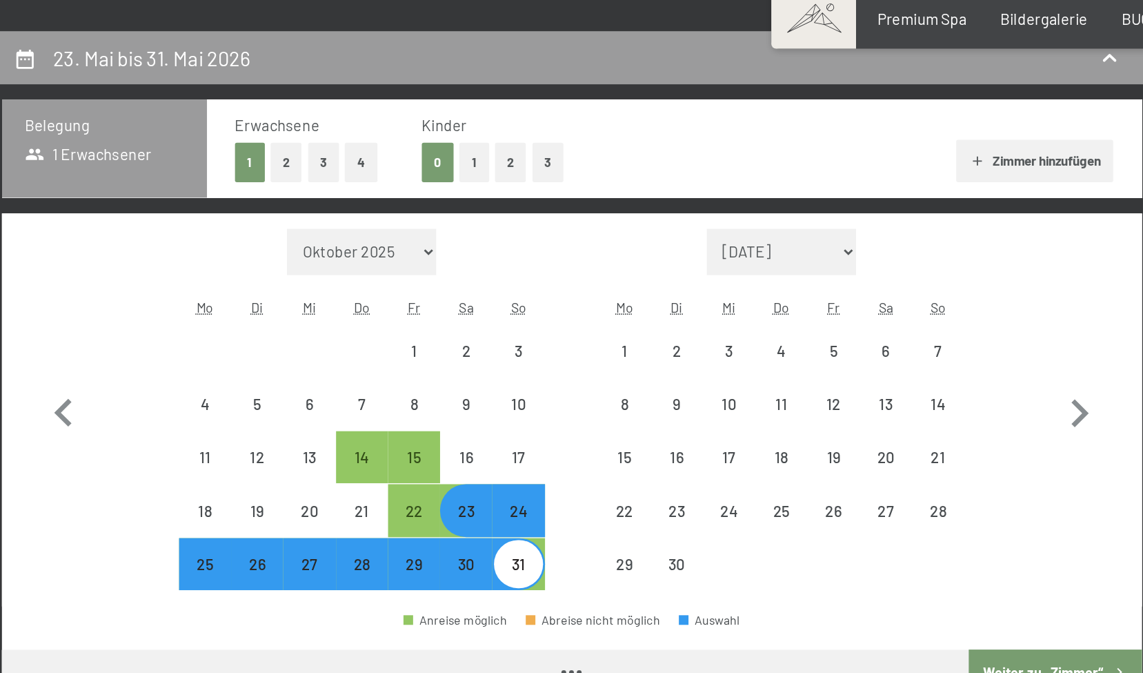
select select "2026-05-01"
select select "2026-06-01"
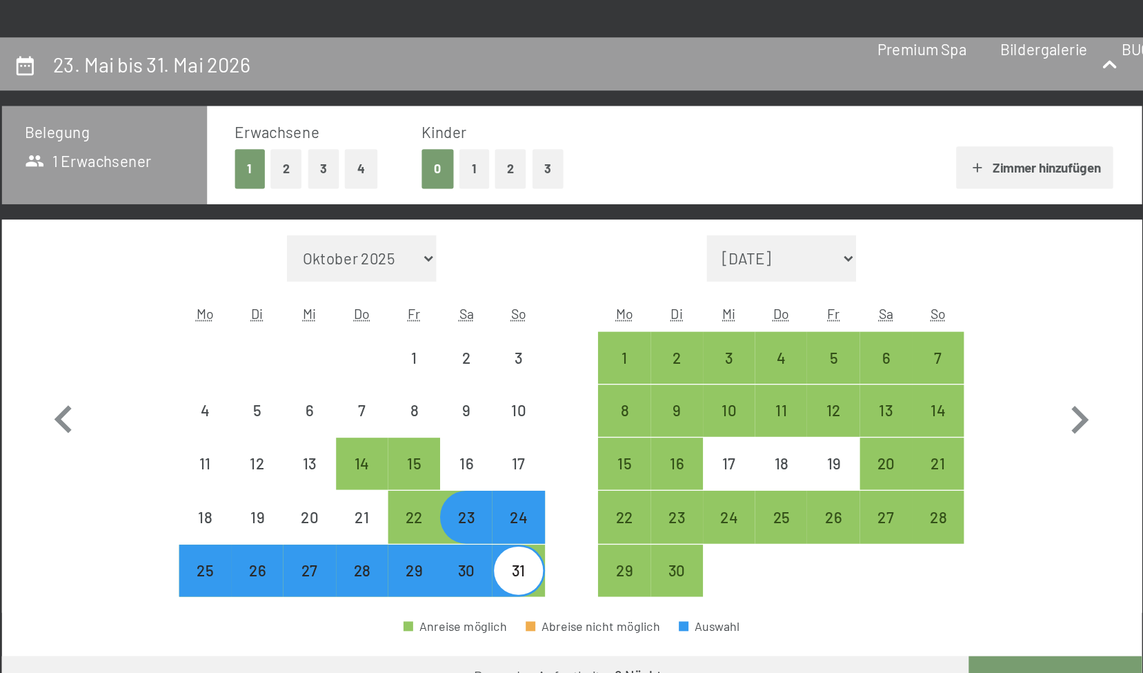
scroll to position [0, 0]
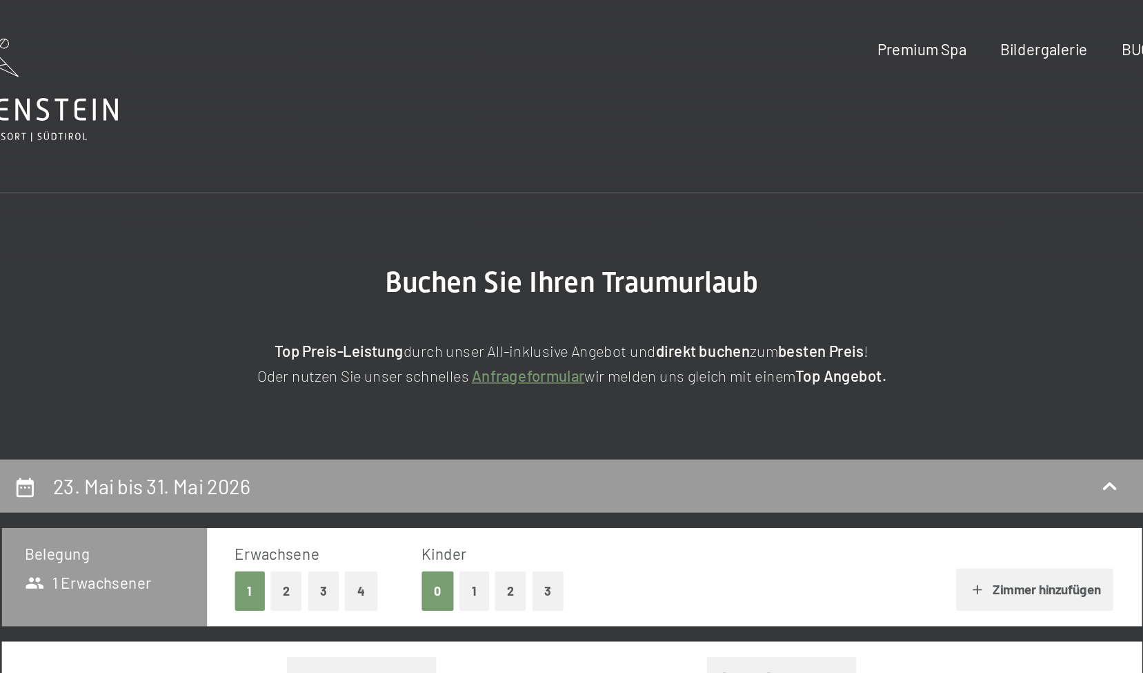
click at [219, 78] on icon at bounding box center [149, 78] width 195 height 17
